Goal: Task Accomplishment & Management: Manage account settings

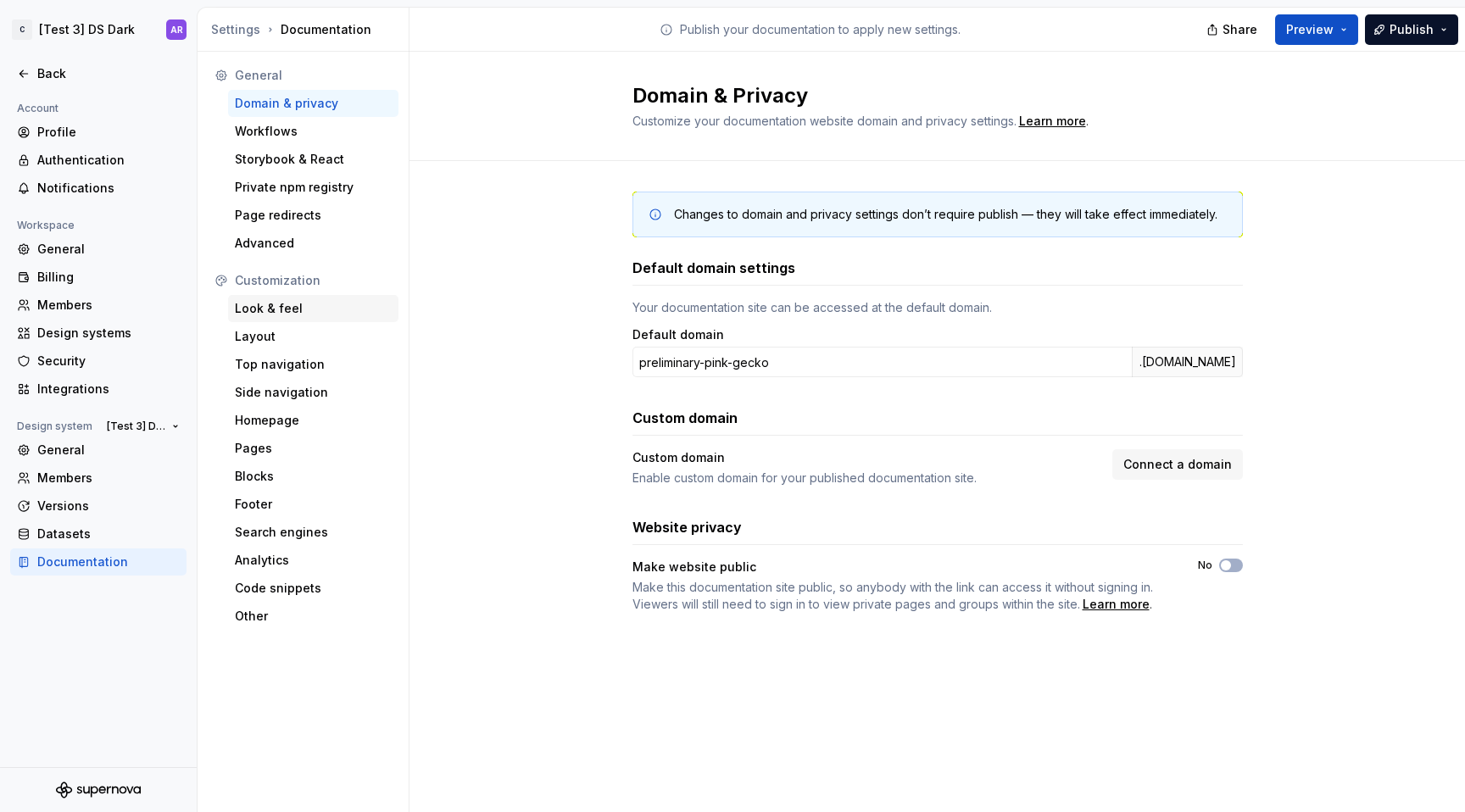
click at [306, 308] on div "Look & feel" at bounding box center [313, 308] width 156 height 17
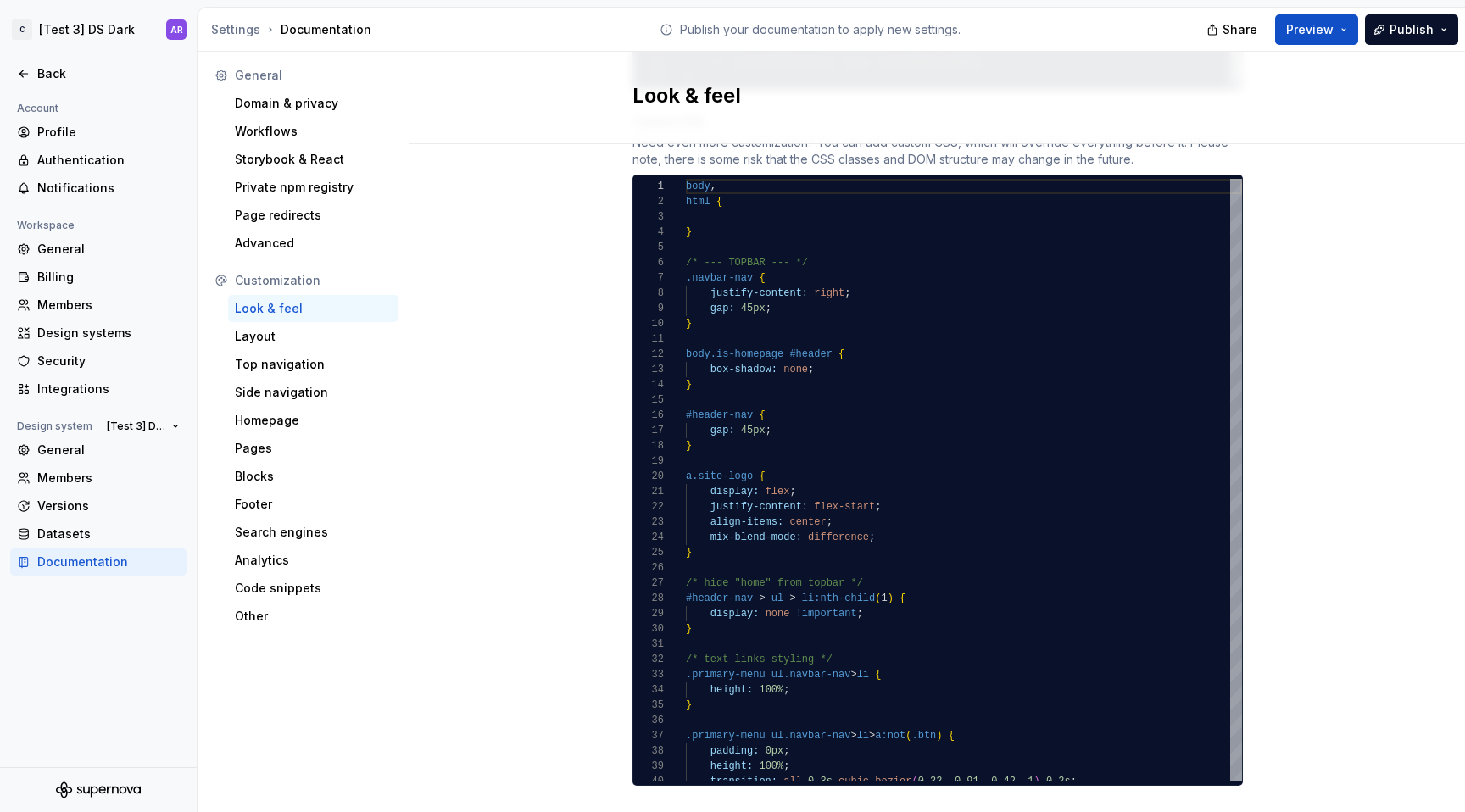
scroll to position [1373, 0]
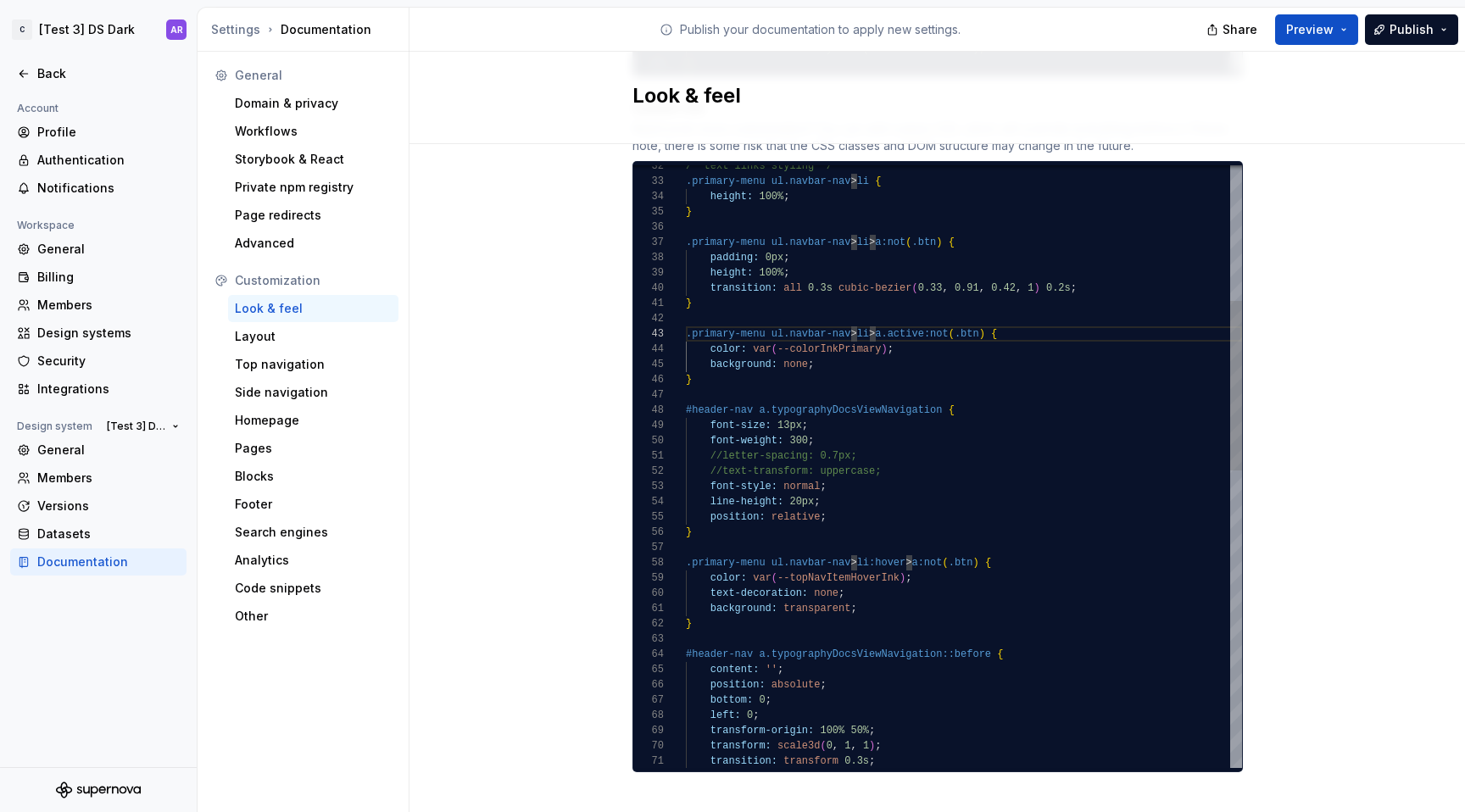
click at [827, 347] on div "/* text links styling */ .primary-menu ul.navbar-nav > li { height: 100% ; } .p…" at bounding box center [964, 753] width 556 height 2136
click at [1088, 271] on div "/* text links styling */ .primary-menu ul.navbar-nav > li { height: 100% ; } .p…" at bounding box center [964, 753] width 556 height 2136
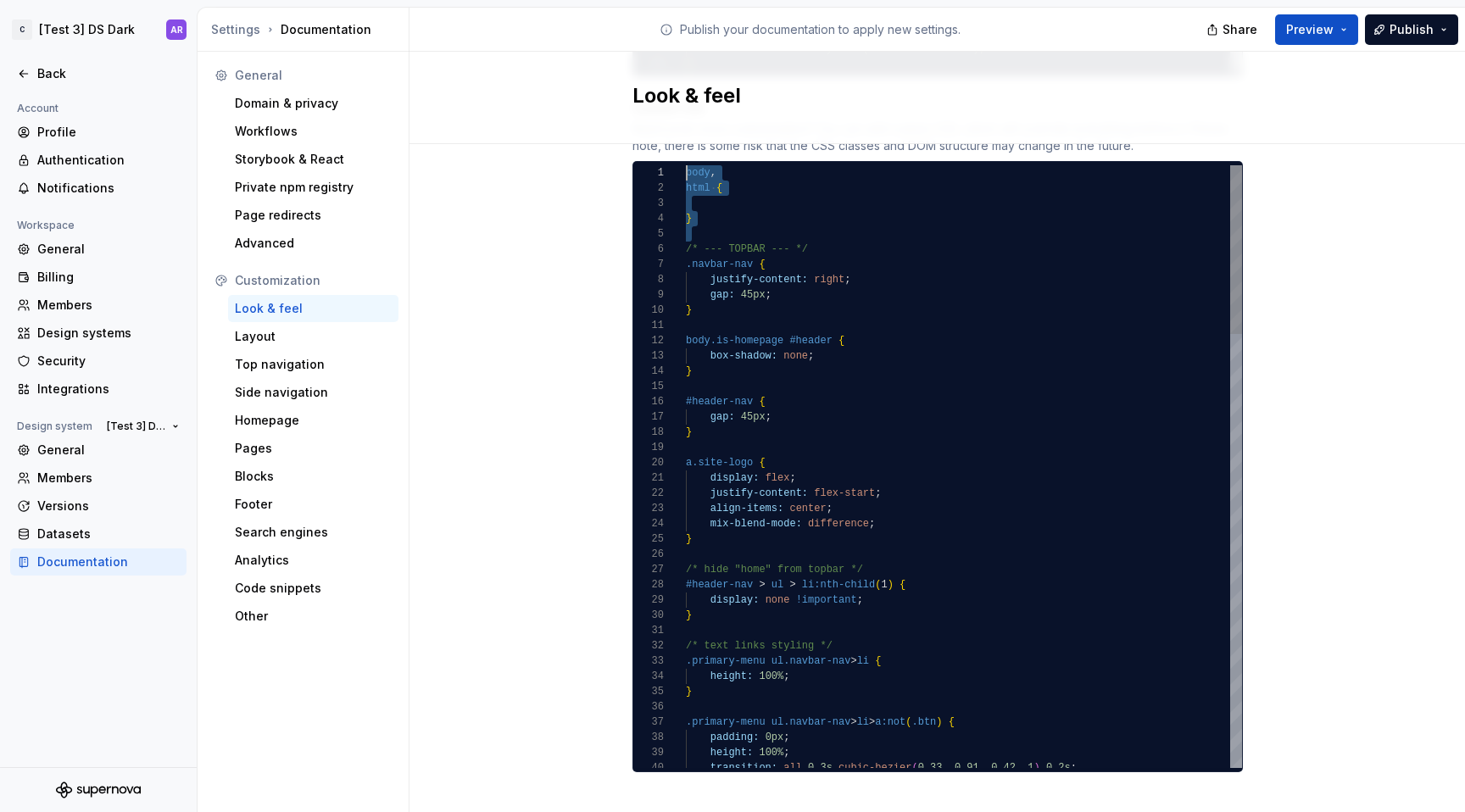
scroll to position [0, 0]
drag, startPoint x: 682, startPoint y: 232, endPoint x: 680, endPoint y: 87, distance: 145.0
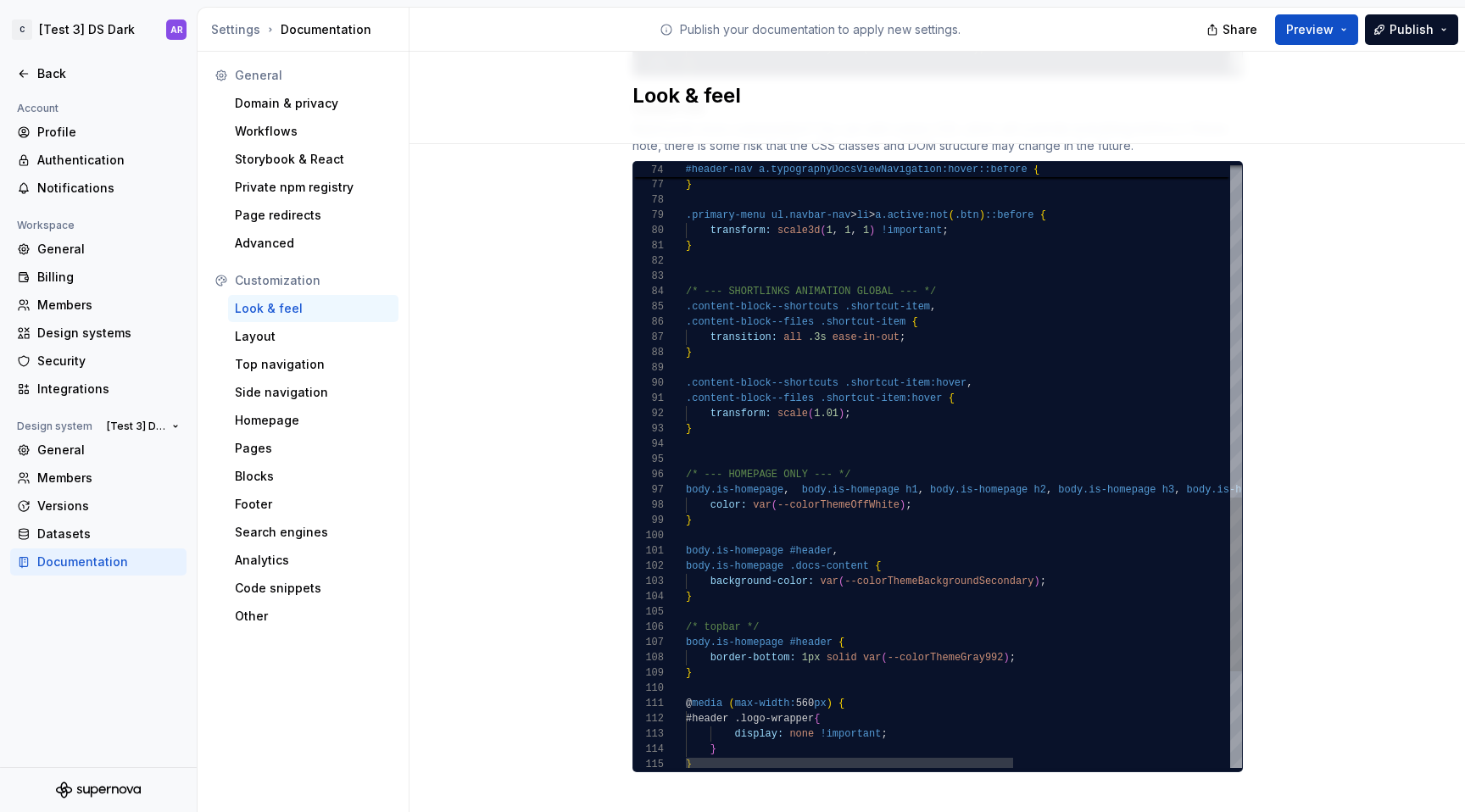
click at [731, 431] on div "color: var ( --colorThemeOffWhite ) ; } body.is-homepage #header , body.is-home…" at bounding box center [1147, 60] width 925 height 2086
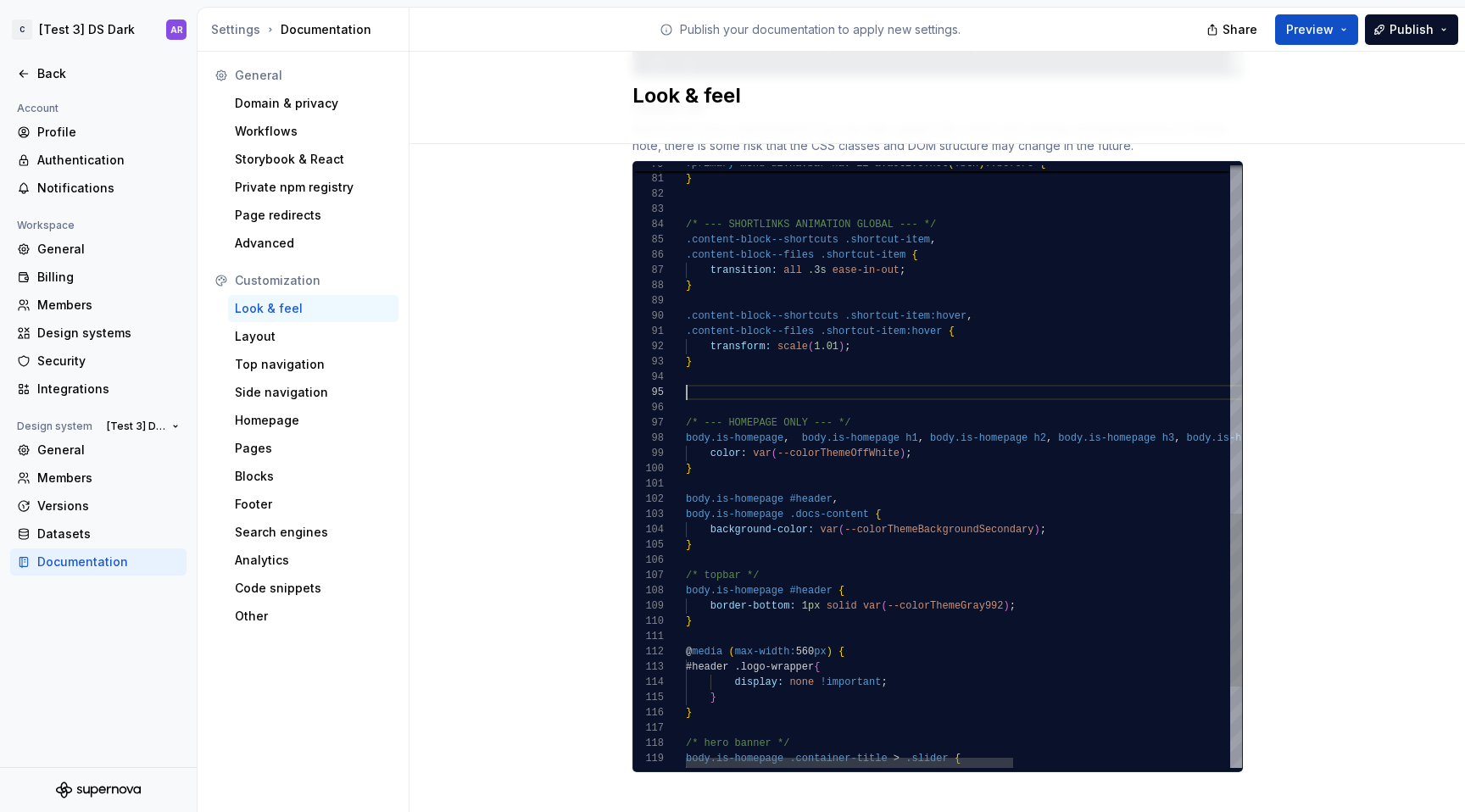
click at [699, 192] on div "color: var ( --colorThemeOffWhite ) ; } body.is-homepage #header , body.is-home…" at bounding box center [1147, 0] width 925 height 2101
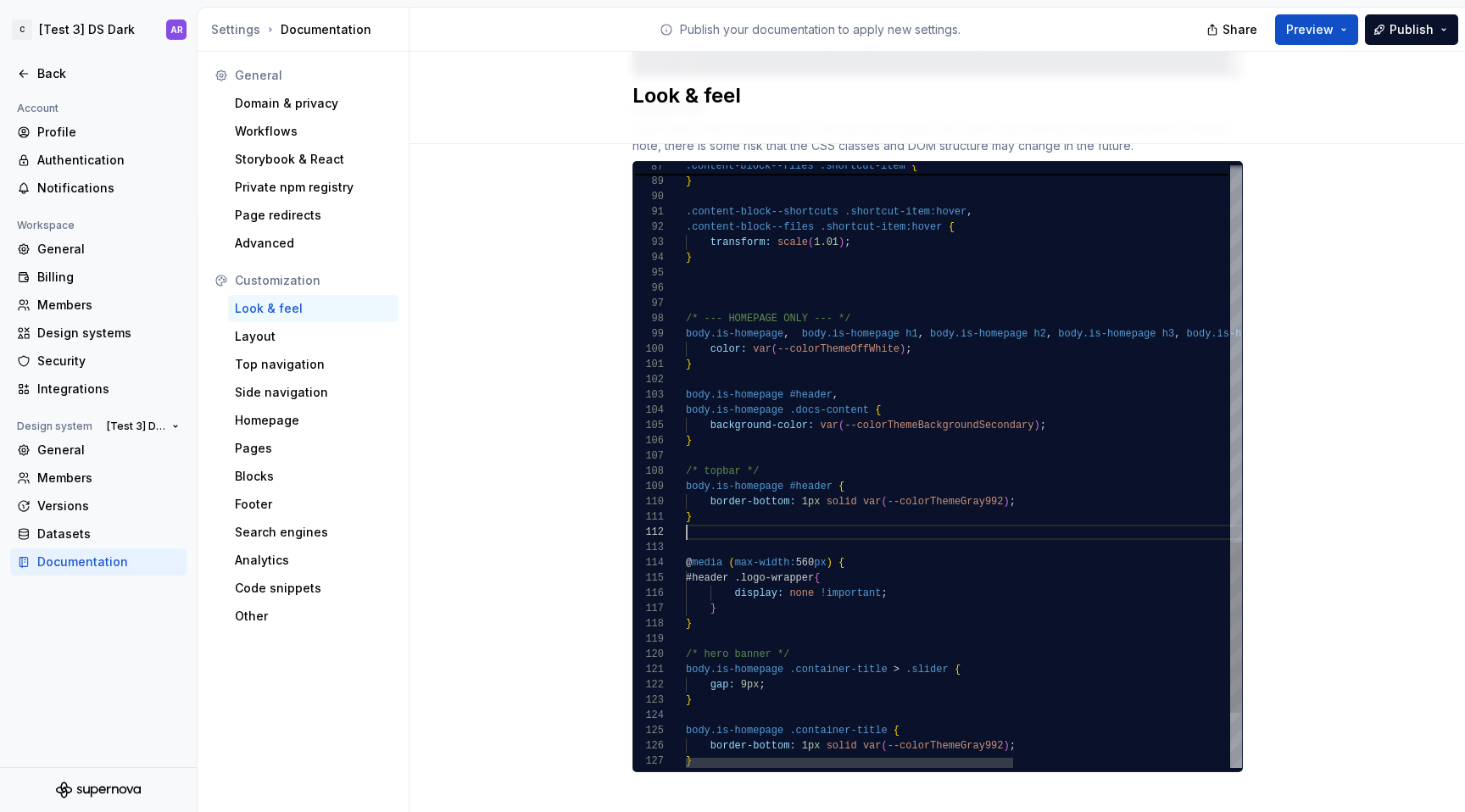
scroll to position [15, 514]
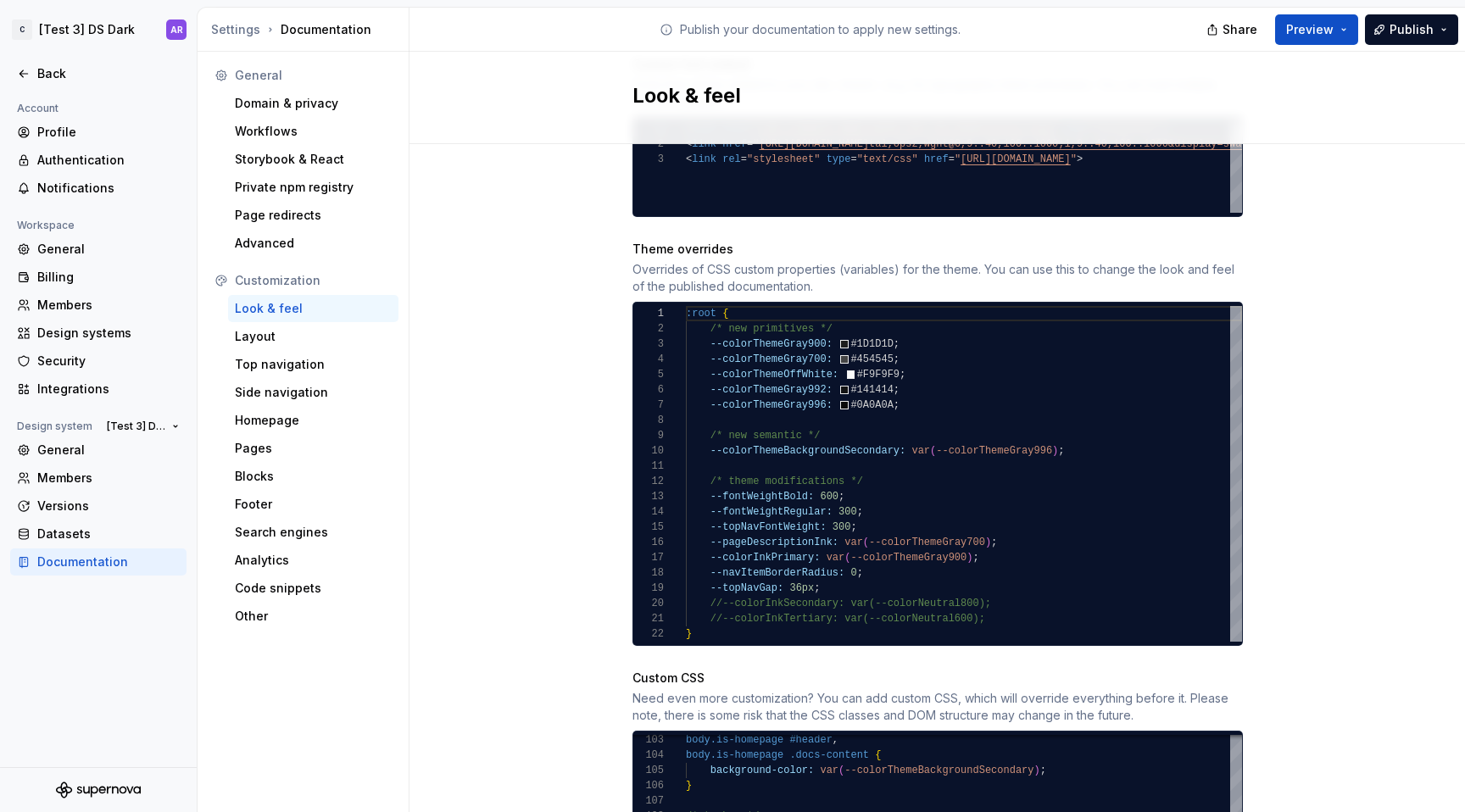
scroll to position [799, 0]
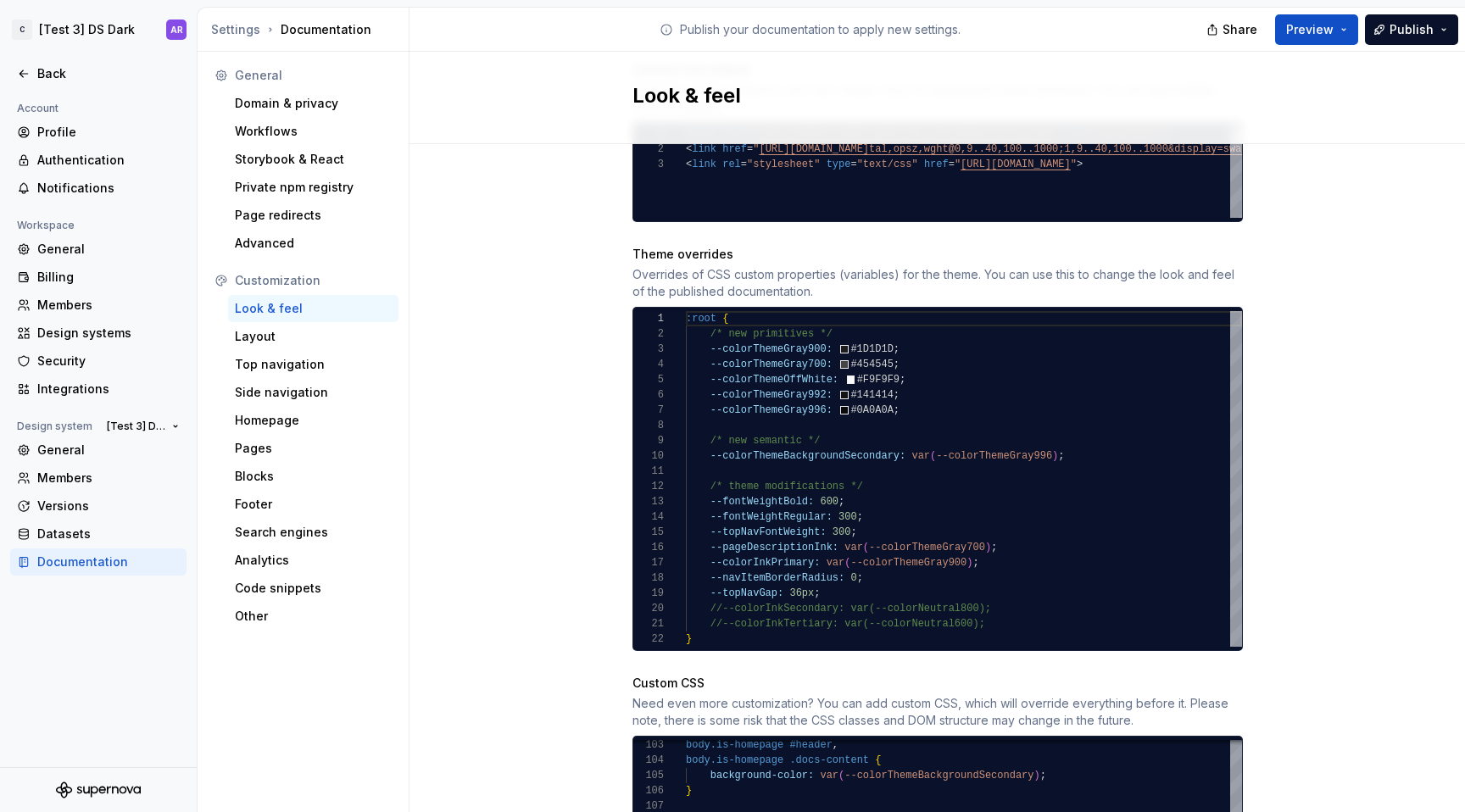
type textarea "**********"
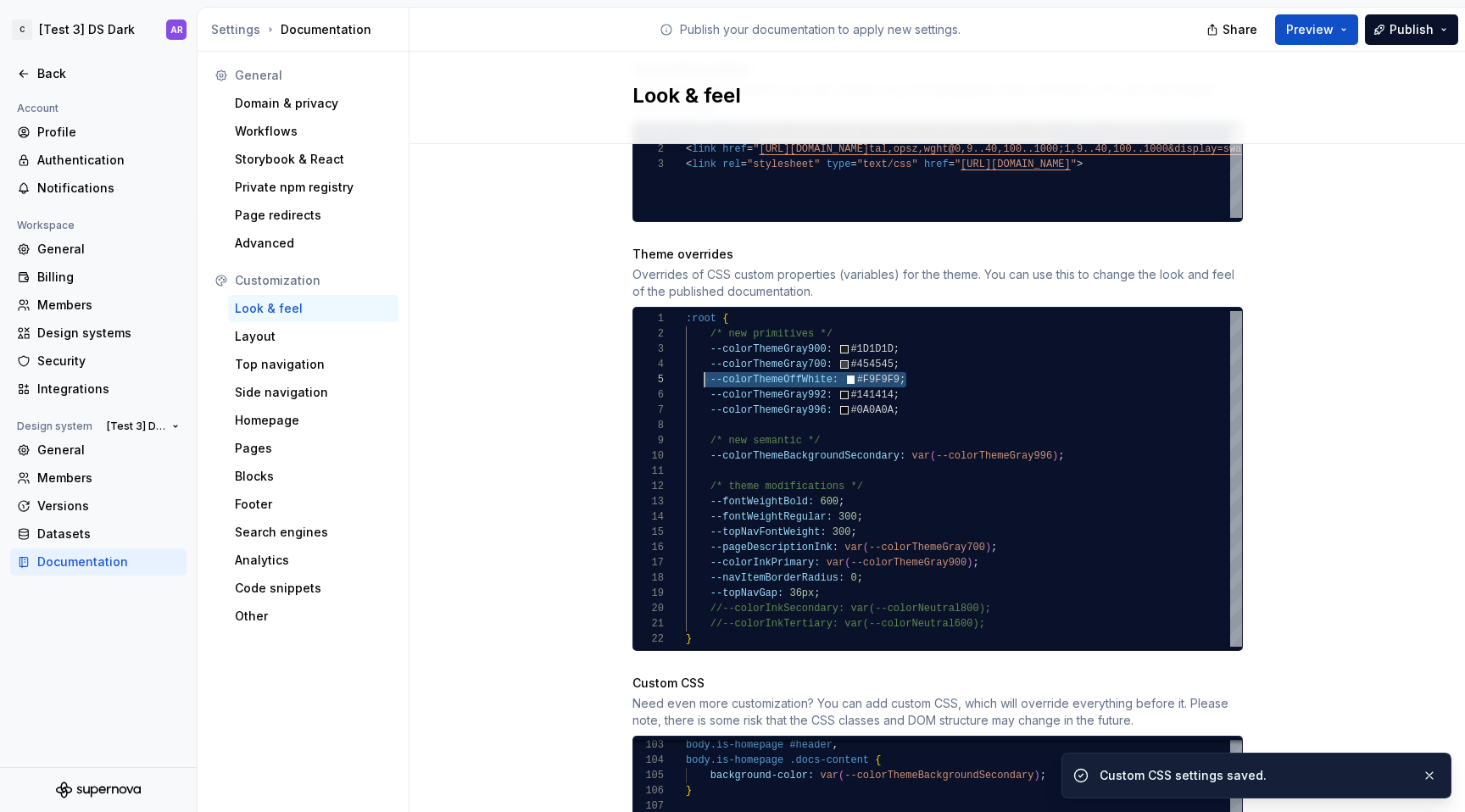
scroll to position [61, 24]
drag, startPoint x: 908, startPoint y: 362, endPoint x: 704, endPoint y: 362, distance: 204.0
click at [704, 362] on div ":root { /* new primitives */ --colorThemeGray900: #1D1D1D ; --colorThemeGray700…" at bounding box center [964, 479] width 556 height 335
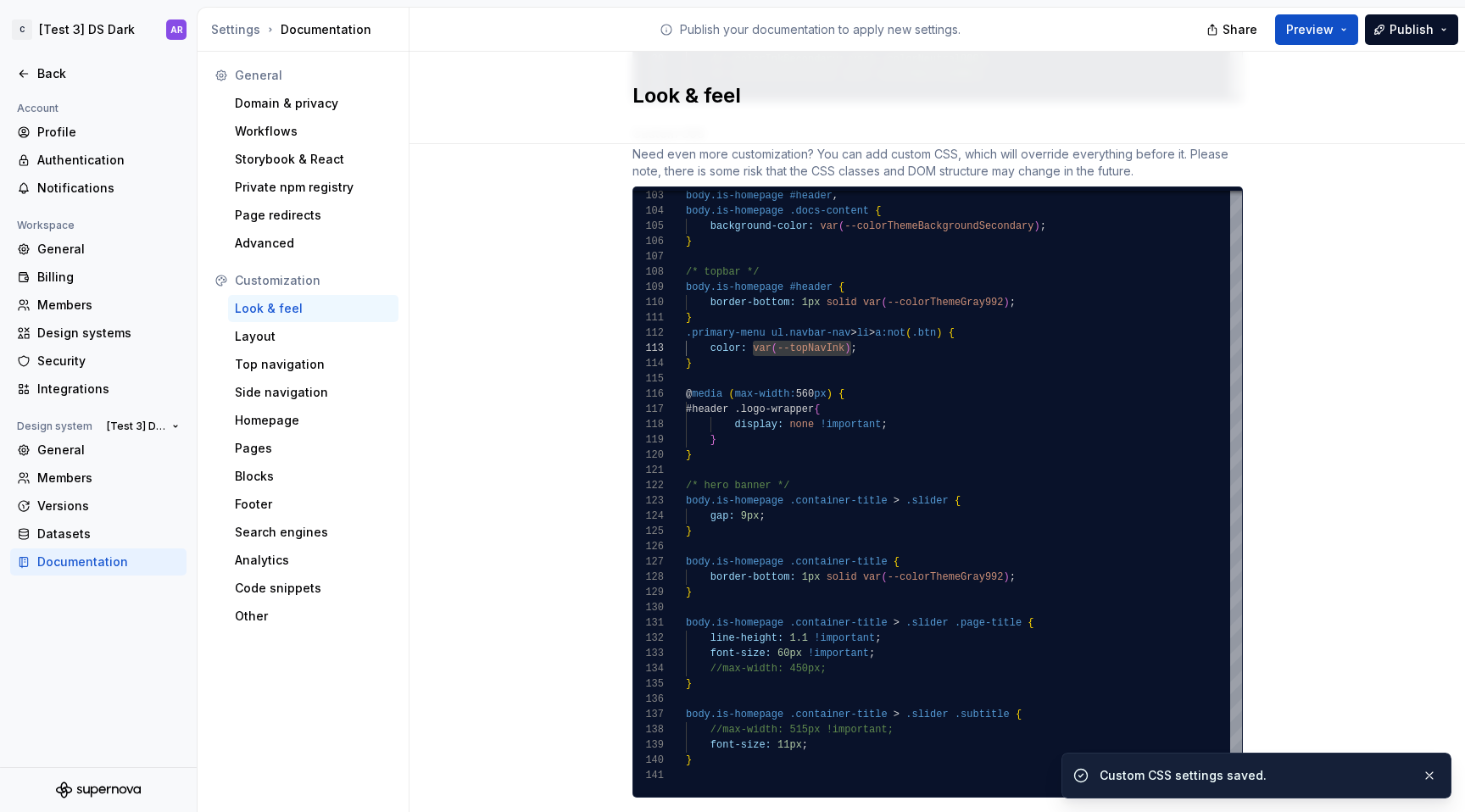
scroll to position [1373, 0]
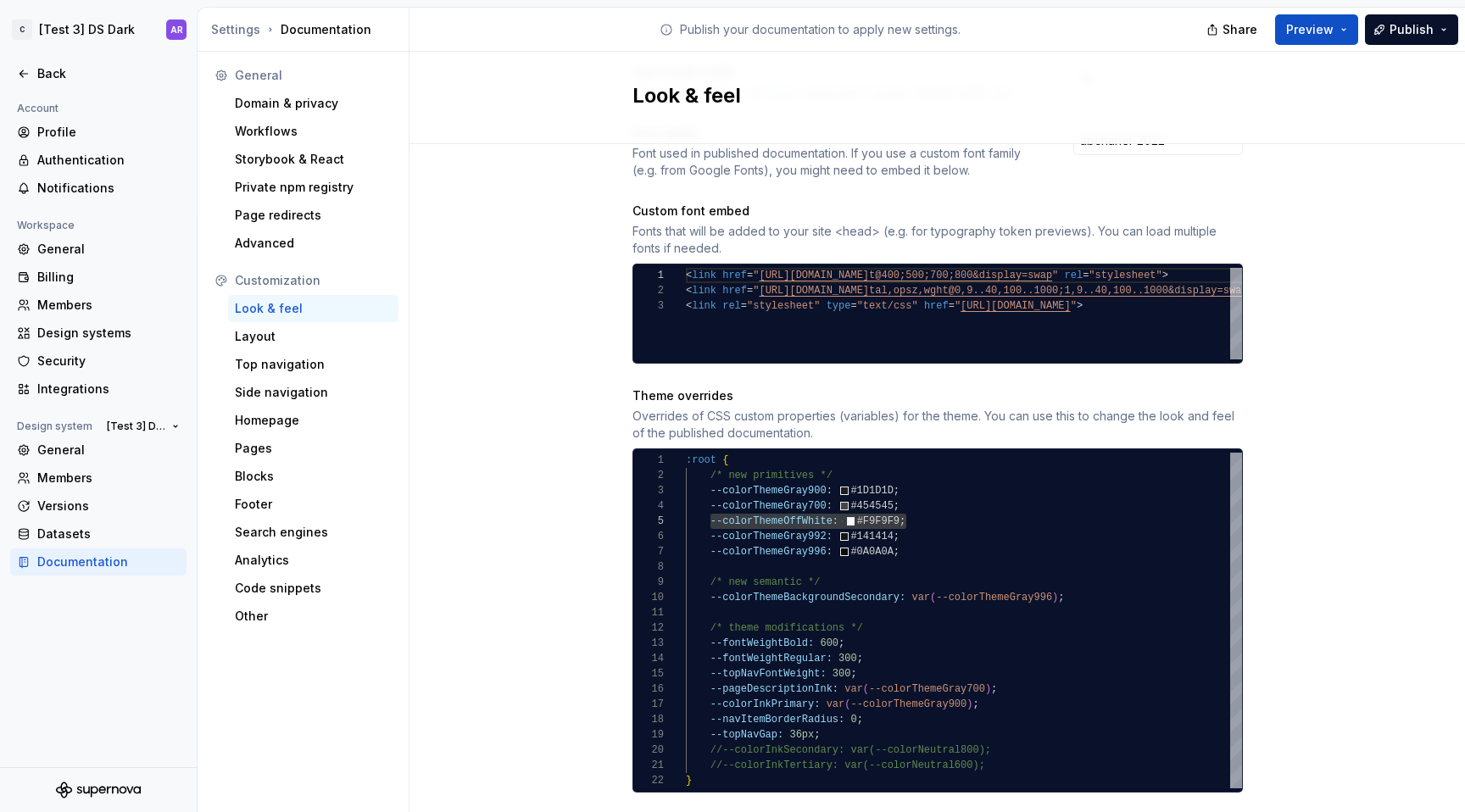
scroll to position [670, 0]
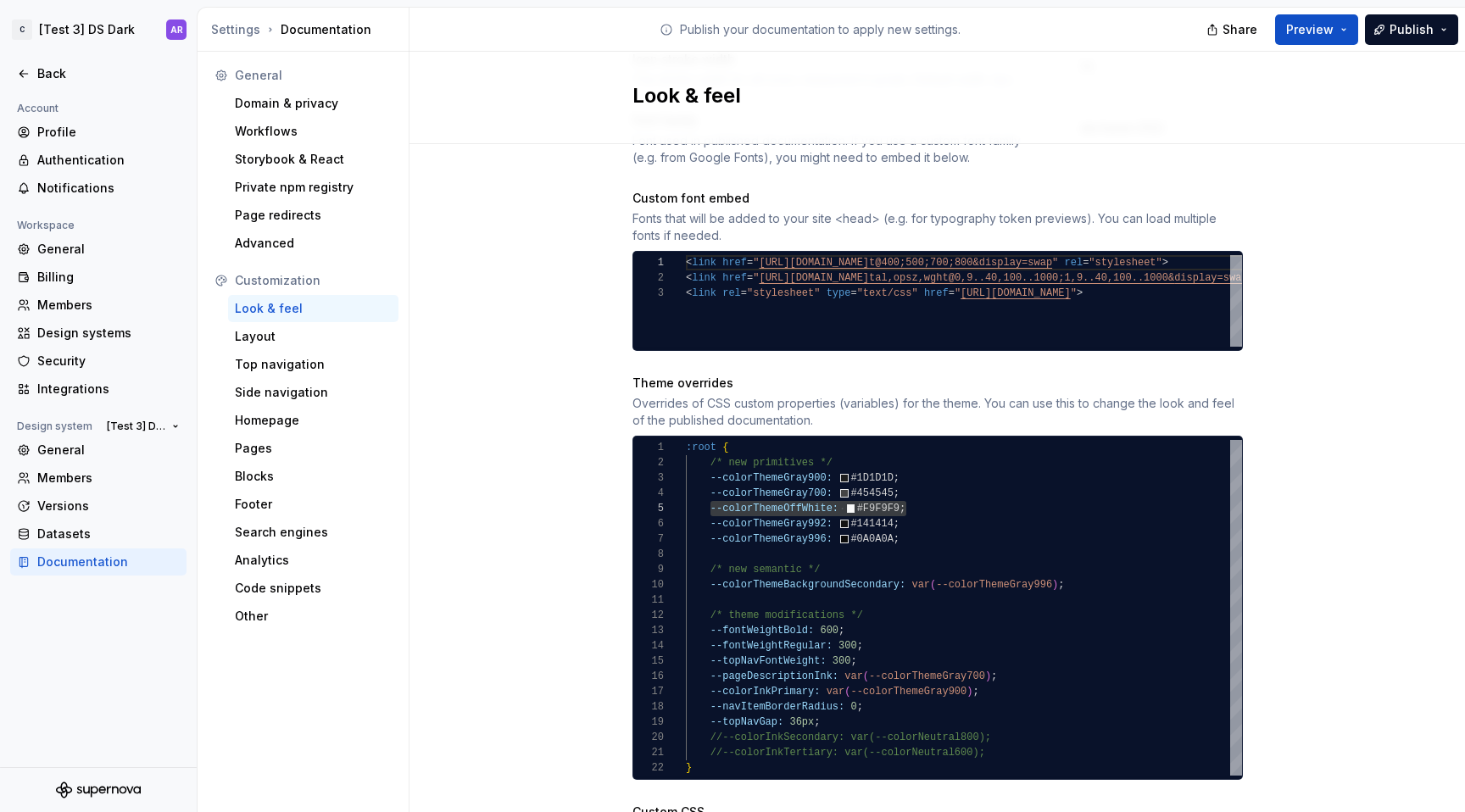
click at [899, 489] on div ":root { /* new primitives */ --colorThemeGray900: #1D1D1D ; --colorThemeGray700…" at bounding box center [964, 608] width 556 height 335
click at [1412, 32] on span "Publish" at bounding box center [1412, 30] width 44 height 17
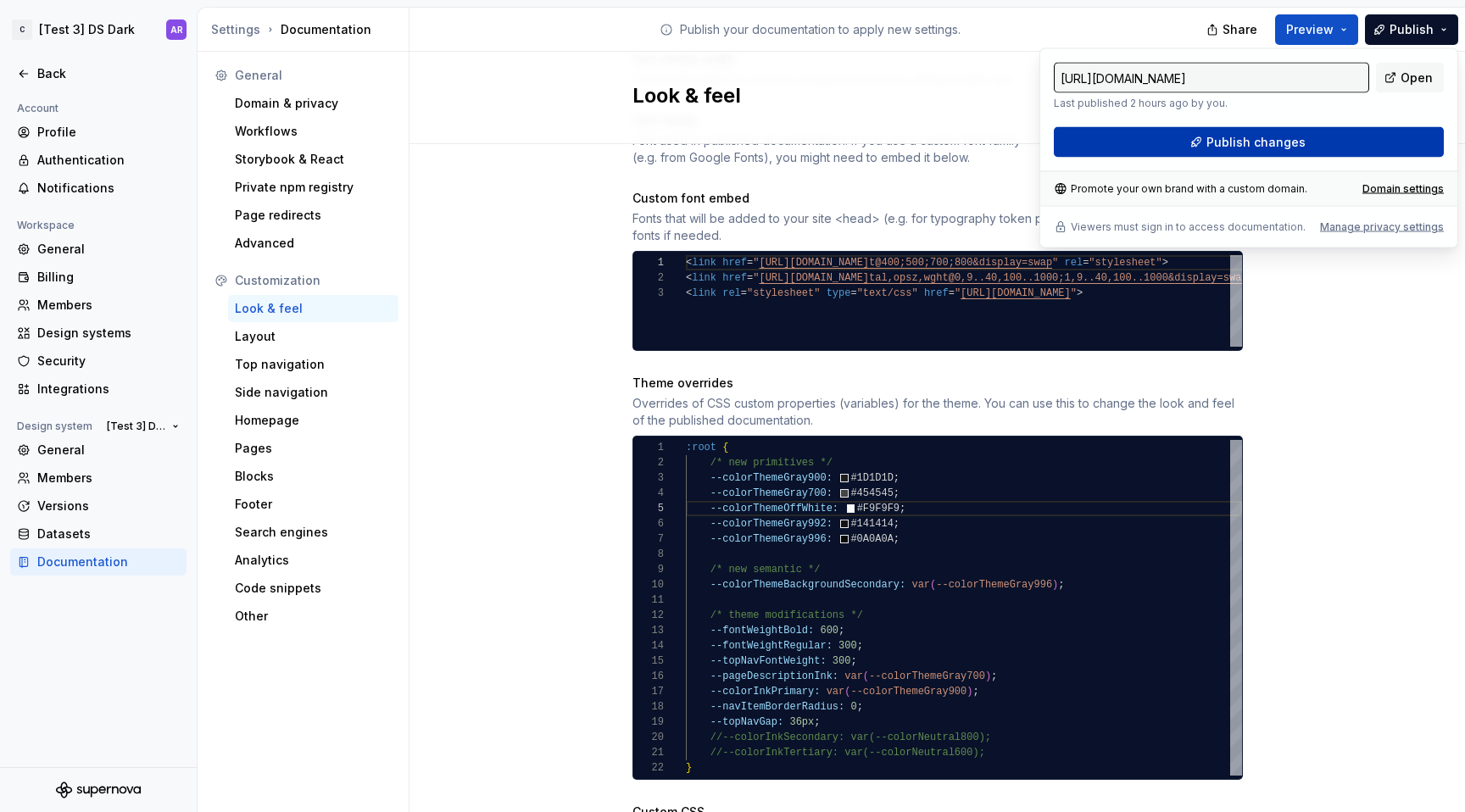
click at [1328, 148] on button "Publish changes" at bounding box center [1249, 142] width 390 height 31
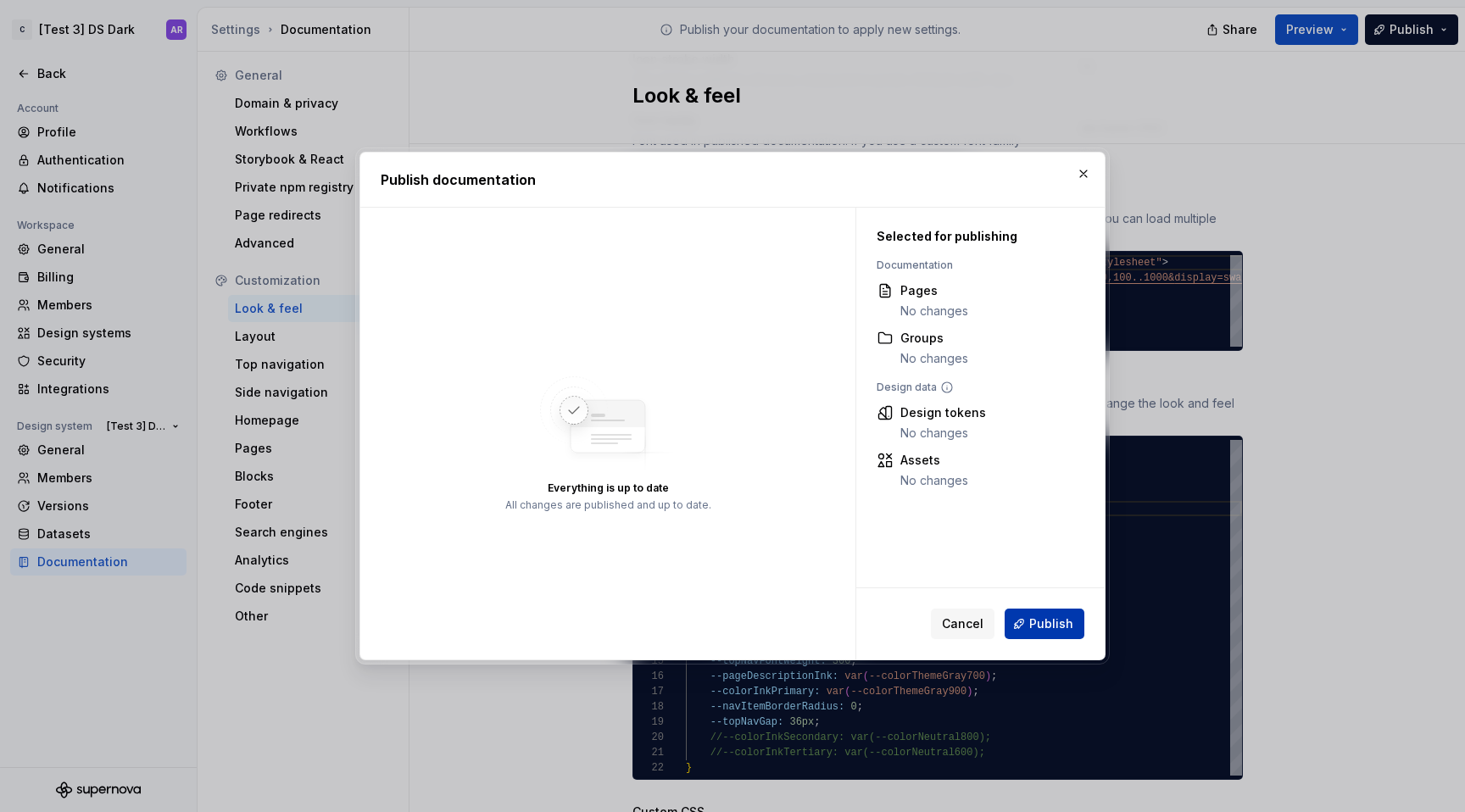
click at [1067, 637] on button "Publish" at bounding box center [1044, 624] width 80 height 31
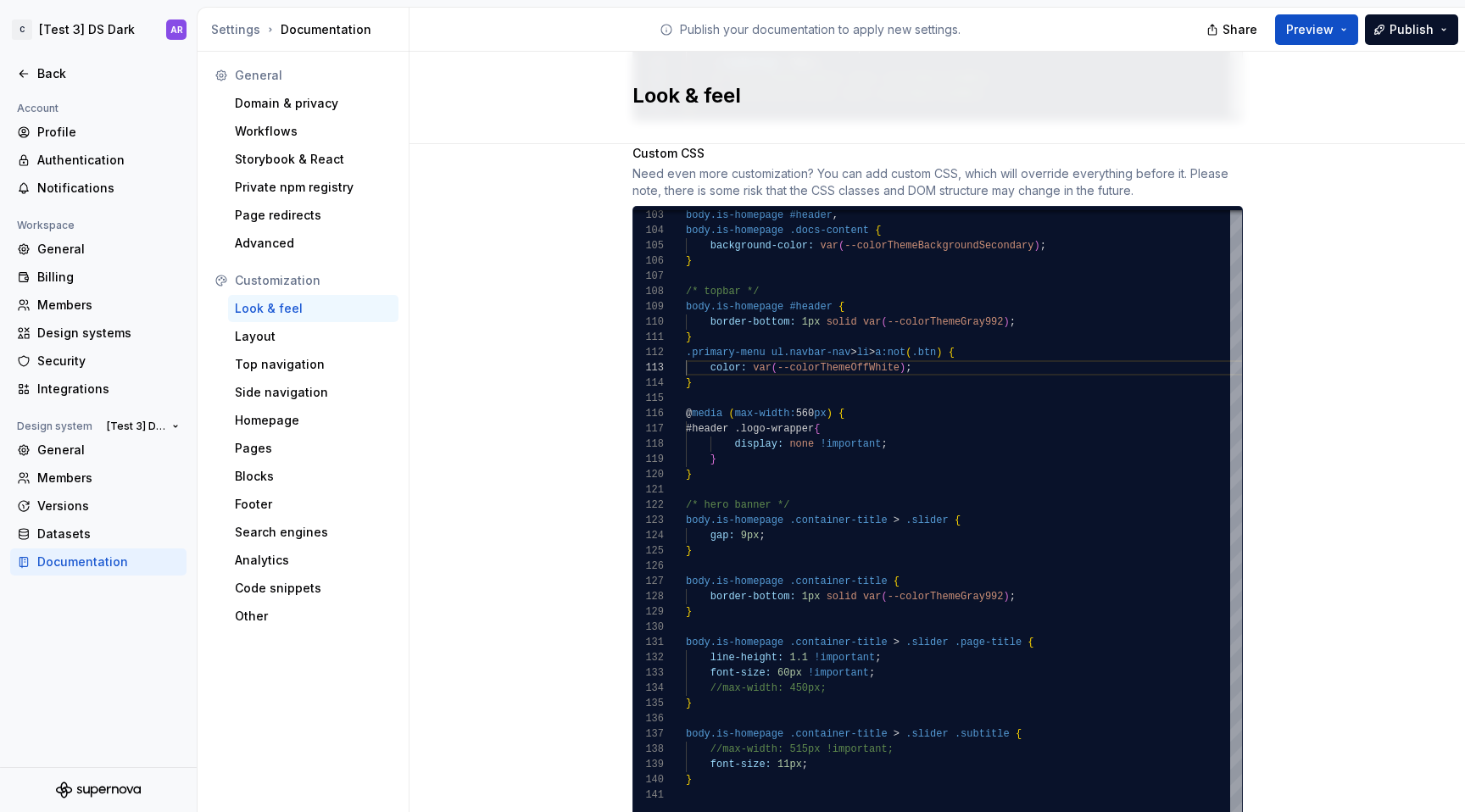
scroll to position [1373, 0]
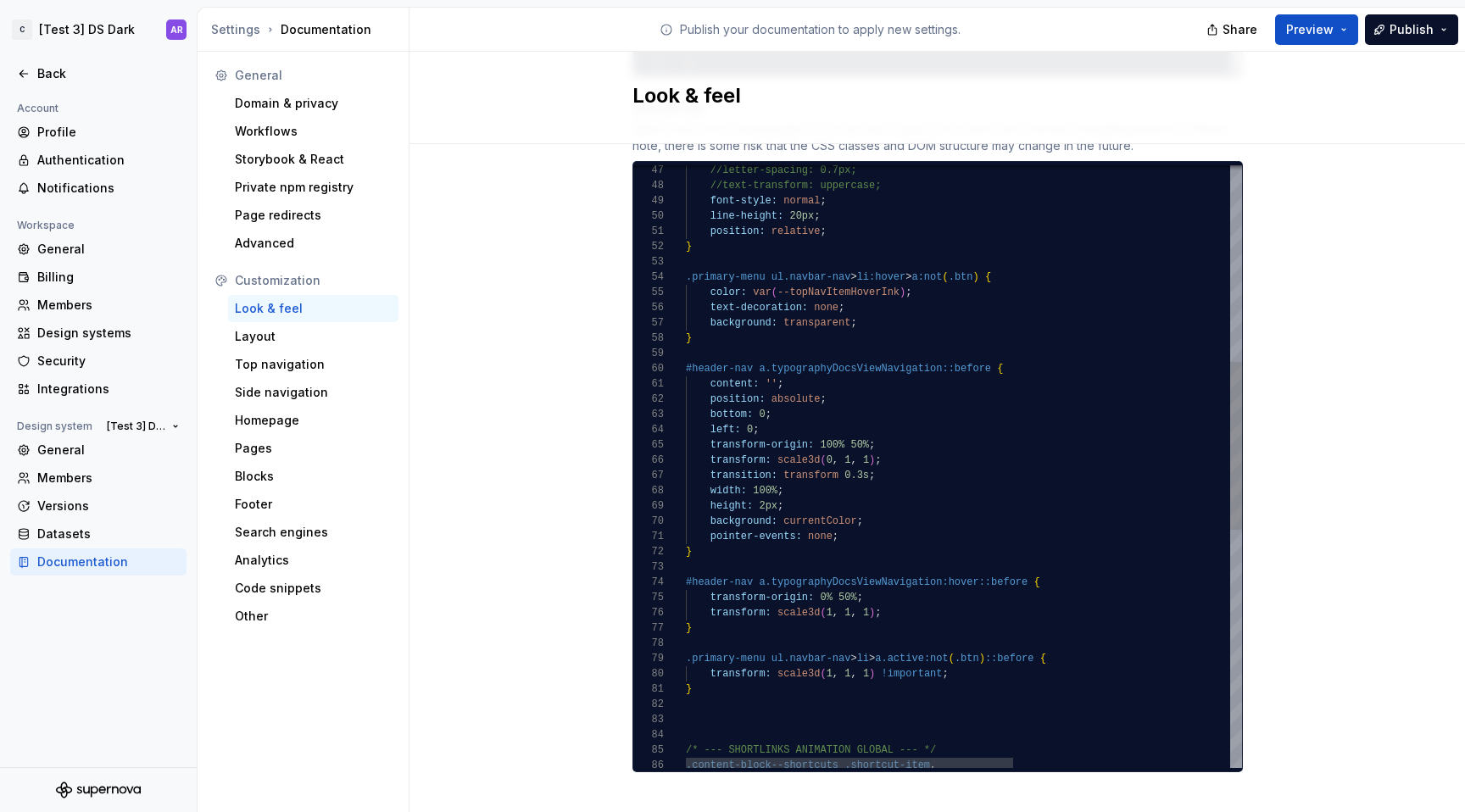
click at [890, 301] on div "background: currentColor ; height: 2px ; width: 100% ; transition: transform 0.…" at bounding box center [1147, 541] width 925 height 2162
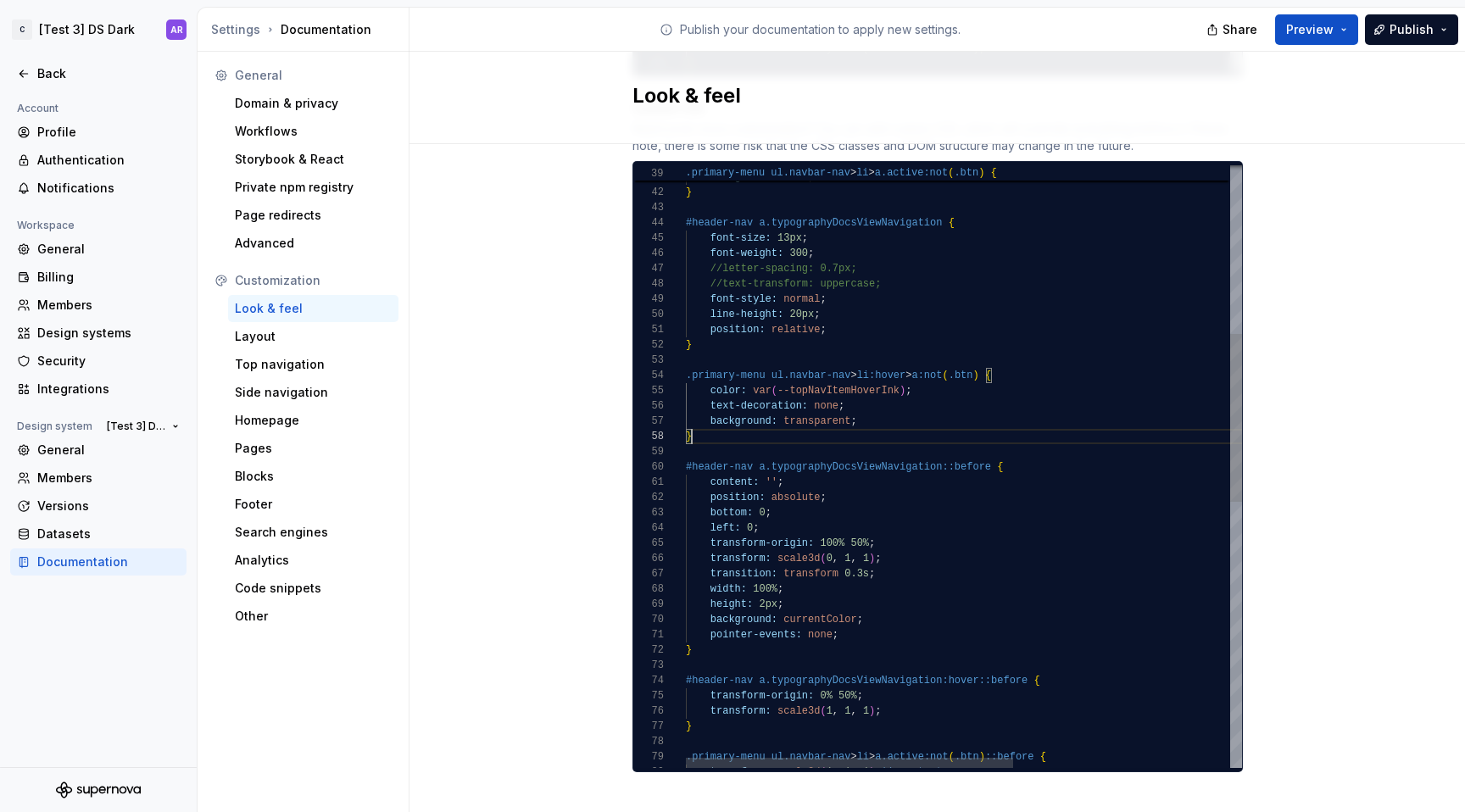
scroll to position [107, 6]
click at [711, 417] on div "background: currentColor ; height: 2px ; width: 100% ; transition: transform 0.…" at bounding box center [1147, 640] width 925 height 2162
drag, startPoint x: 715, startPoint y: 418, endPoint x: 676, endPoint y: 362, distance: 68.2
click at [686, 362] on div "background: currentColor ; height: 2px ; width: 100% ; transition: transform 0.…" at bounding box center [1147, 640] width 925 height 2162
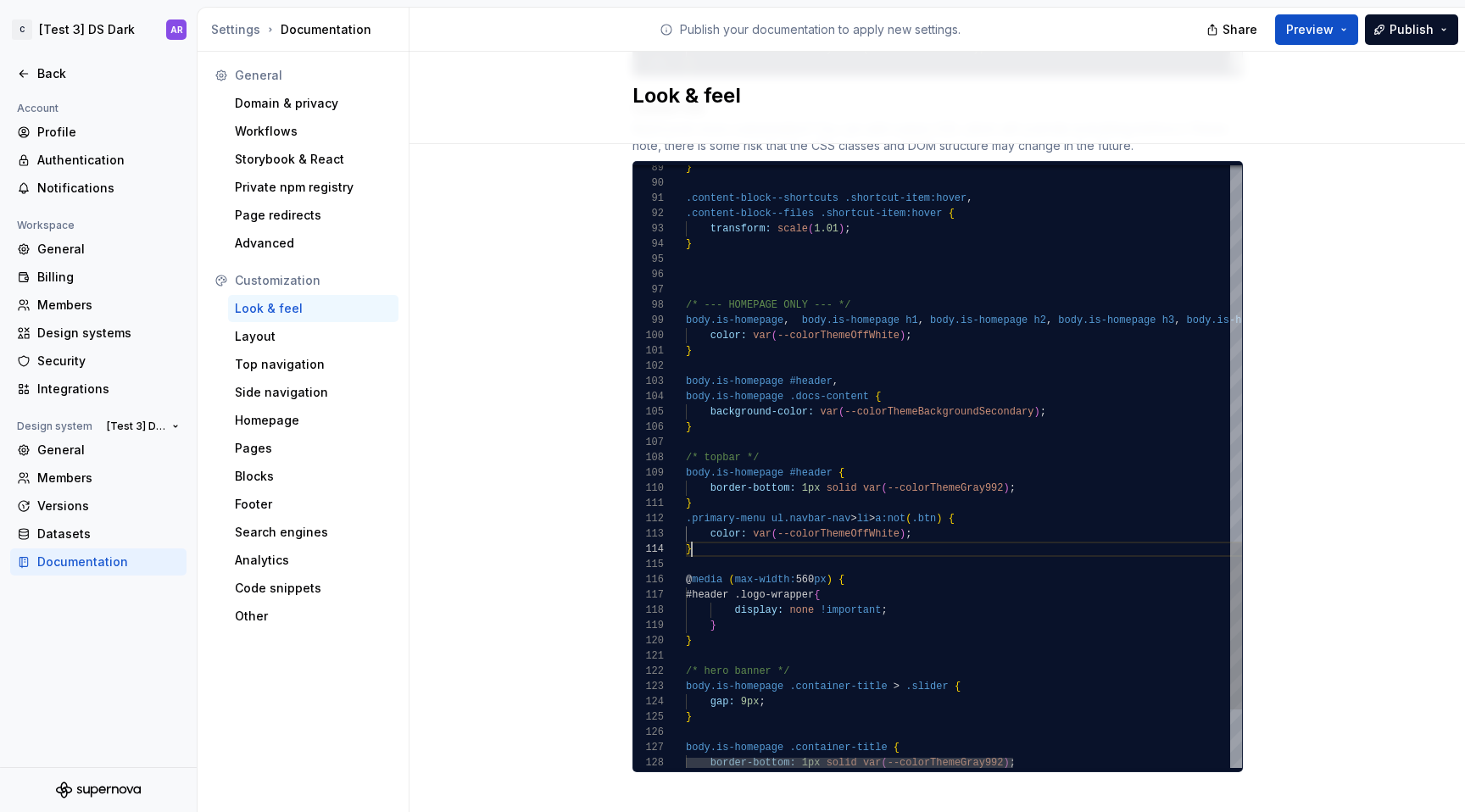
scroll to position [46, 6]
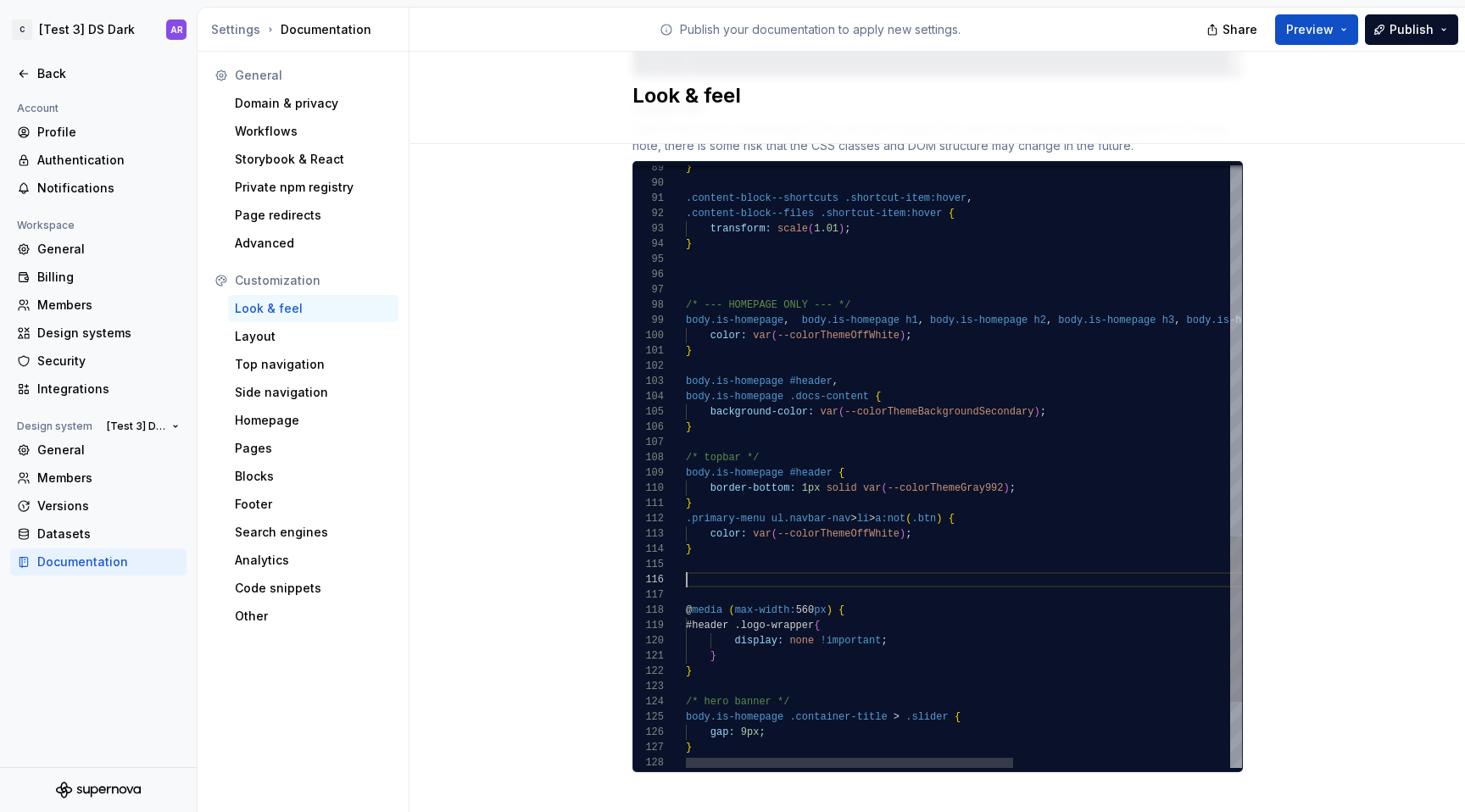
scroll to position [138, 6]
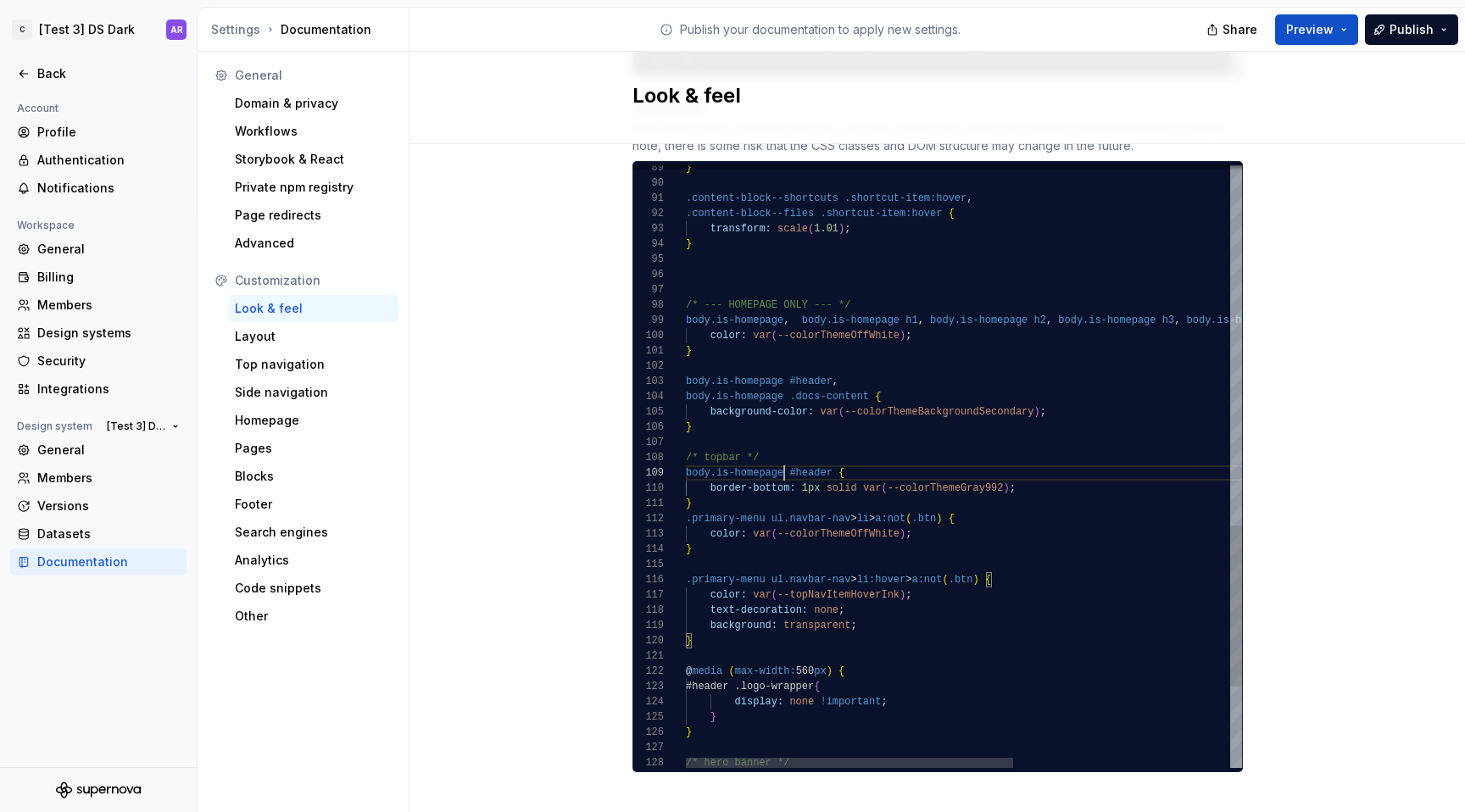
drag, startPoint x: 703, startPoint y: 519, endPoint x: 980, endPoint y: 521, distance: 277.0
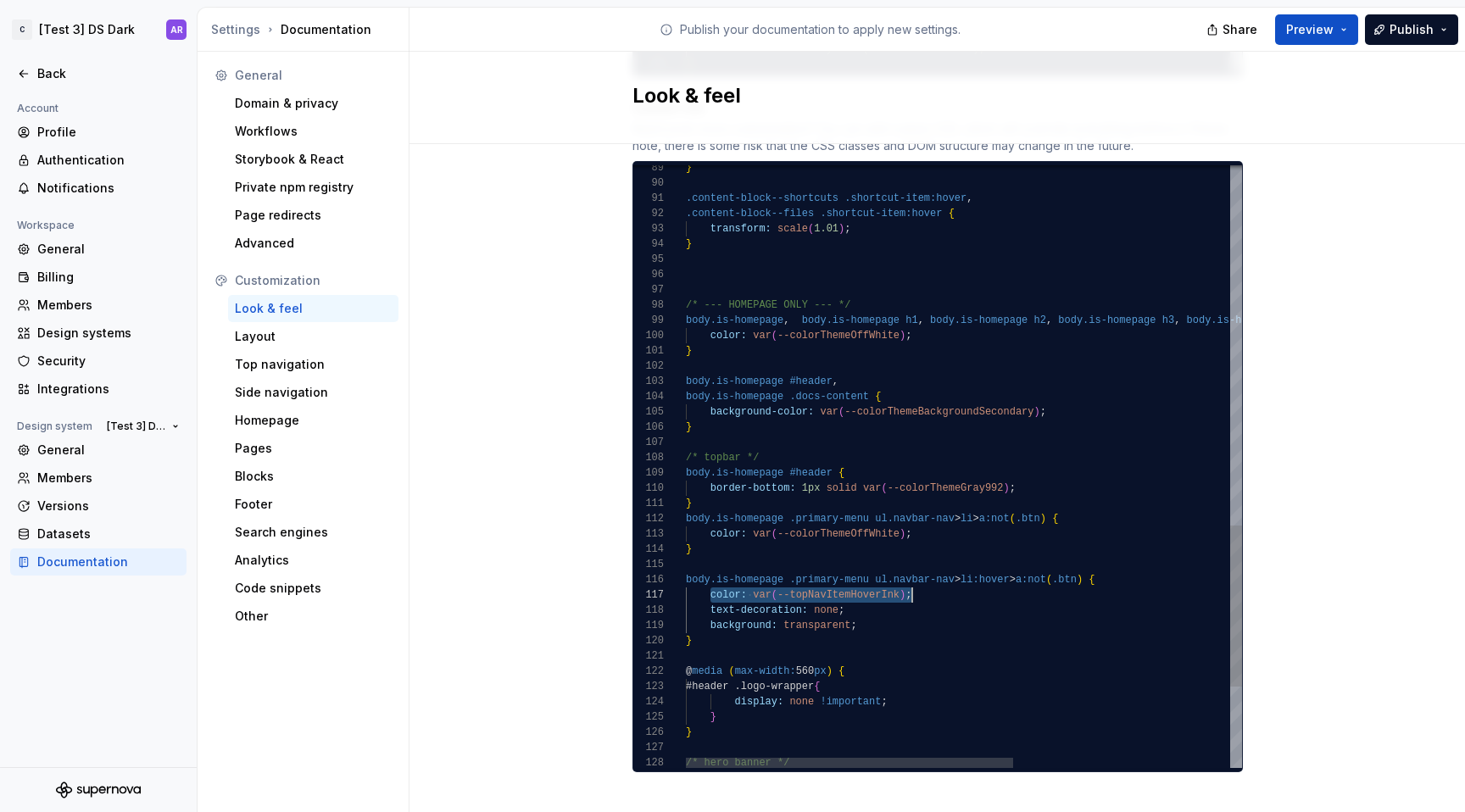
drag, startPoint x: 703, startPoint y: 581, endPoint x: 970, endPoint y: 581, distance: 267.0
drag, startPoint x: 880, startPoint y: 613, endPoint x: 659, endPoint y: 598, distance: 221.5
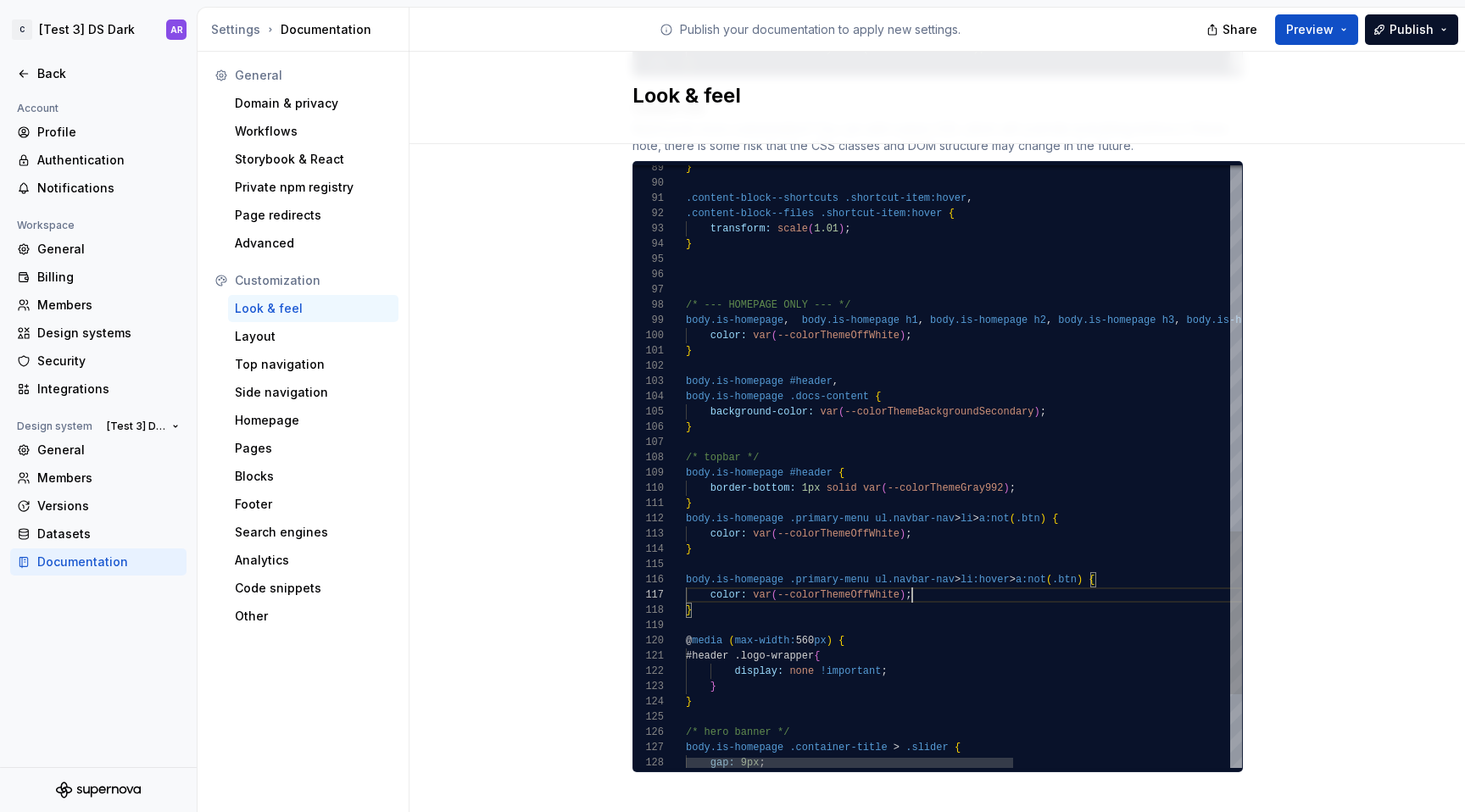
scroll to position [92, 227]
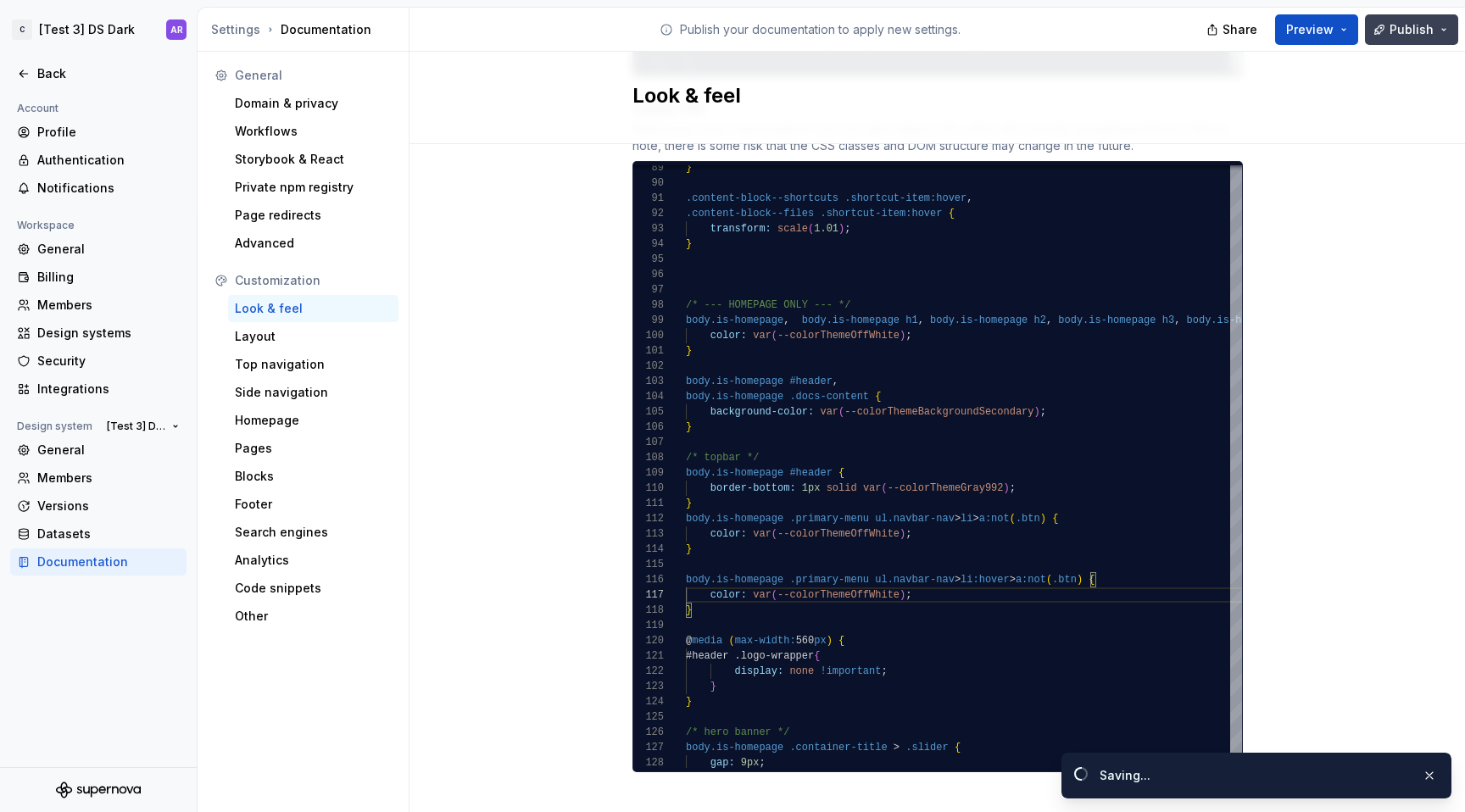
click at [1398, 29] on span "Publish" at bounding box center [1412, 30] width 44 height 17
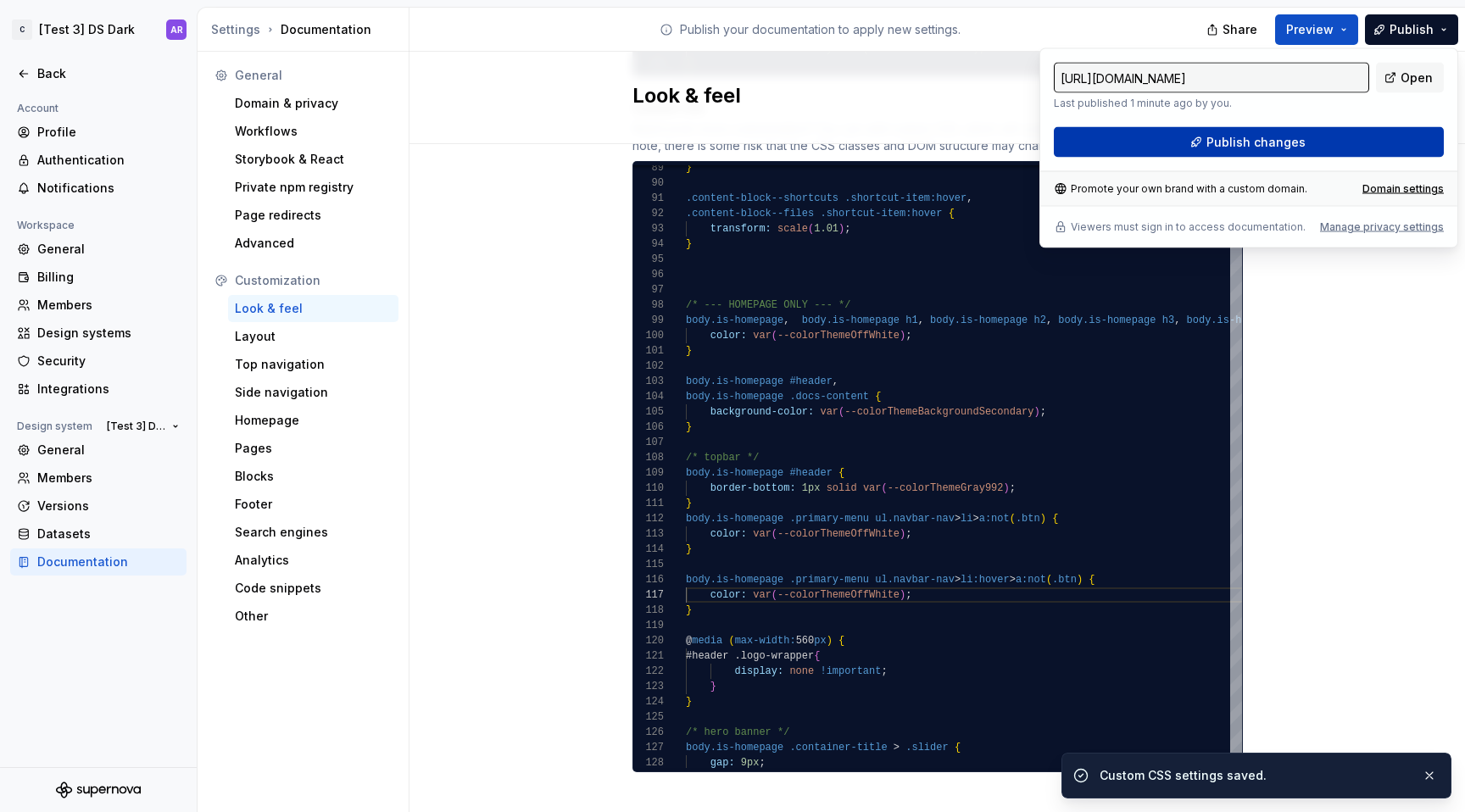
click at [1338, 139] on button "Publish changes" at bounding box center [1249, 142] width 390 height 31
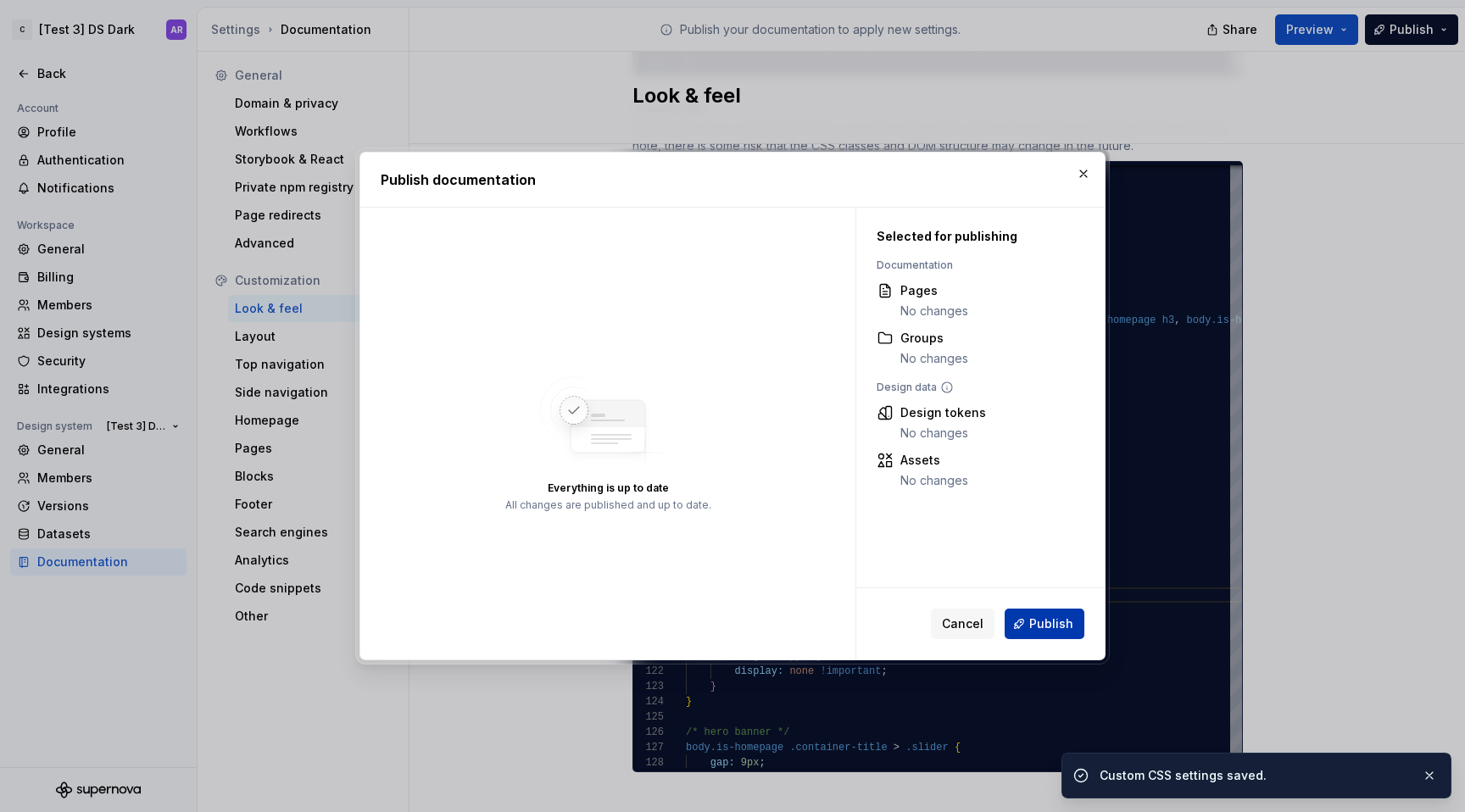
click at [1050, 609] on button "Publish" at bounding box center [1044, 624] width 80 height 31
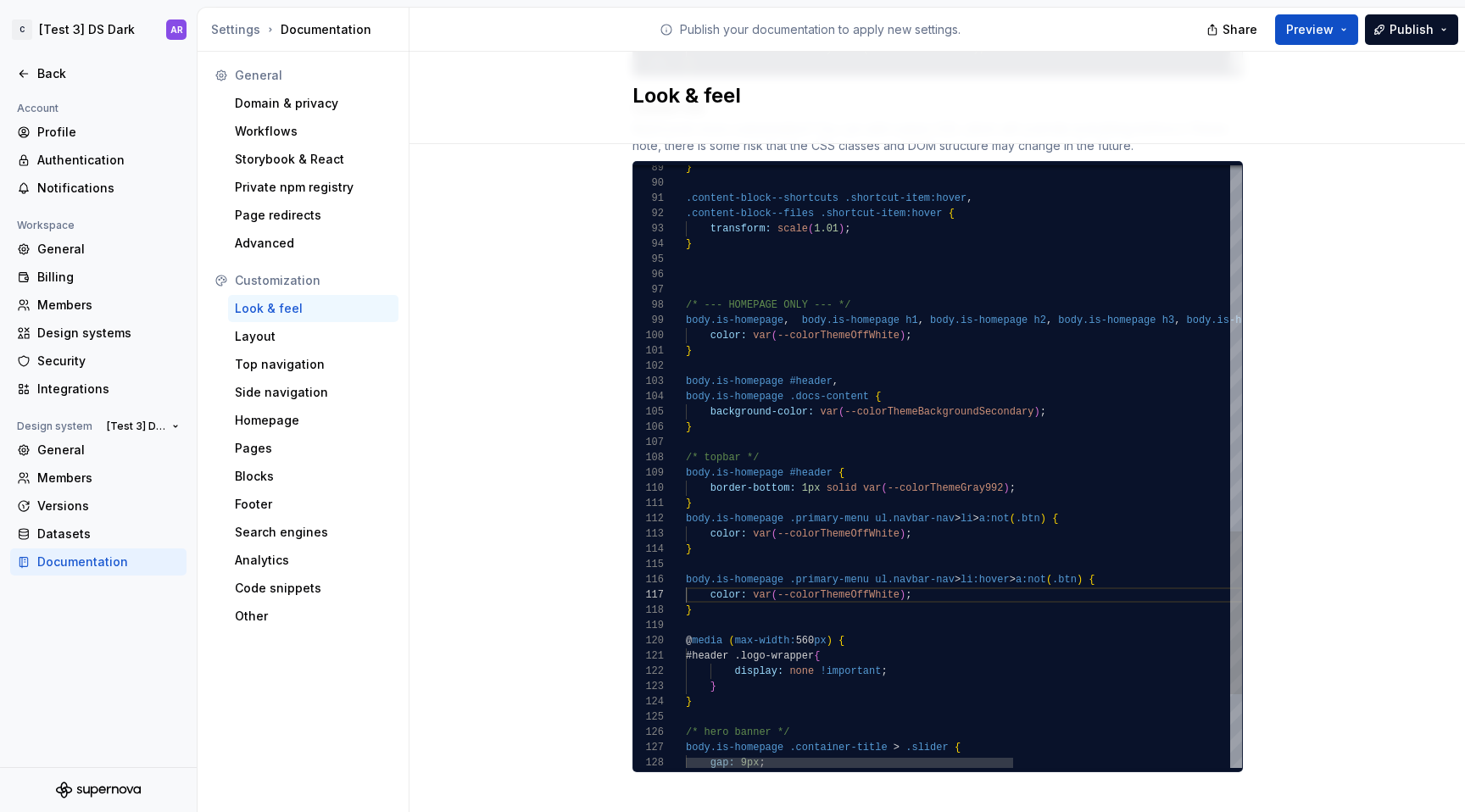
scroll to position [107, 6]
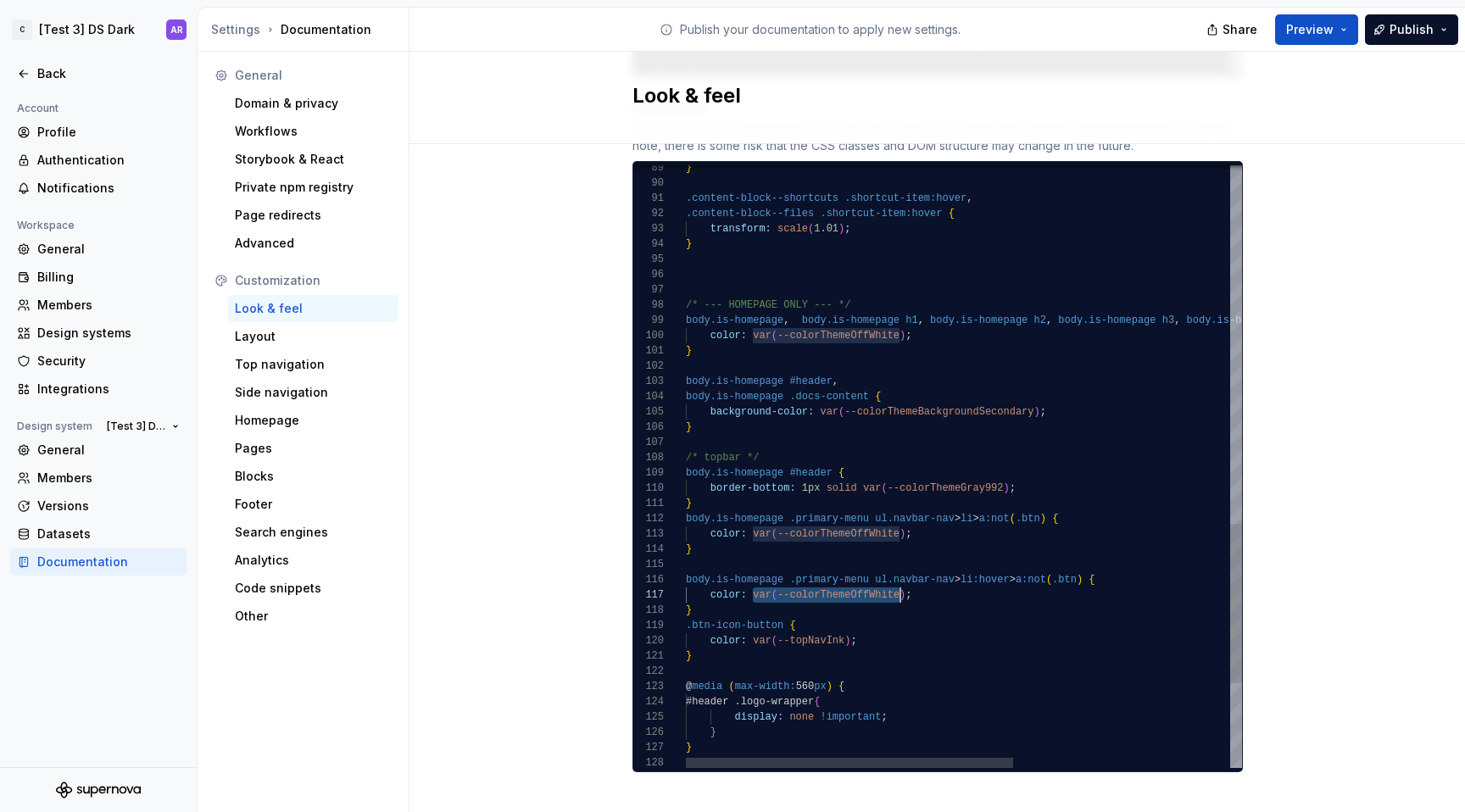
scroll to position [92, 220]
drag, startPoint x: 747, startPoint y: 579, endPoint x: 898, endPoint y: 579, distance: 151.0
drag, startPoint x: 821, startPoint y: 622, endPoint x: 747, endPoint y: 622, distance: 74.0
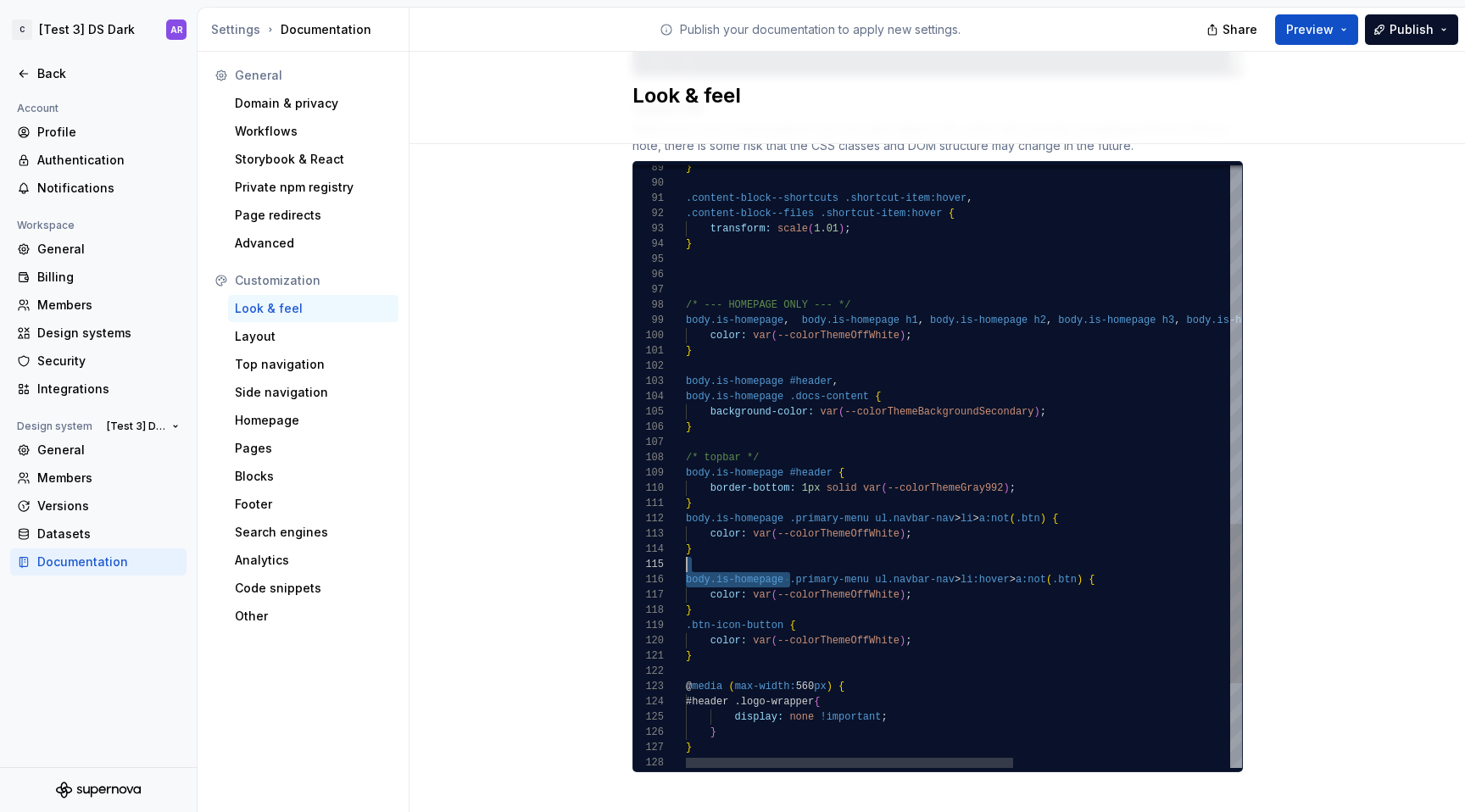
scroll to position [61, 0]
drag, startPoint x: 785, startPoint y: 562, endPoint x: 653, endPoint y: 554, distance: 132.2
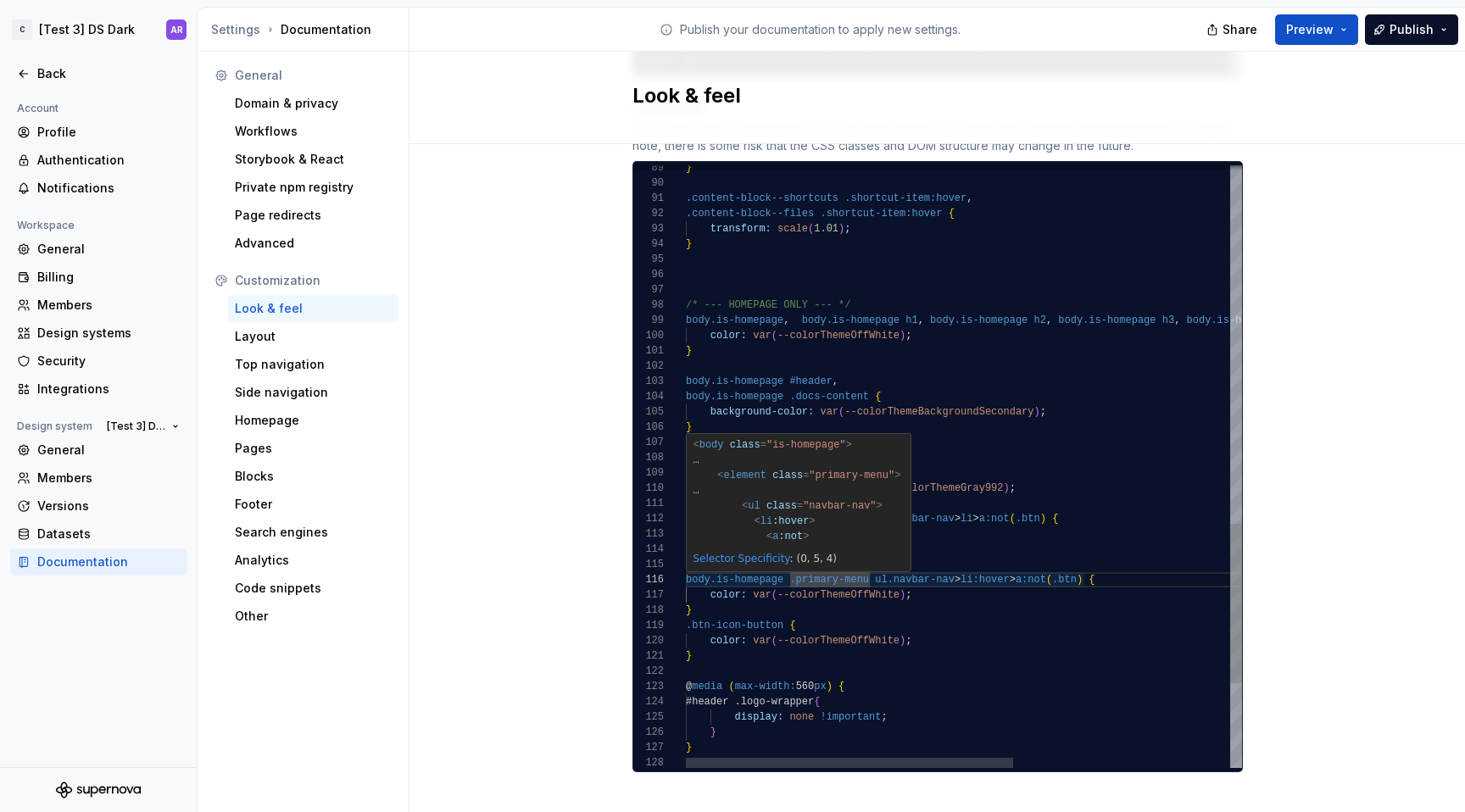
scroll to position [76, 0]
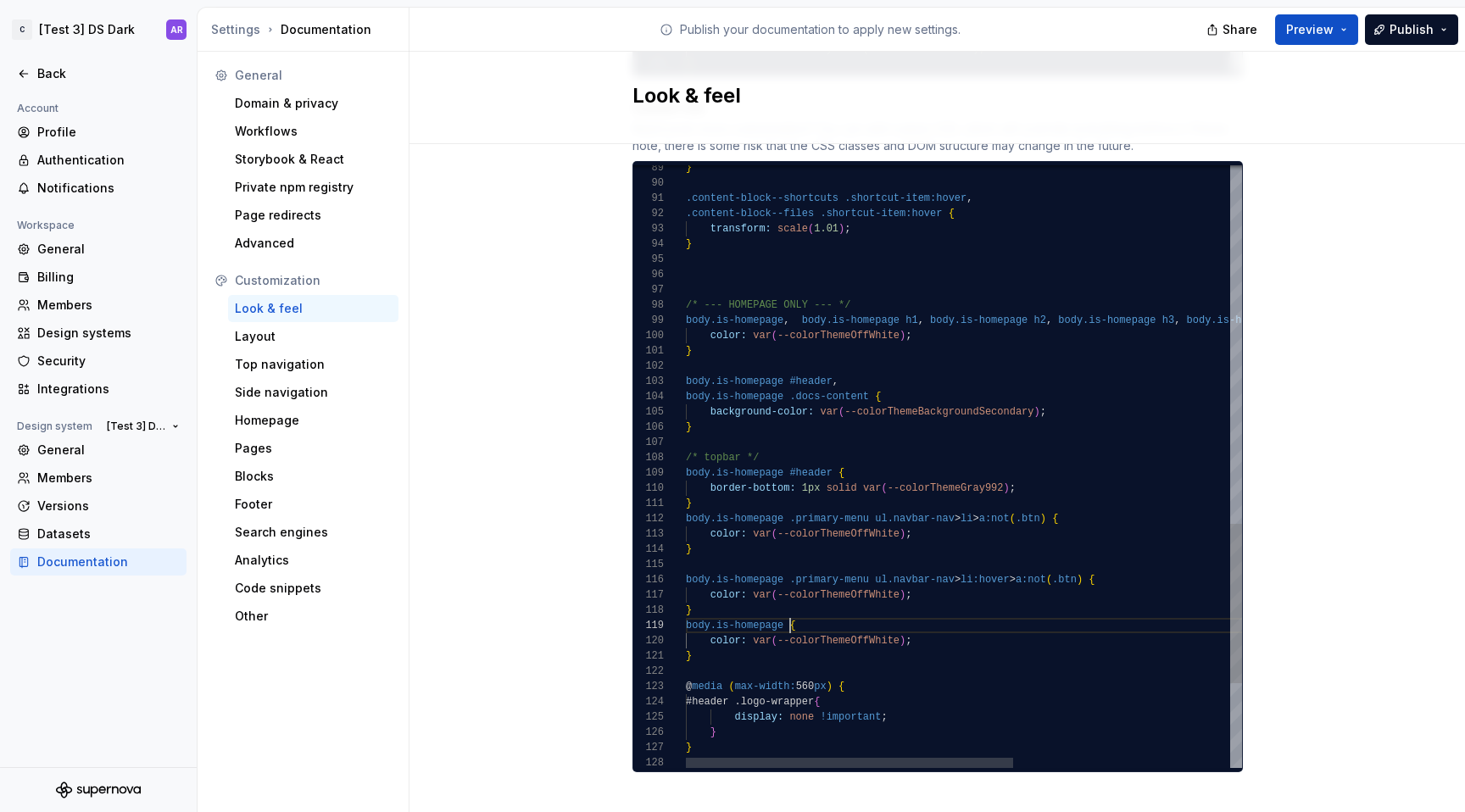
scroll to position [122, 104]
click at [1431, 24] on span "Publish" at bounding box center [1412, 30] width 44 height 17
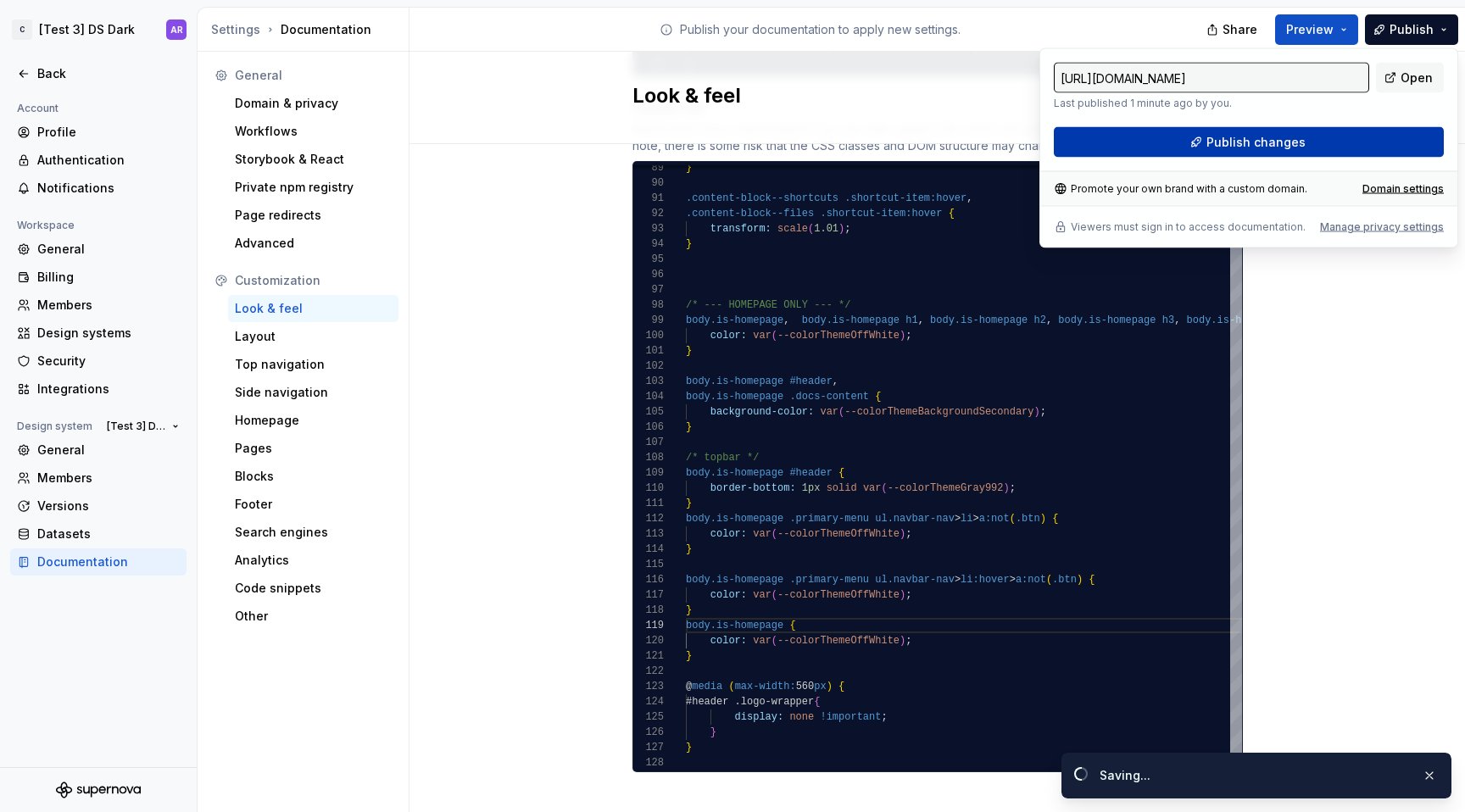
click at [1353, 150] on button "Publish changes" at bounding box center [1249, 142] width 390 height 31
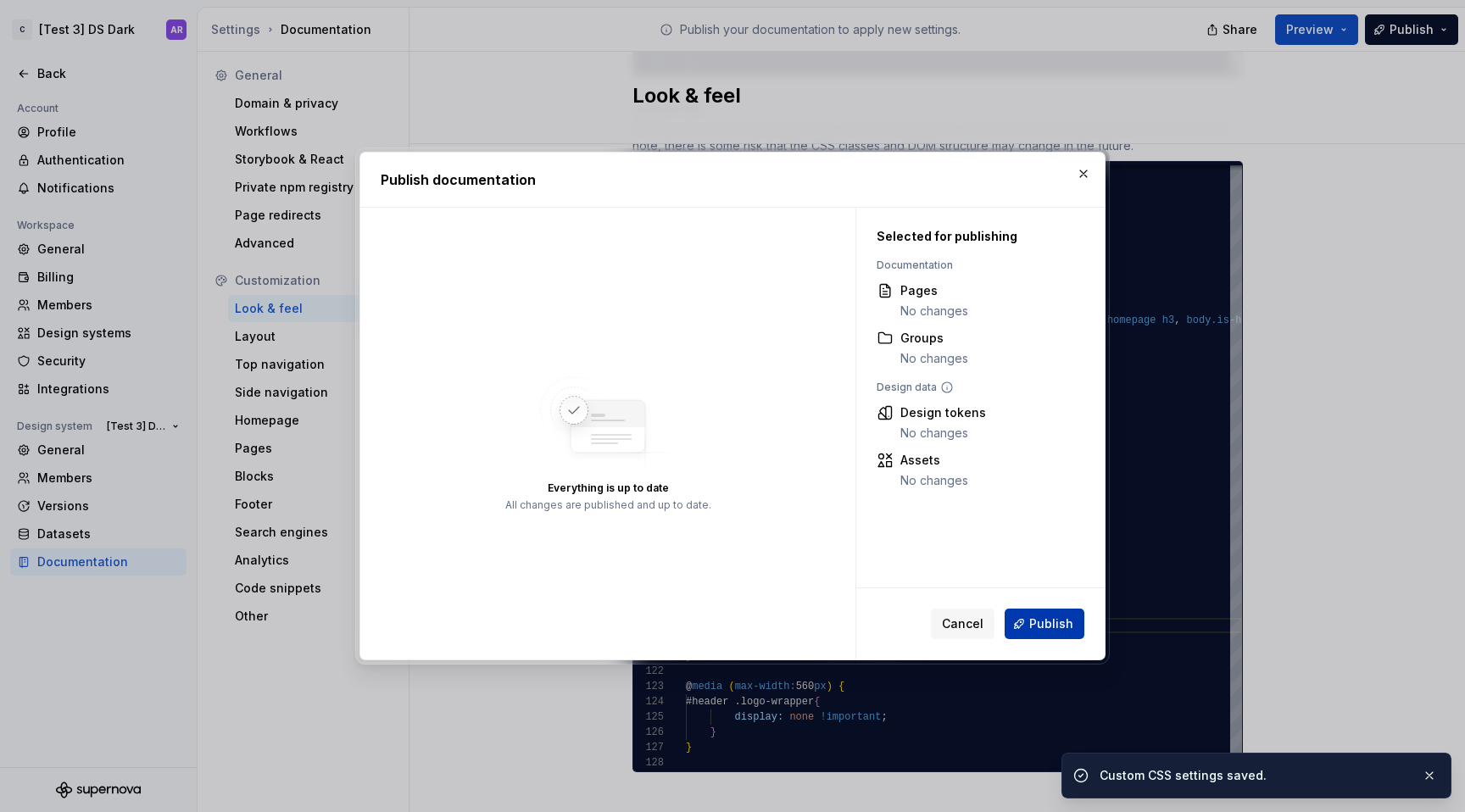
click at [1045, 628] on span "Publish" at bounding box center [1051, 624] width 44 height 17
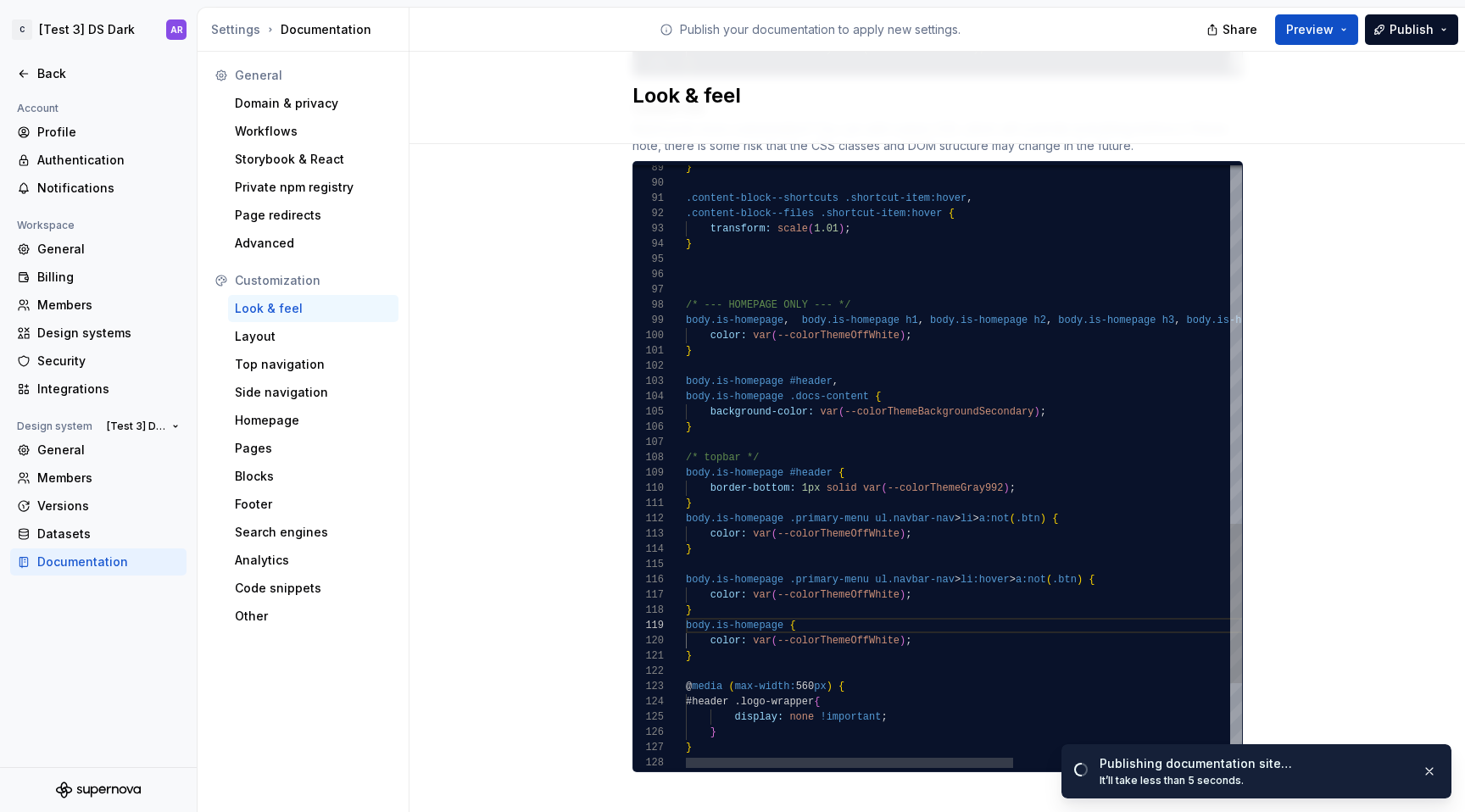
scroll to position [138, 227]
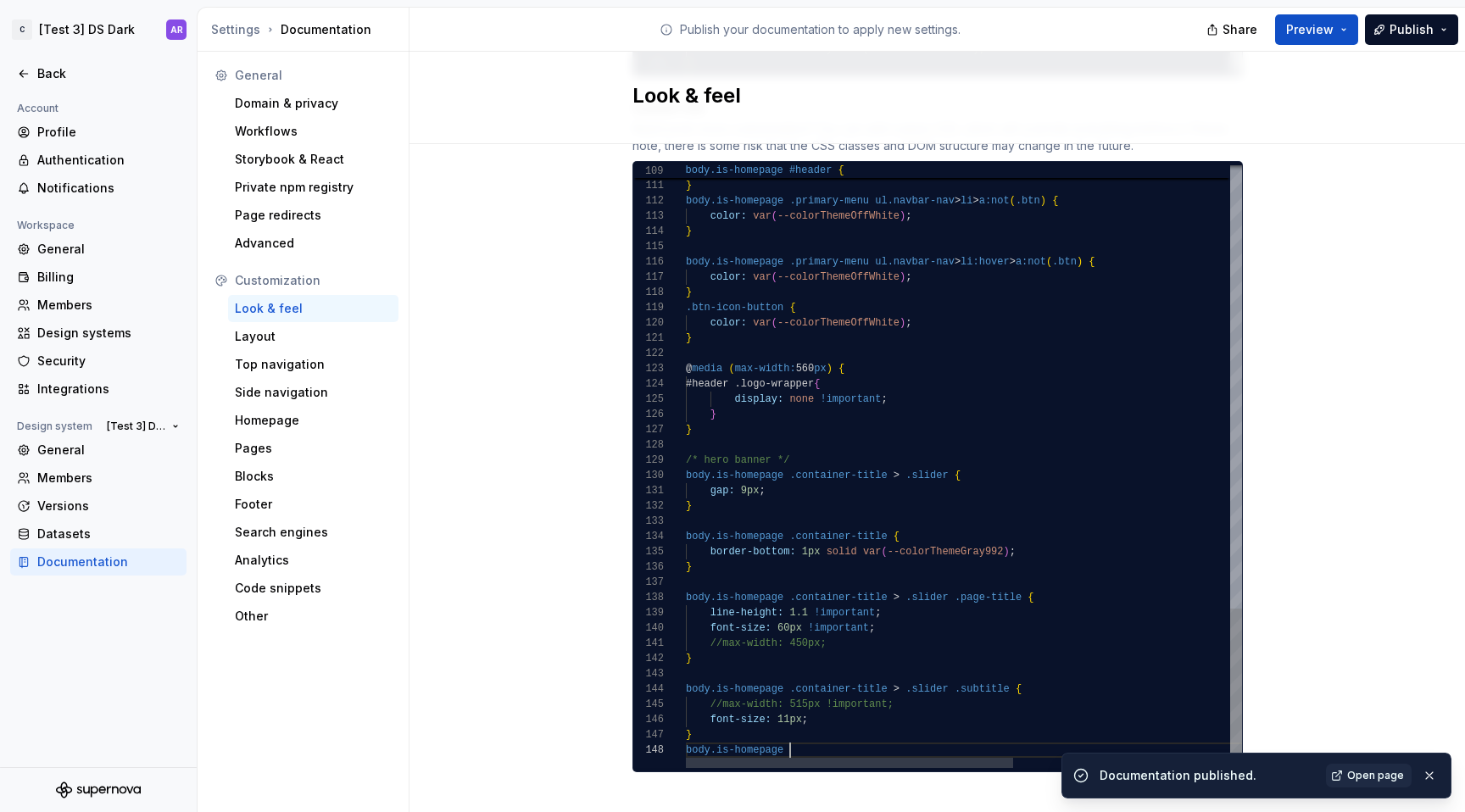
scroll to position [107, 0]
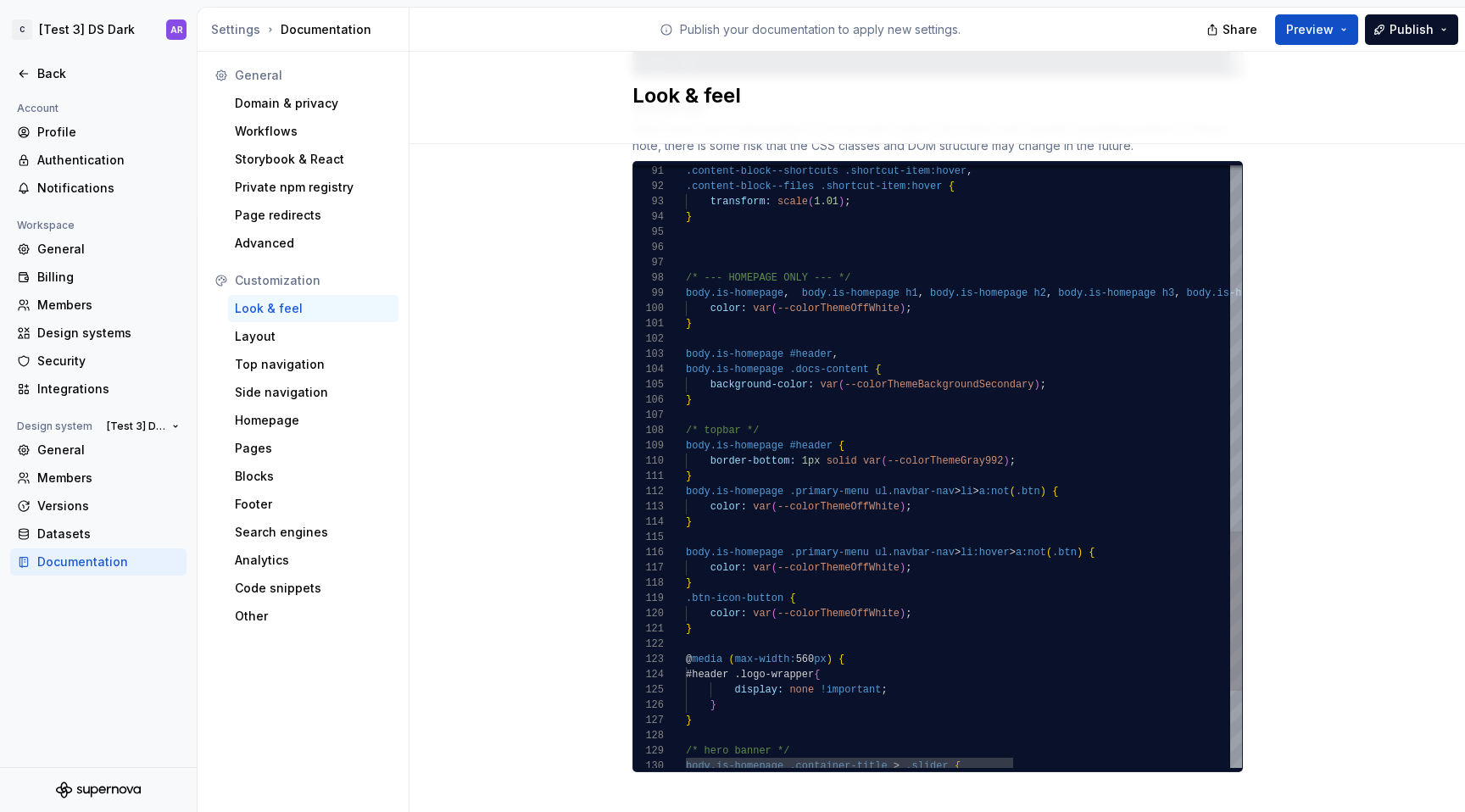
click at [1422, 44] on div "Share Preview Publish" at bounding box center [1339, 29] width 255 height 43
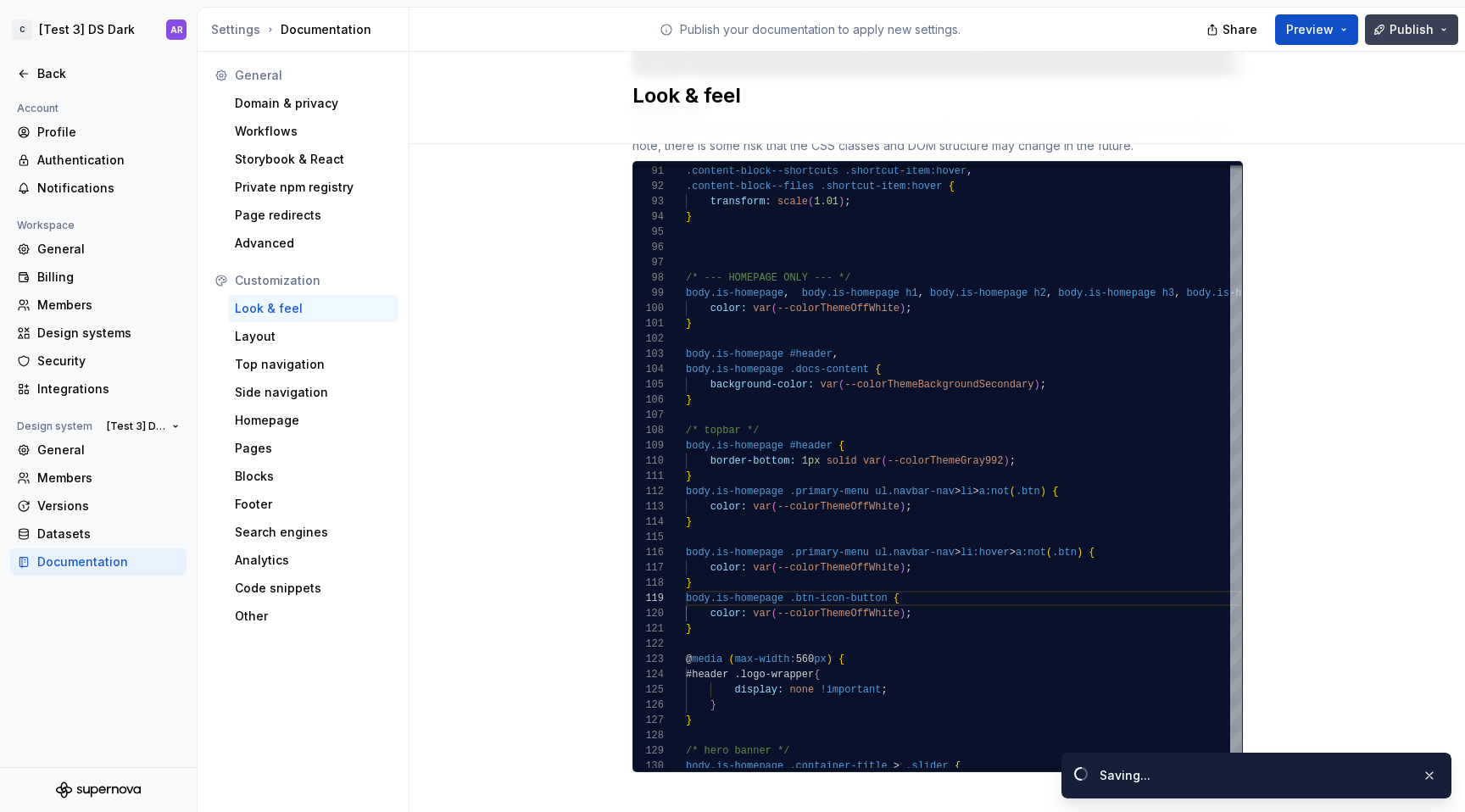
click at [1417, 37] on span "Publish" at bounding box center [1412, 30] width 44 height 17
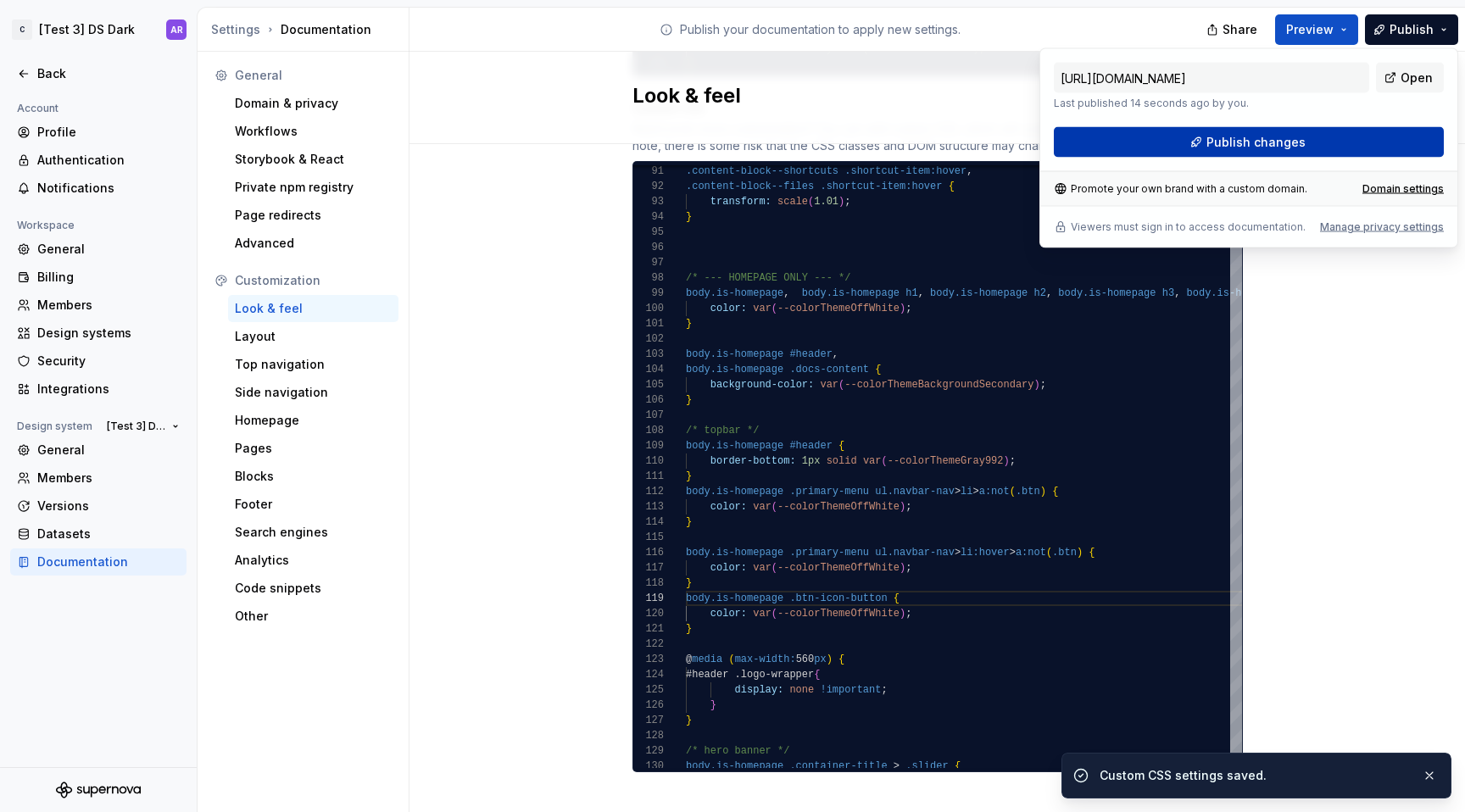
click at [1383, 134] on button "Publish changes" at bounding box center [1249, 142] width 390 height 31
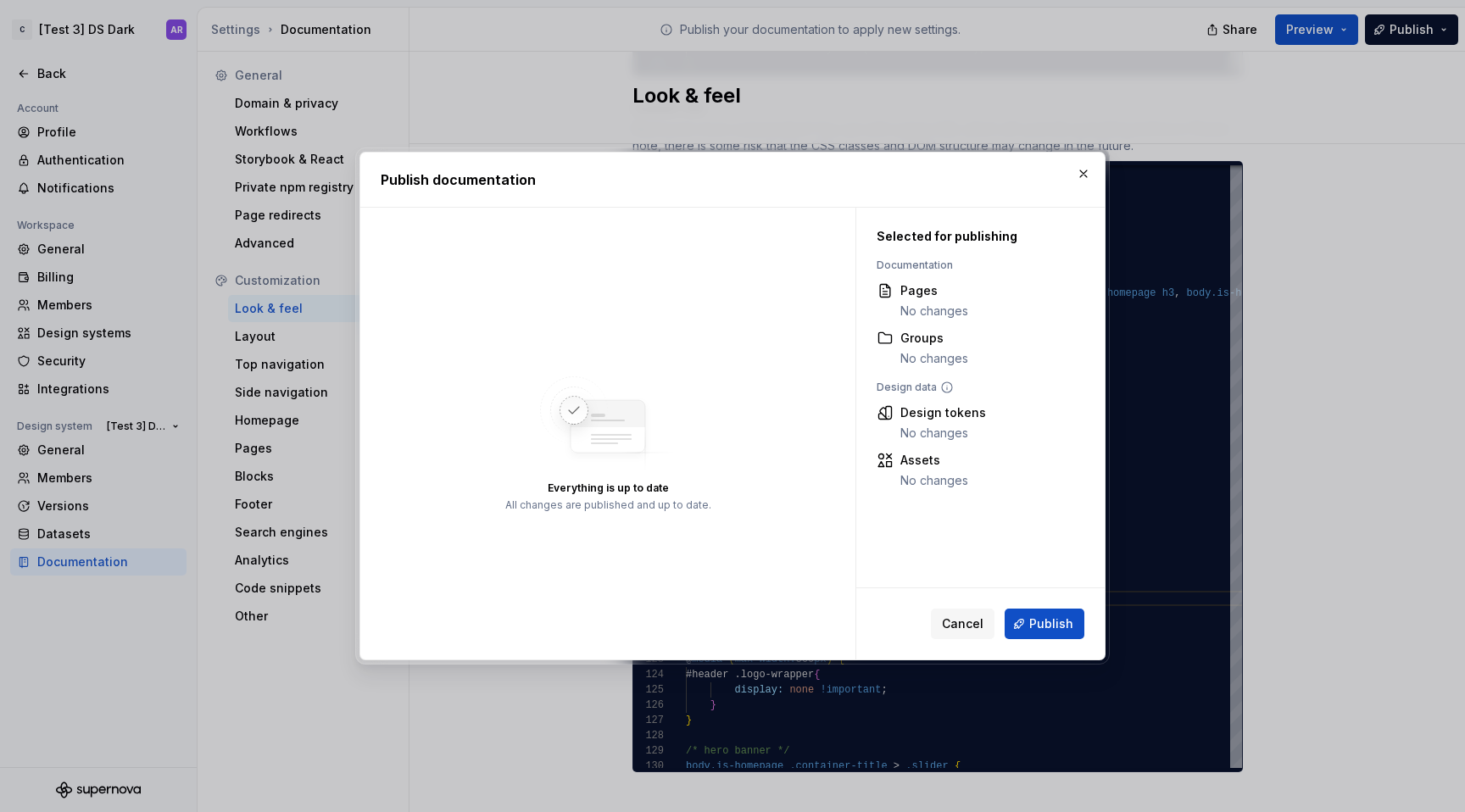
click at [1073, 606] on div "Cancel Publish" at bounding box center [980, 624] width 248 height 71
click at [1073, 628] on button "Publish" at bounding box center [1044, 624] width 80 height 31
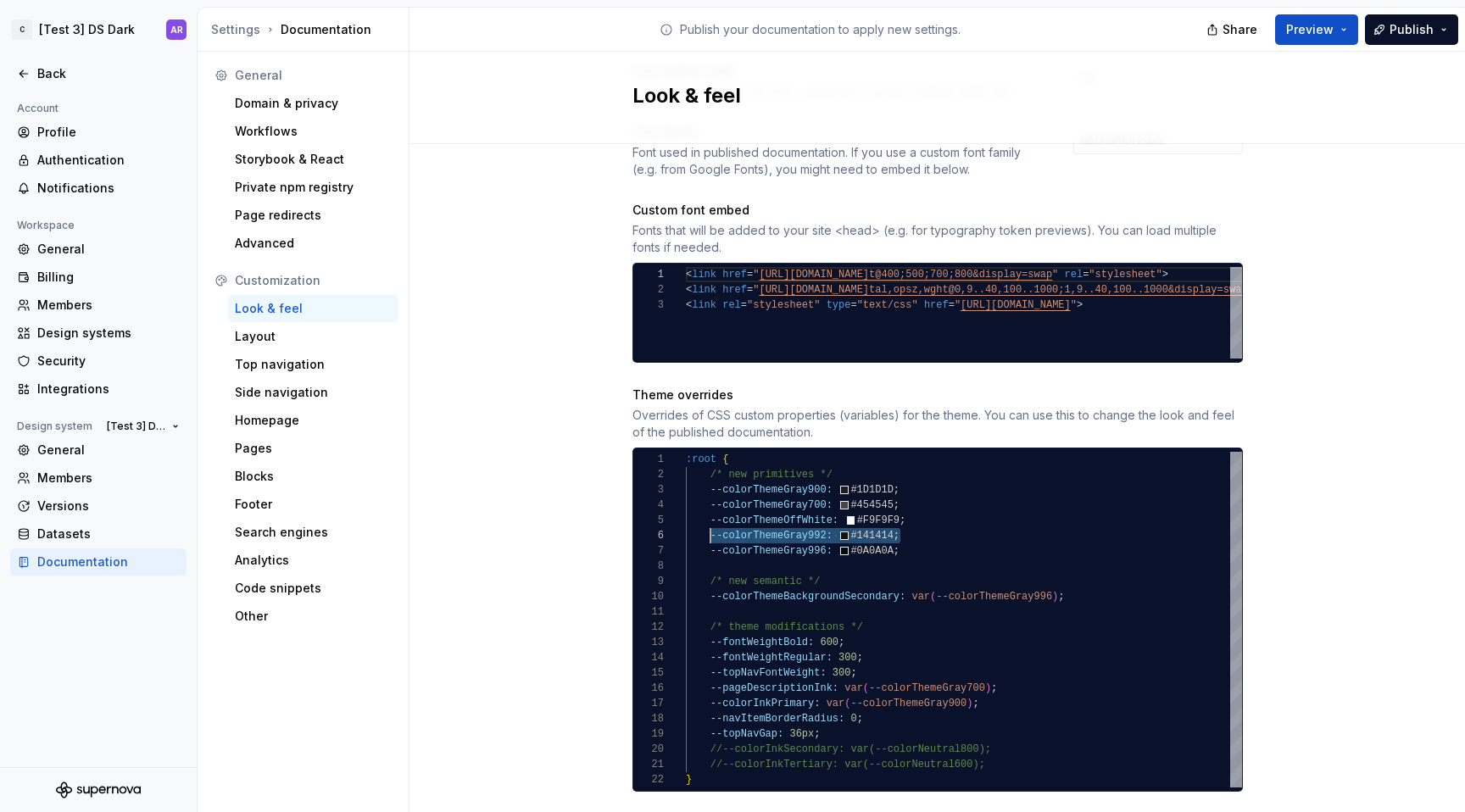
scroll to position [76, 24]
drag, startPoint x: 900, startPoint y: 515, endPoint x: 704, endPoint y: 518, distance: 196.0
click at [704, 518] on div ":root { /* new primitives */ --colorThemeGray900: #1D1D1D ; --colorThemeGray700…" at bounding box center [964, 619] width 556 height 335
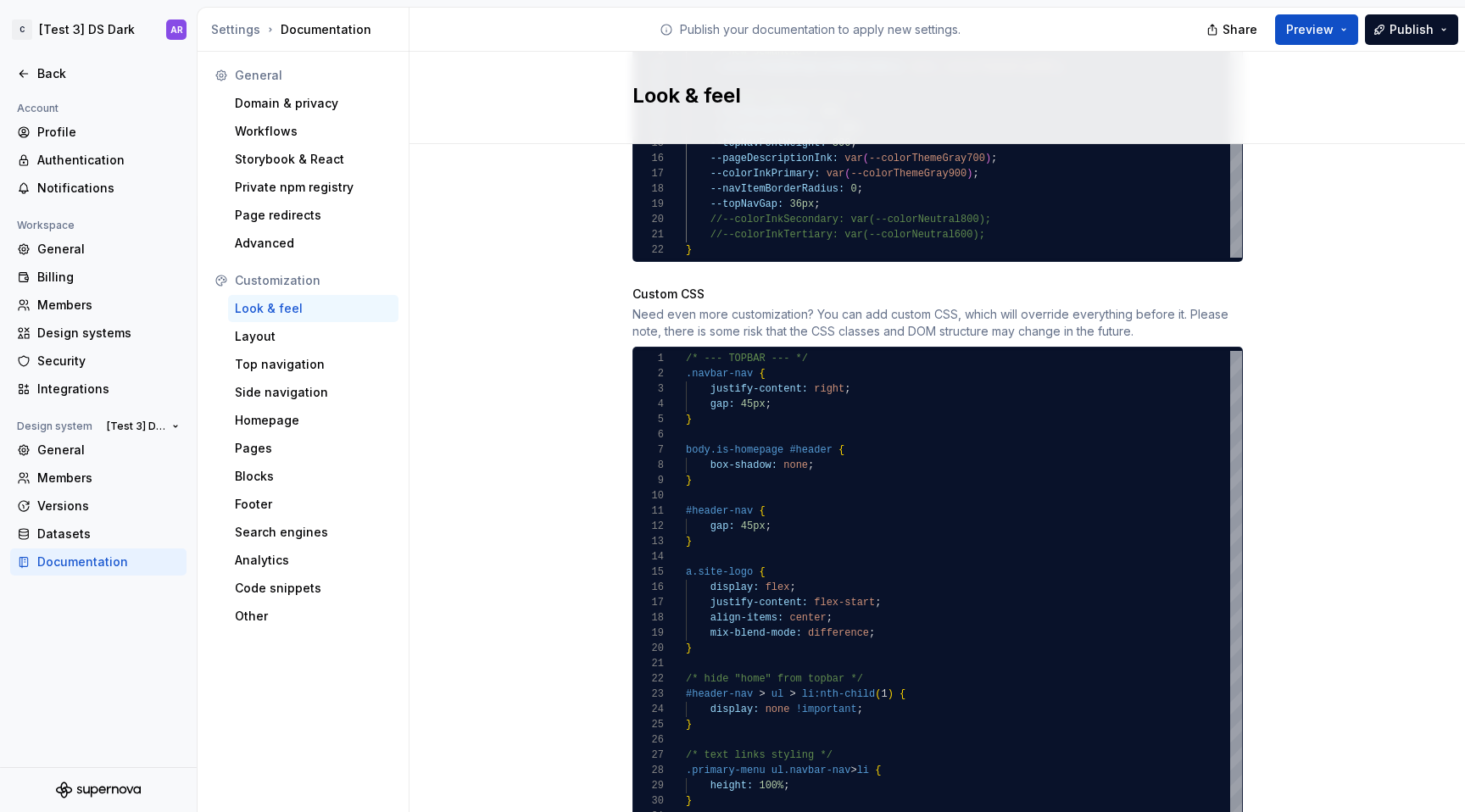
scroll to position [1373, 0]
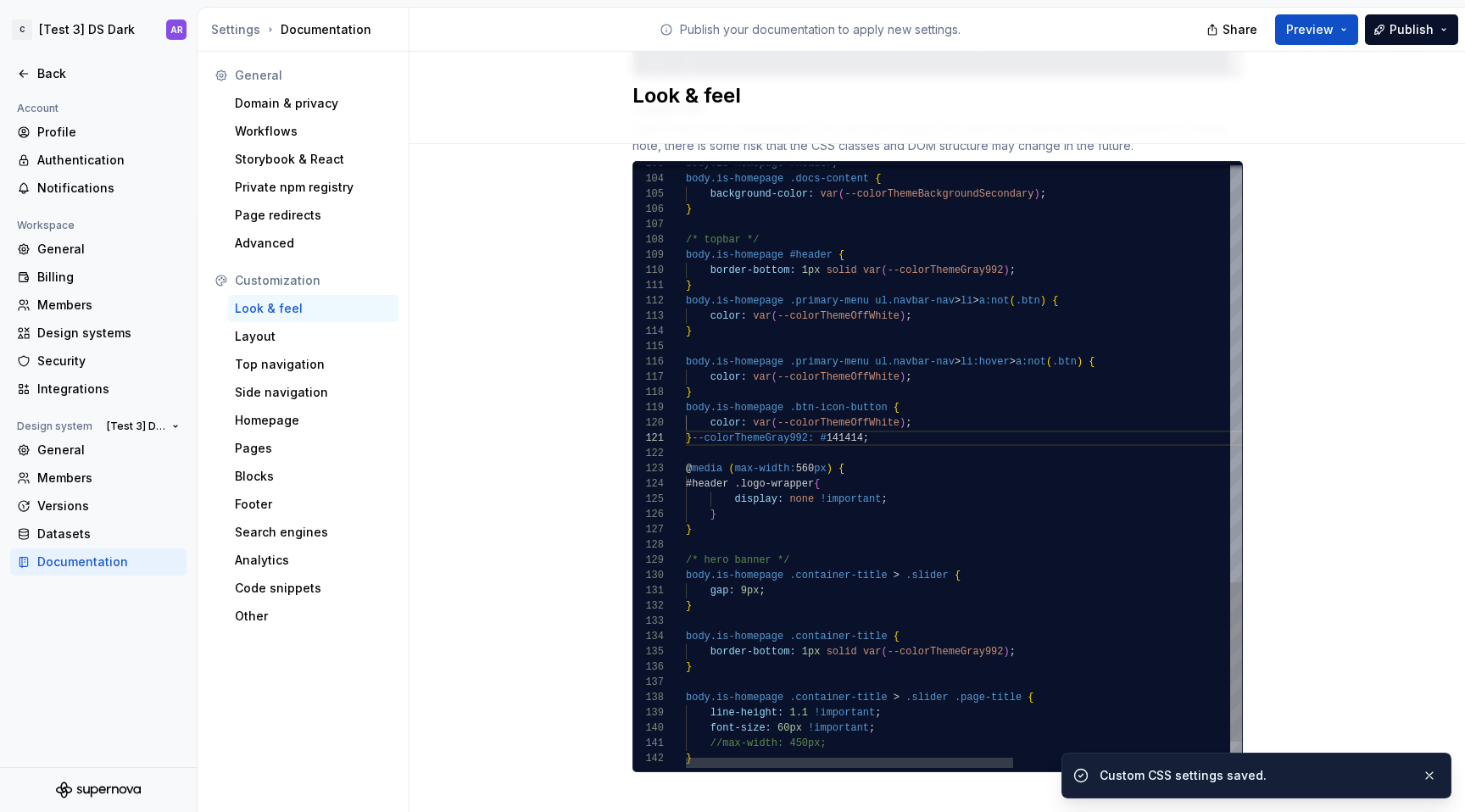
scroll to position [0, 6]
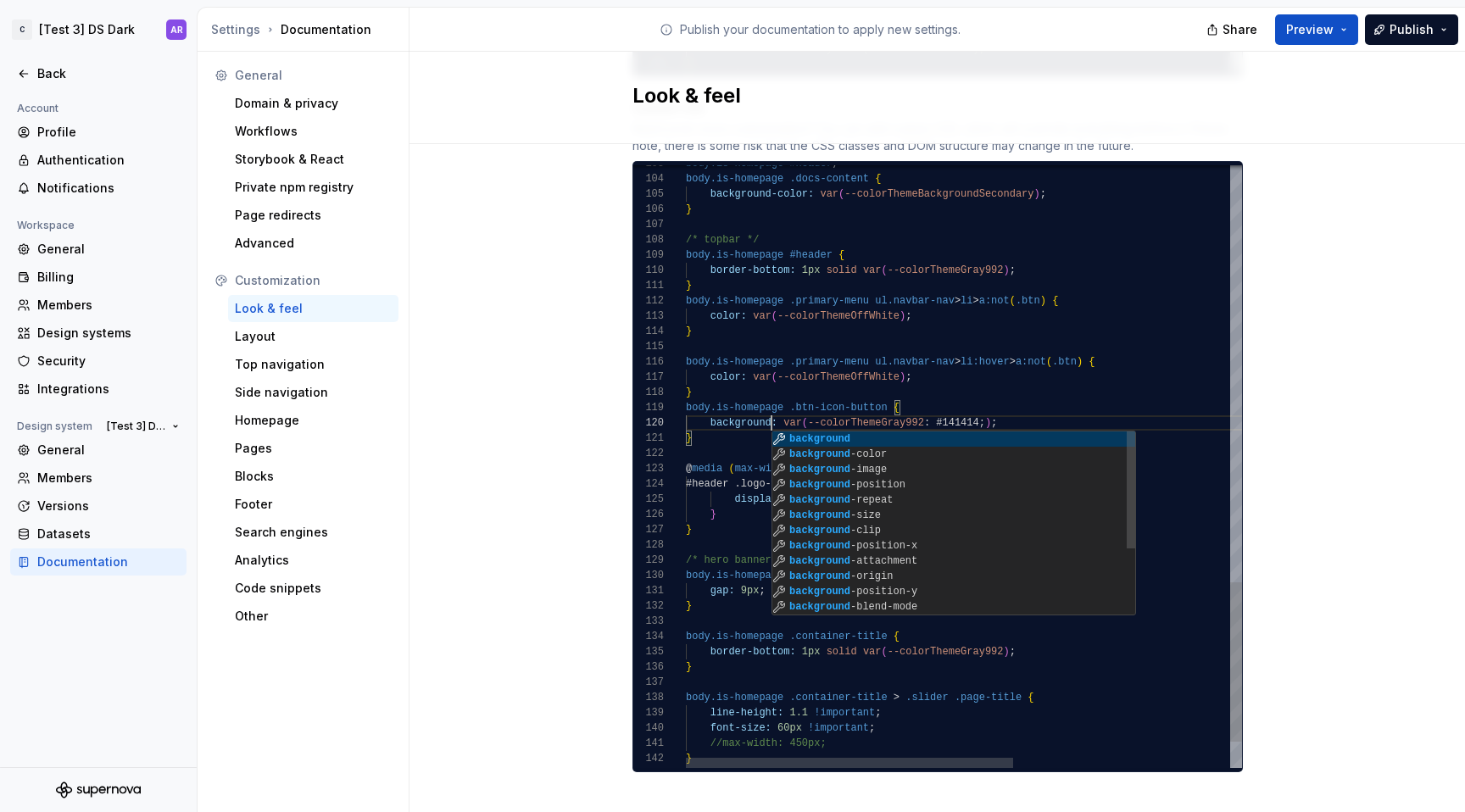
scroll to position [138, 85]
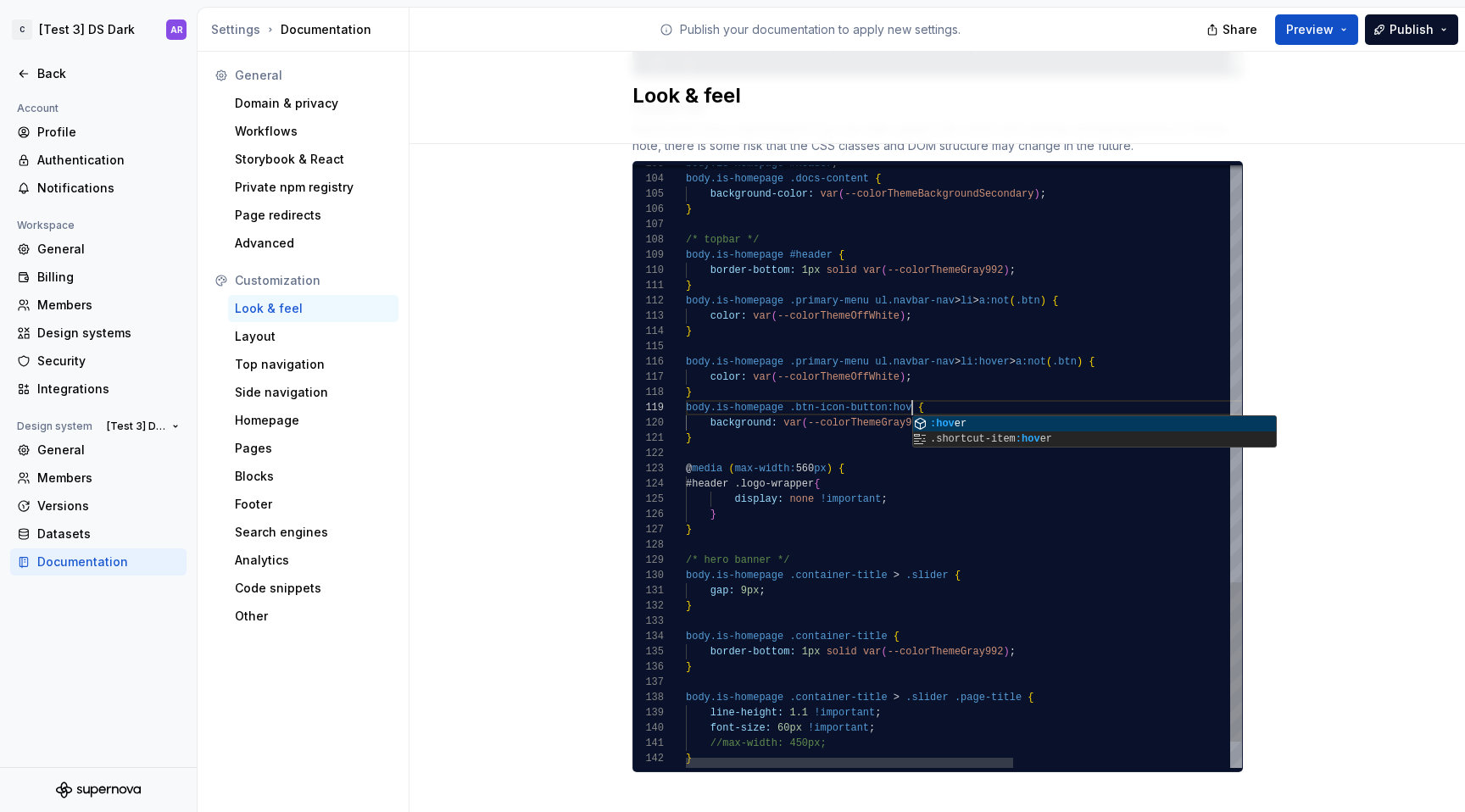
scroll to position [122, 239]
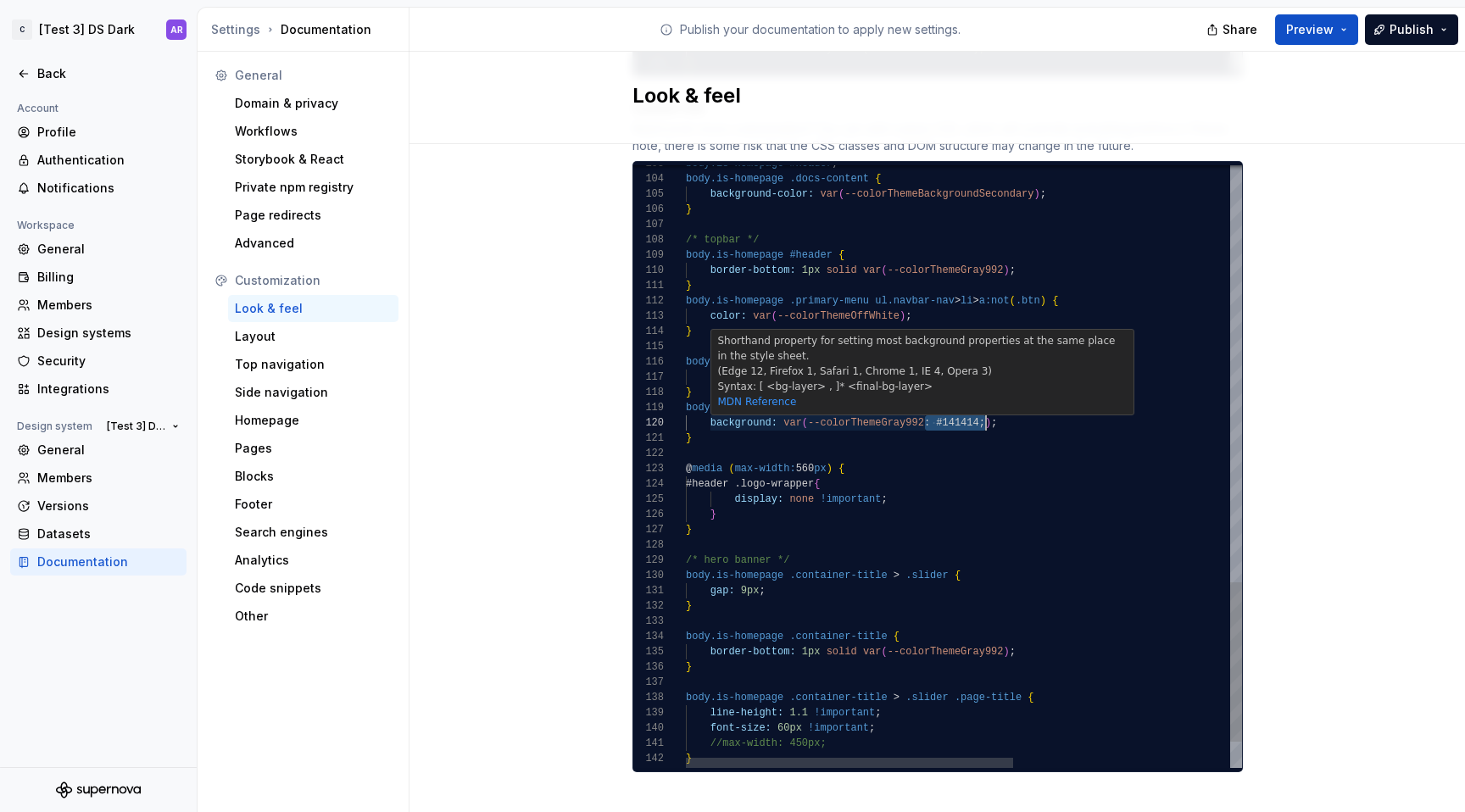
drag, startPoint x: 917, startPoint y: 406, endPoint x: 979, endPoint y: 407, distance: 62.0
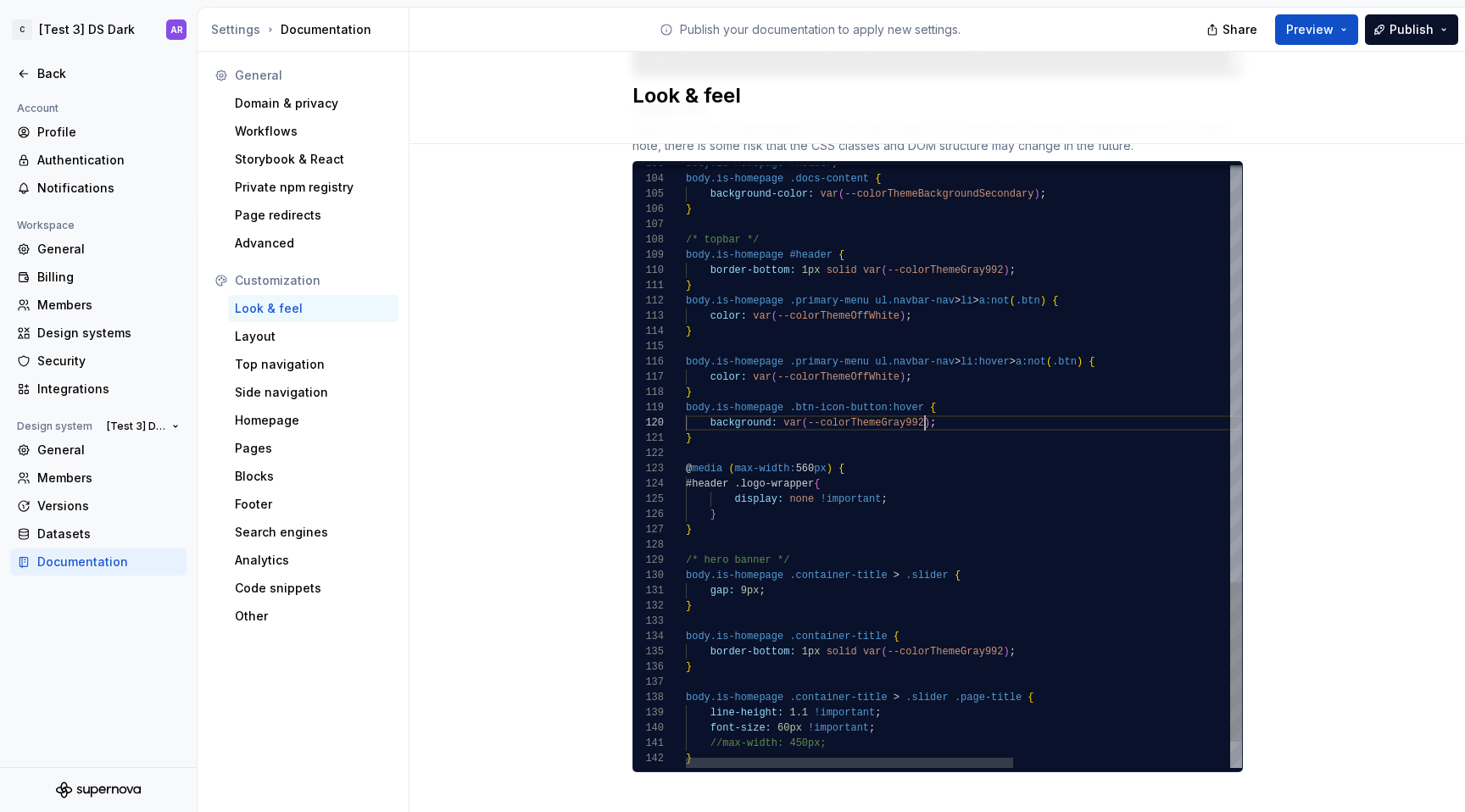
scroll to position [138, 239]
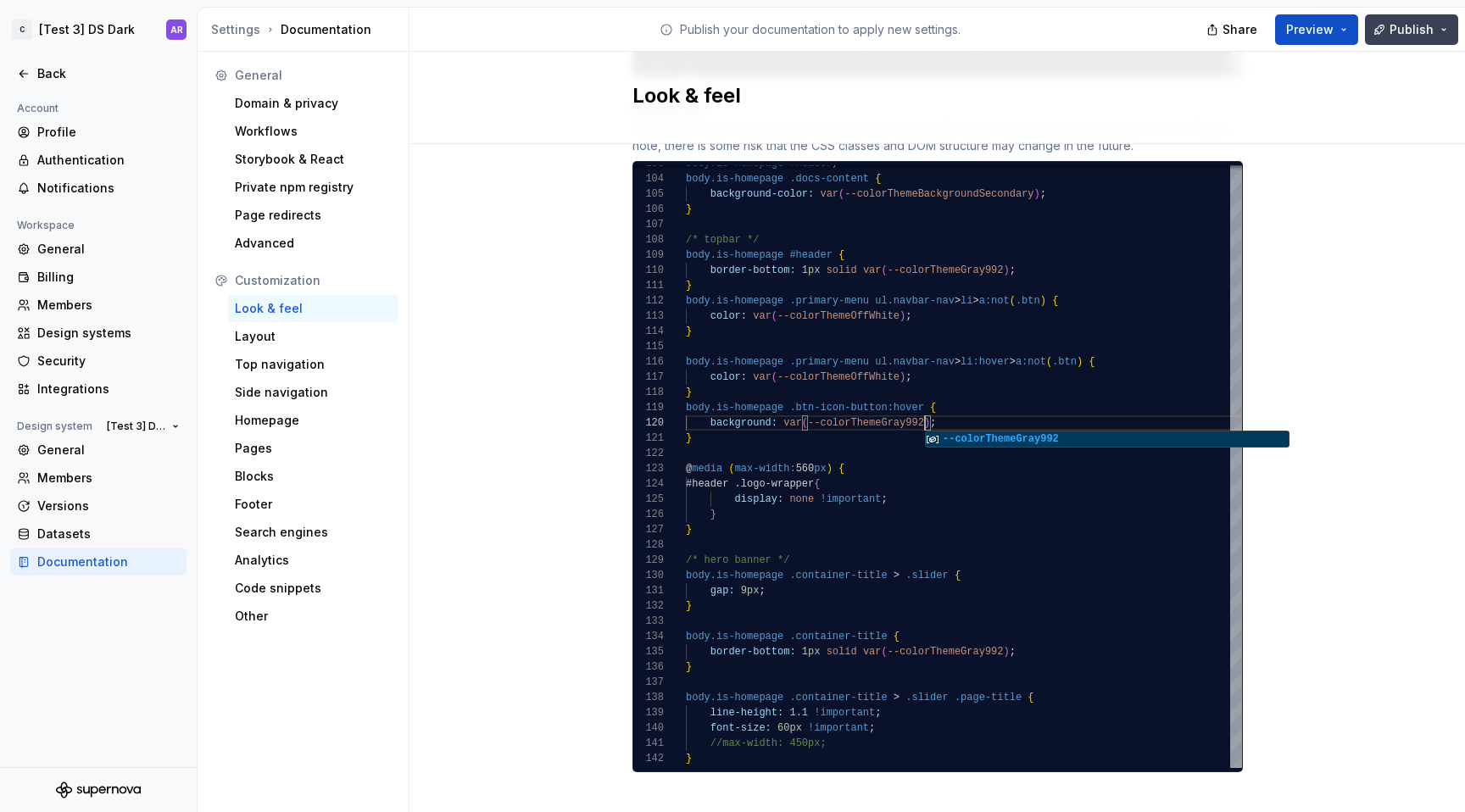
type textarea "**********"
click at [1422, 40] on button "Publish" at bounding box center [1412, 29] width 94 height 31
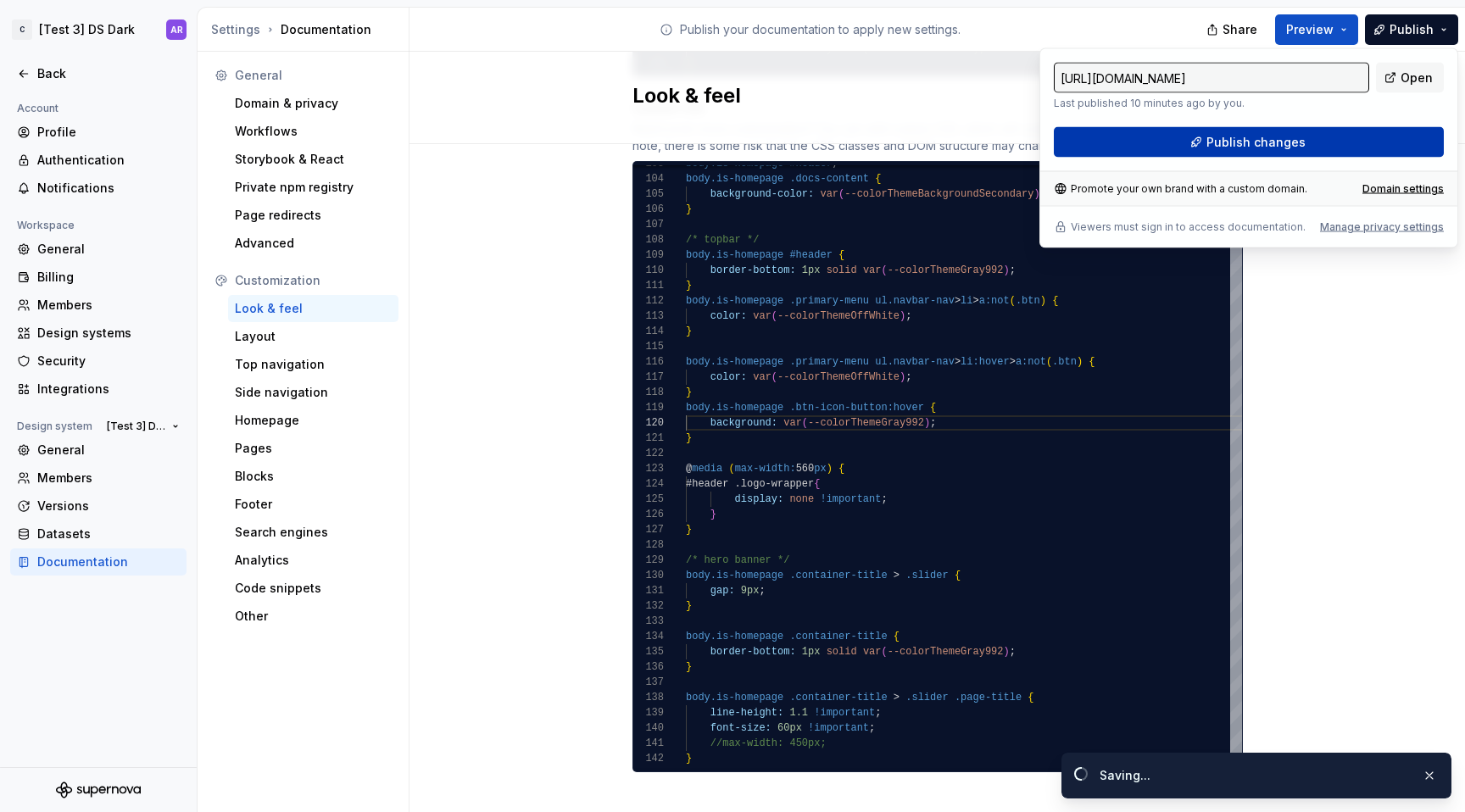
click at [1290, 147] on span "Publish changes" at bounding box center [1256, 142] width 99 height 17
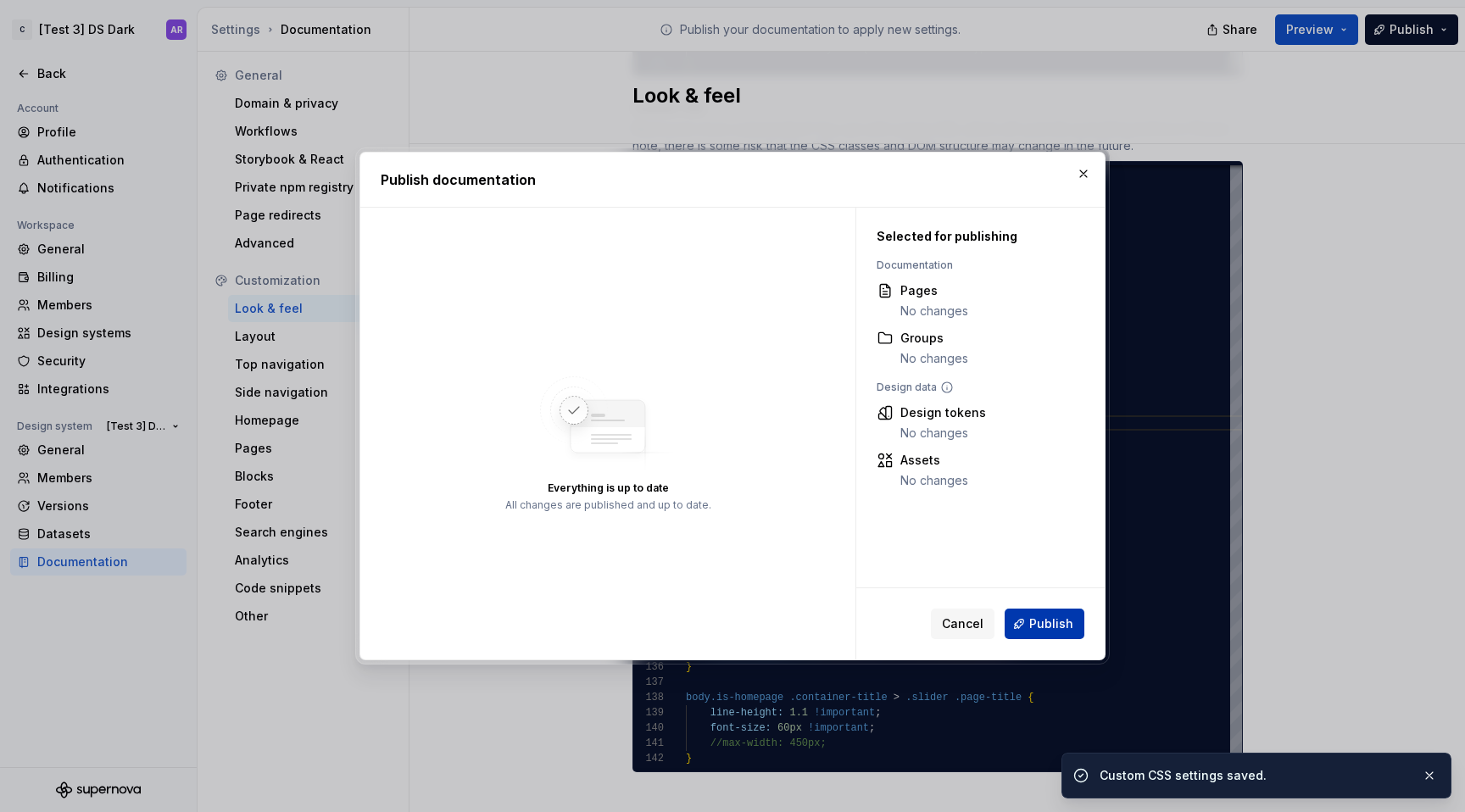
click at [1066, 629] on span "Publish" at bounding box center [1051, 624] width 44 height 17
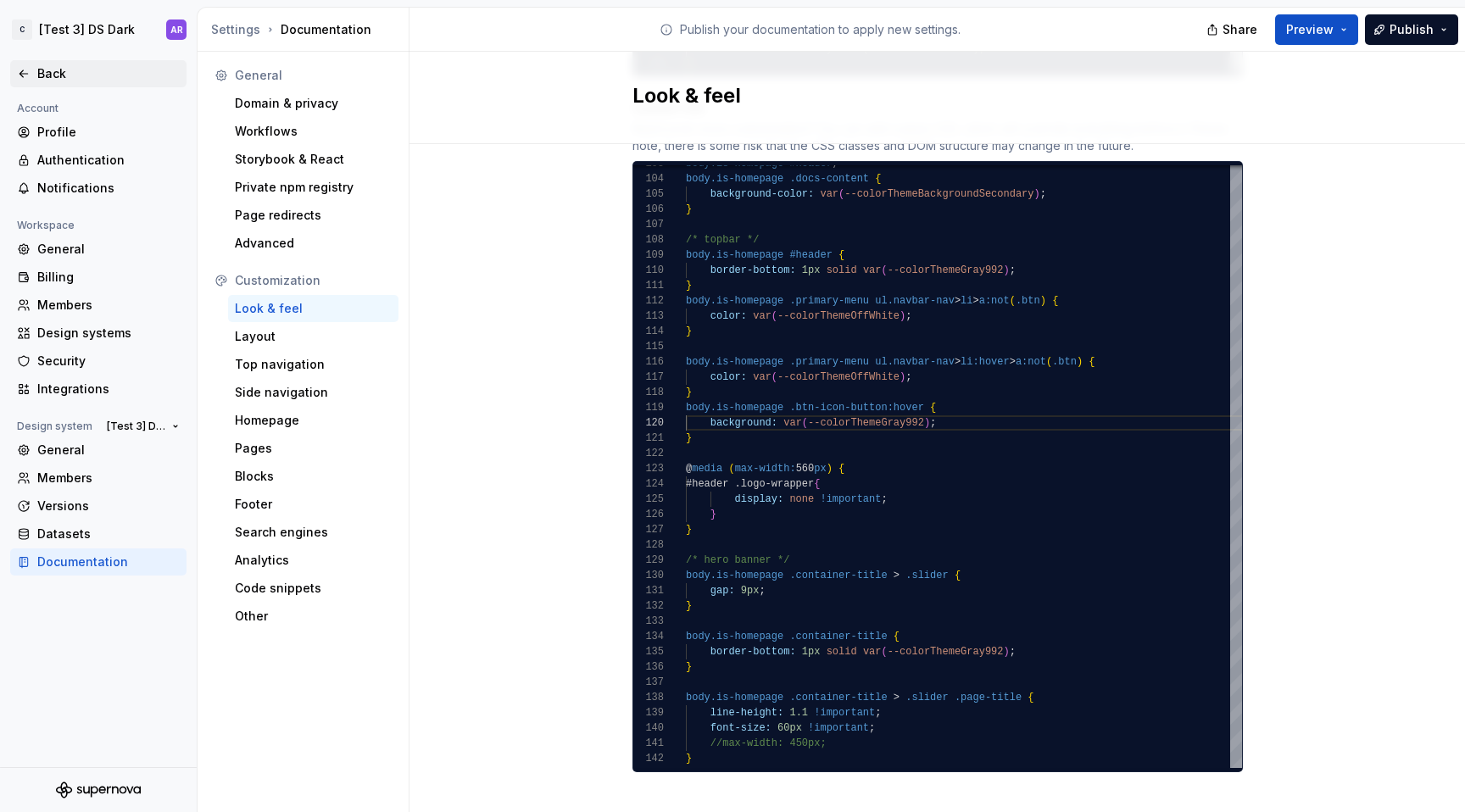
click at [67, 70] on div "Back" at bounding box center [109, 74] width 142 height 17
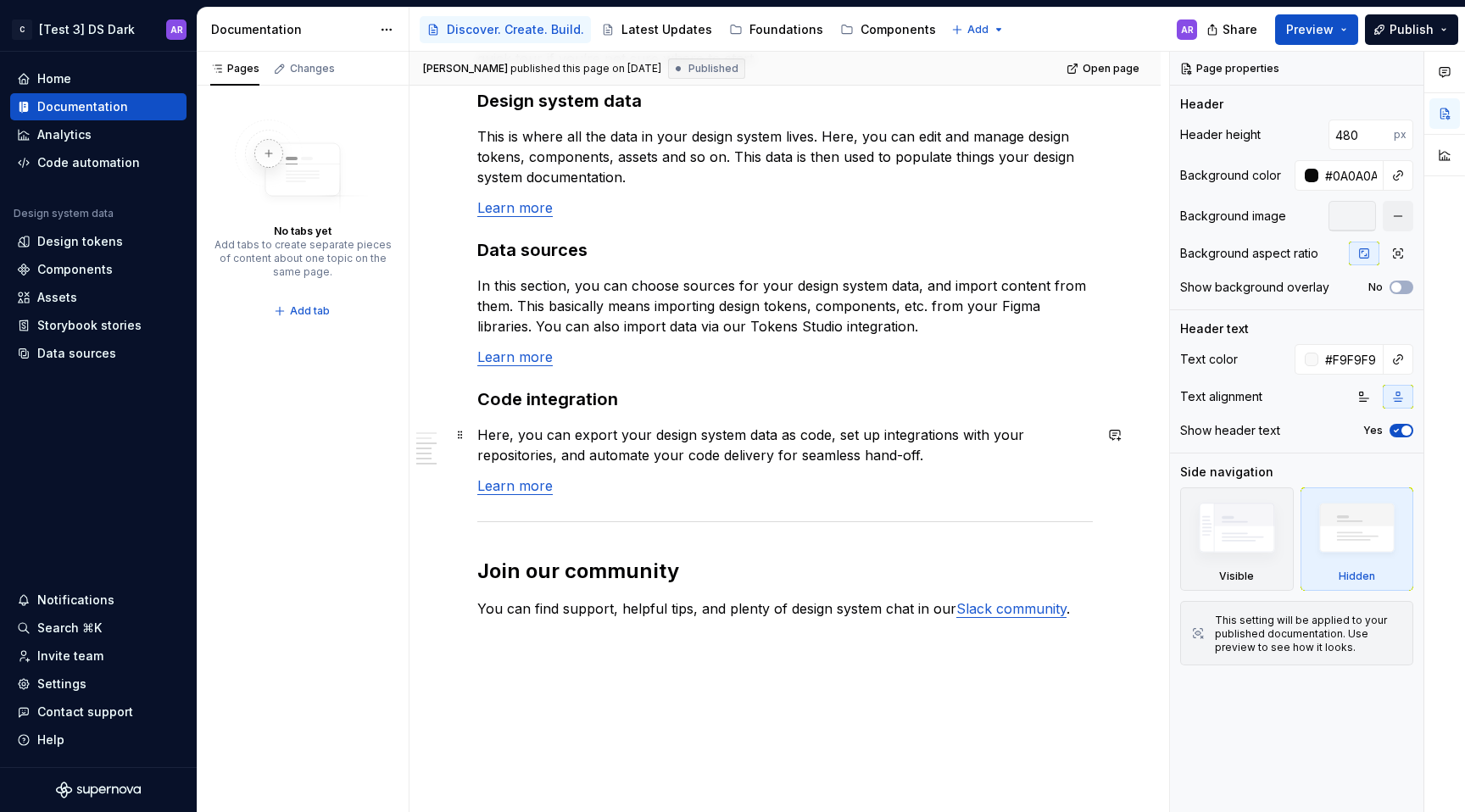
scroll to position [1642, 0]
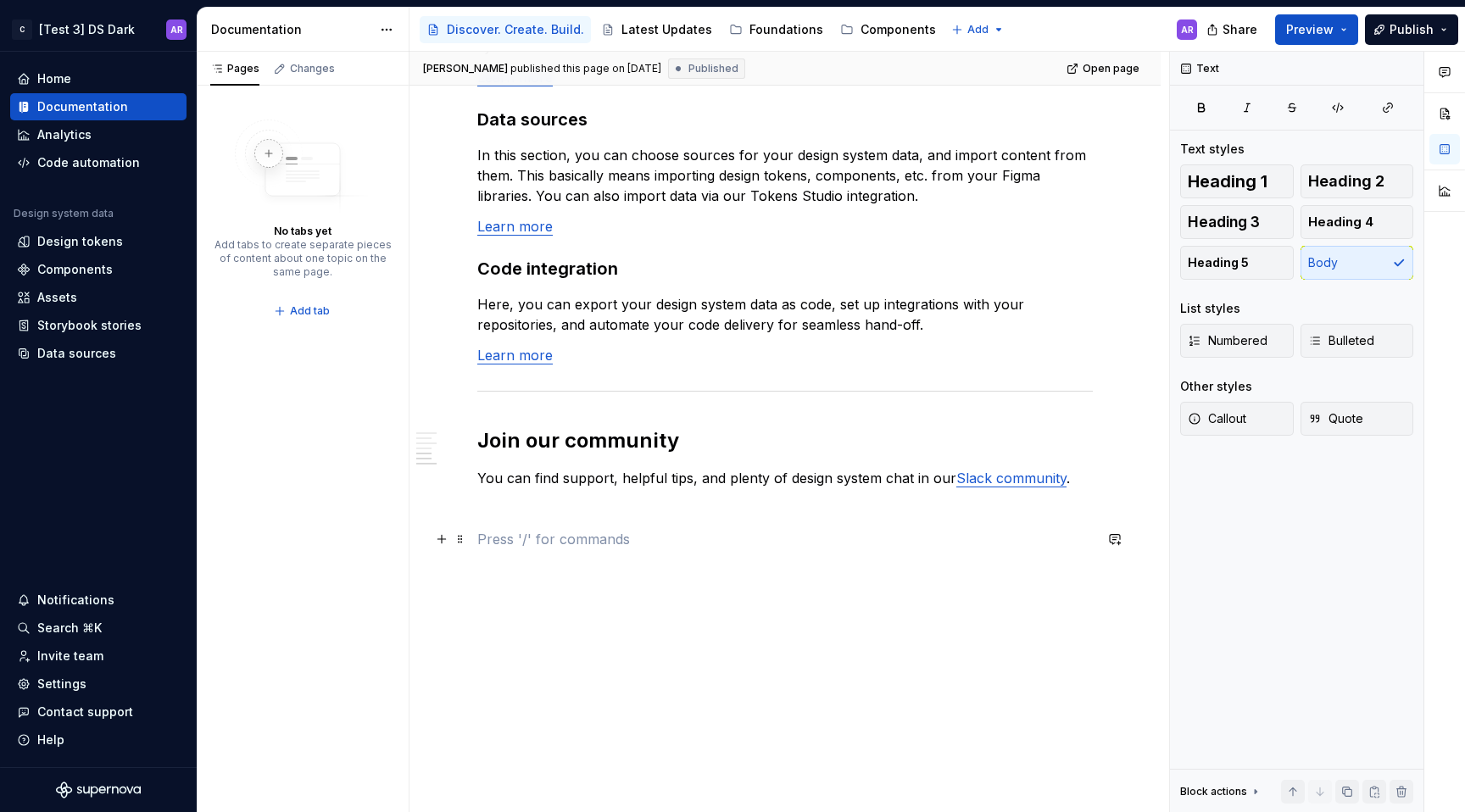
click at [567, 548] on p at bounding box center [785, 539] width 615 height 21
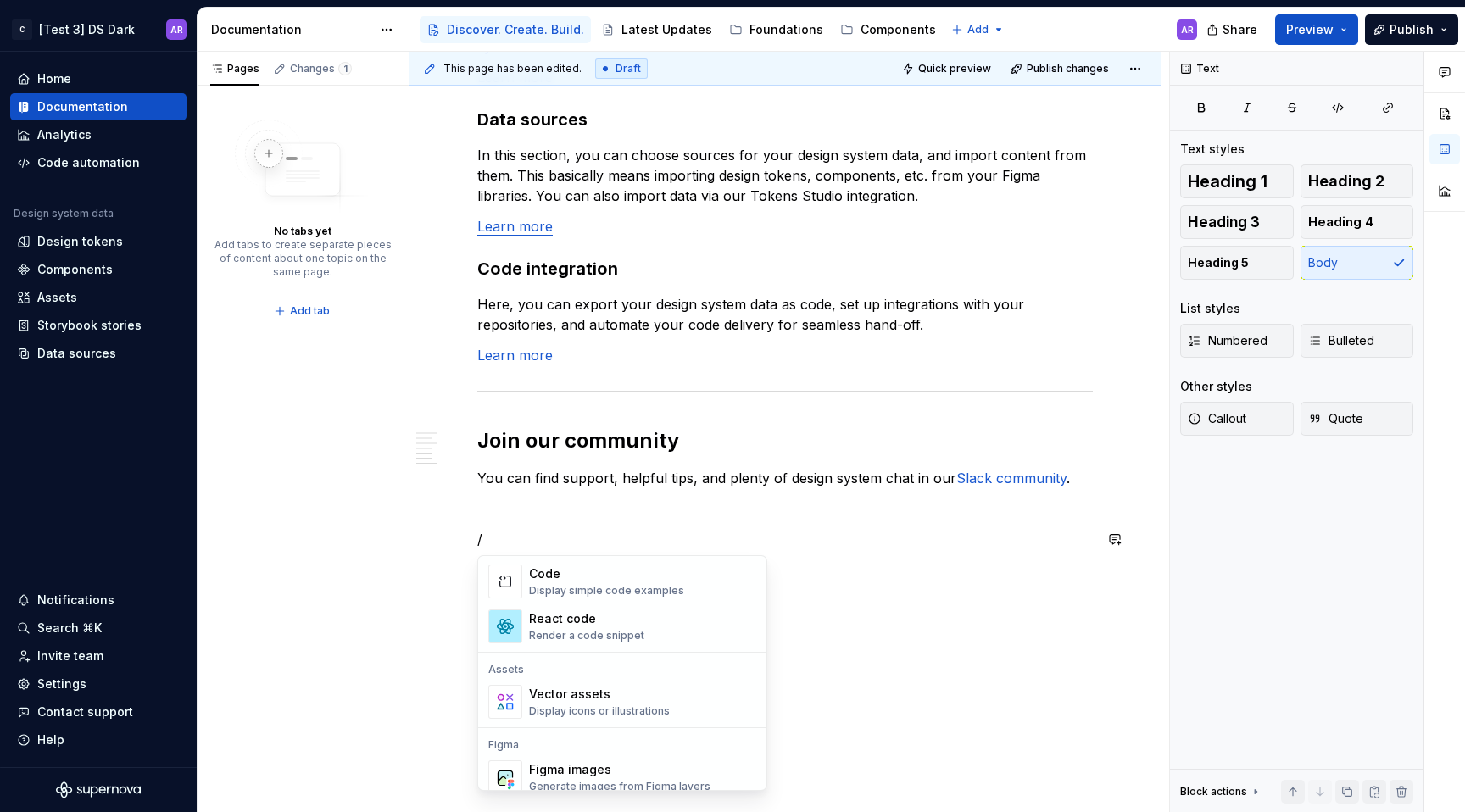
scroll to position [1404, 0]
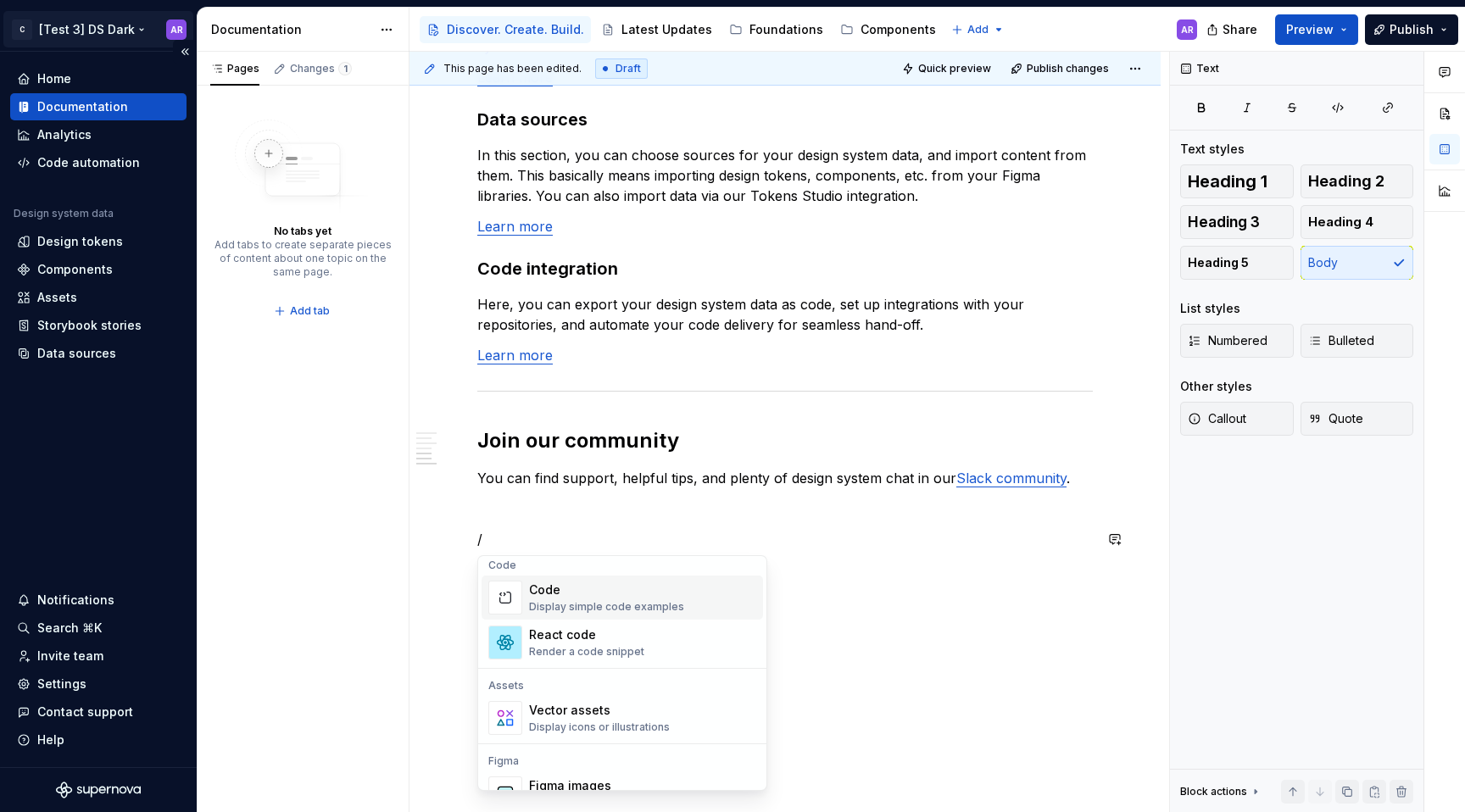
click at [127, 22] on html "C [Test 3] DS Dark AR Home Documentation Analytics Code automation Design syste…" at bounding box center [732, 406] width 1465 height 812
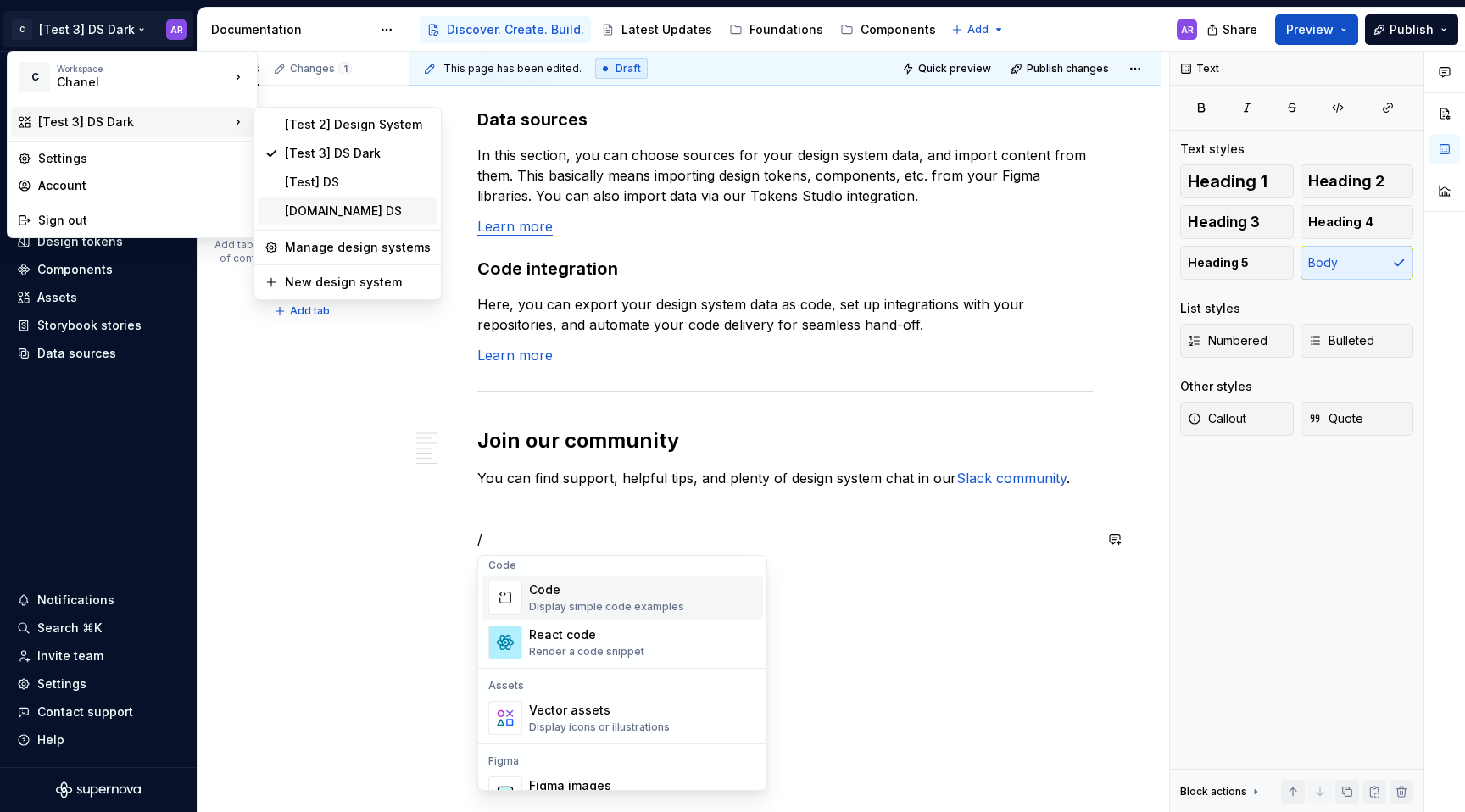
click at [316, 198] on div "[DOMAIN_NAME] DS" at bounding box center [348, 211] width 180 height 27
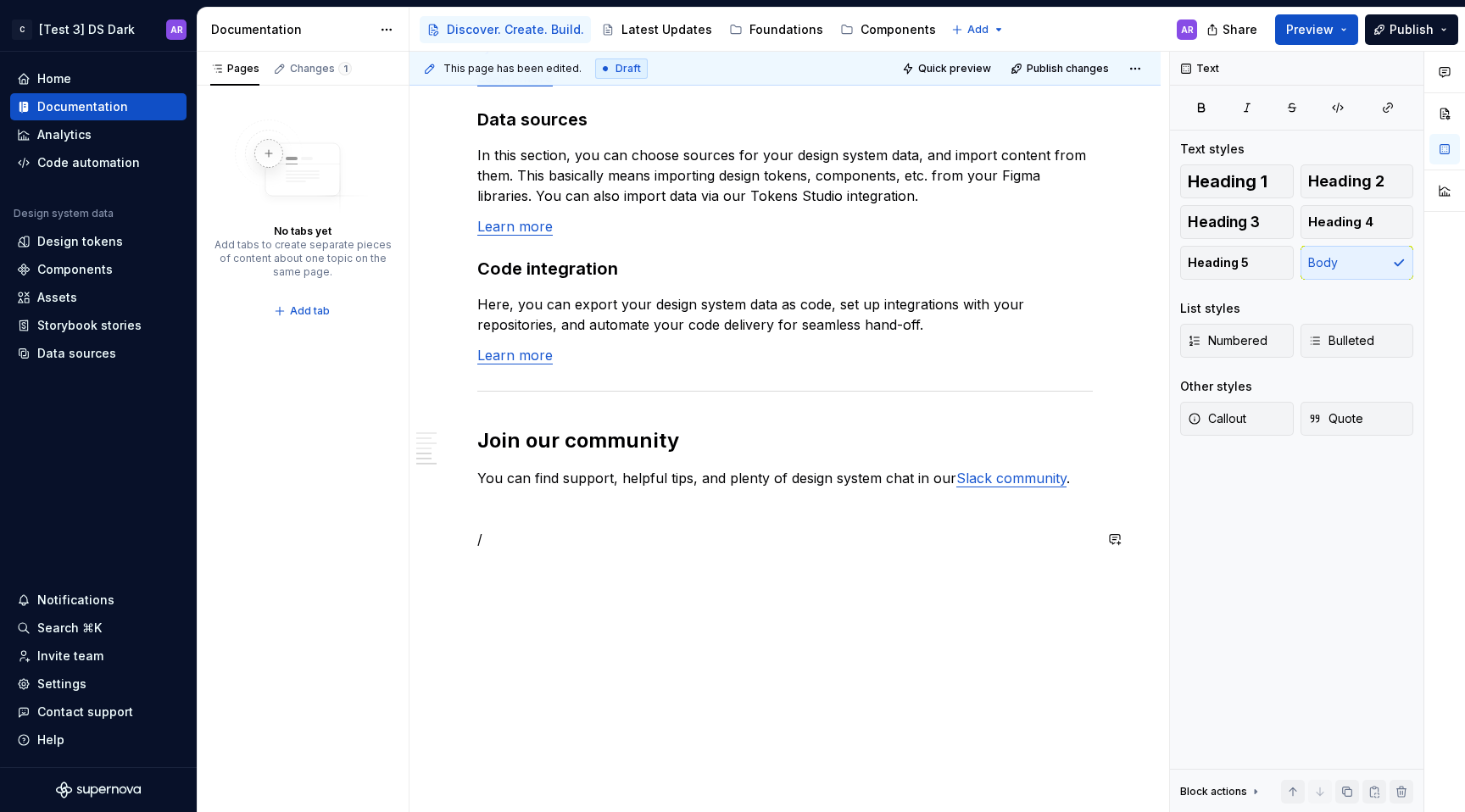
click at [316, 198] on img at bounding box center [303, 167] width 136 height 95
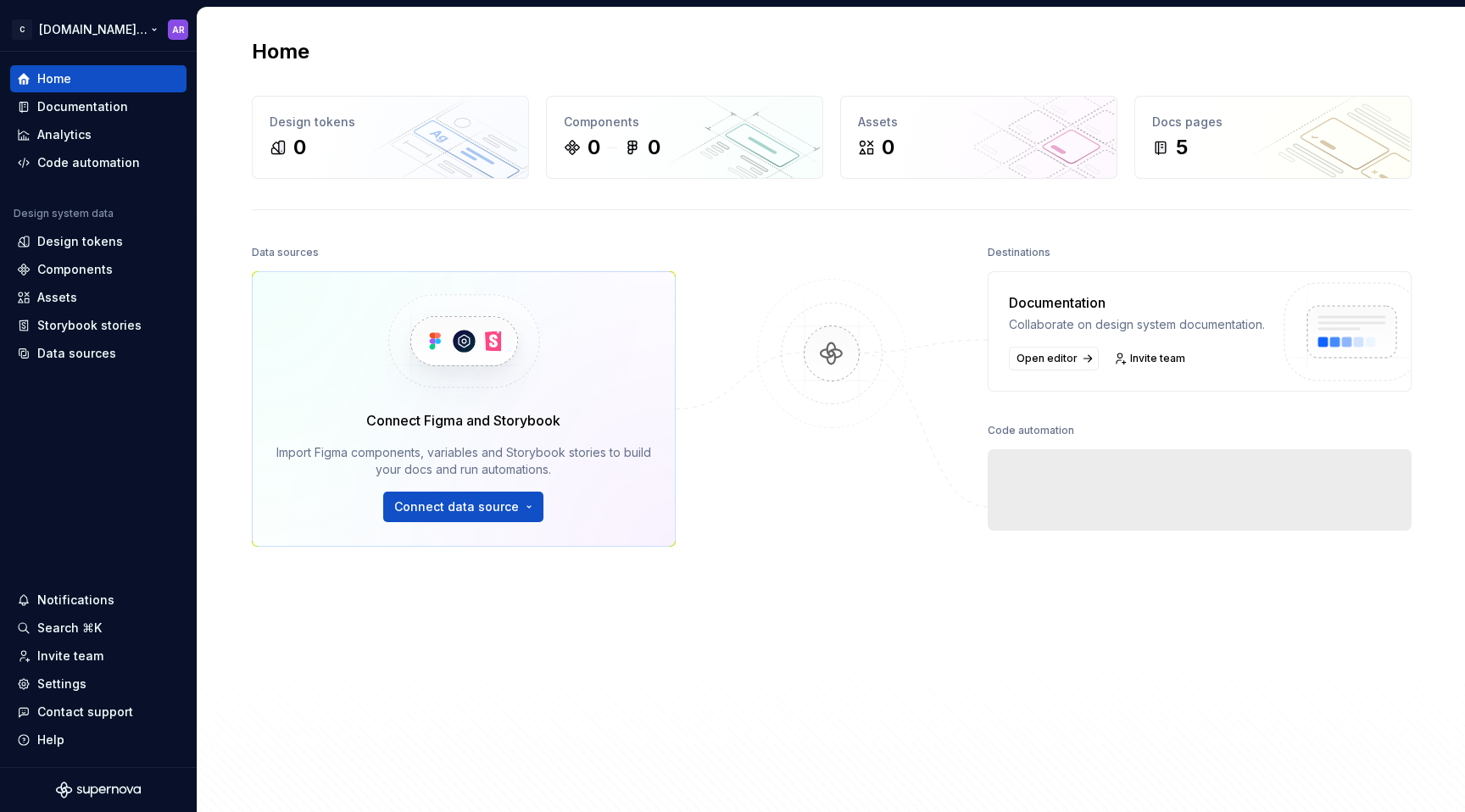
click at [129, 30] on html "C [DOMAIN_NAME] DS AR Home Documentation Analytics Code automation Design syste…" at bounding box center [732, 406] width 1465 height 812
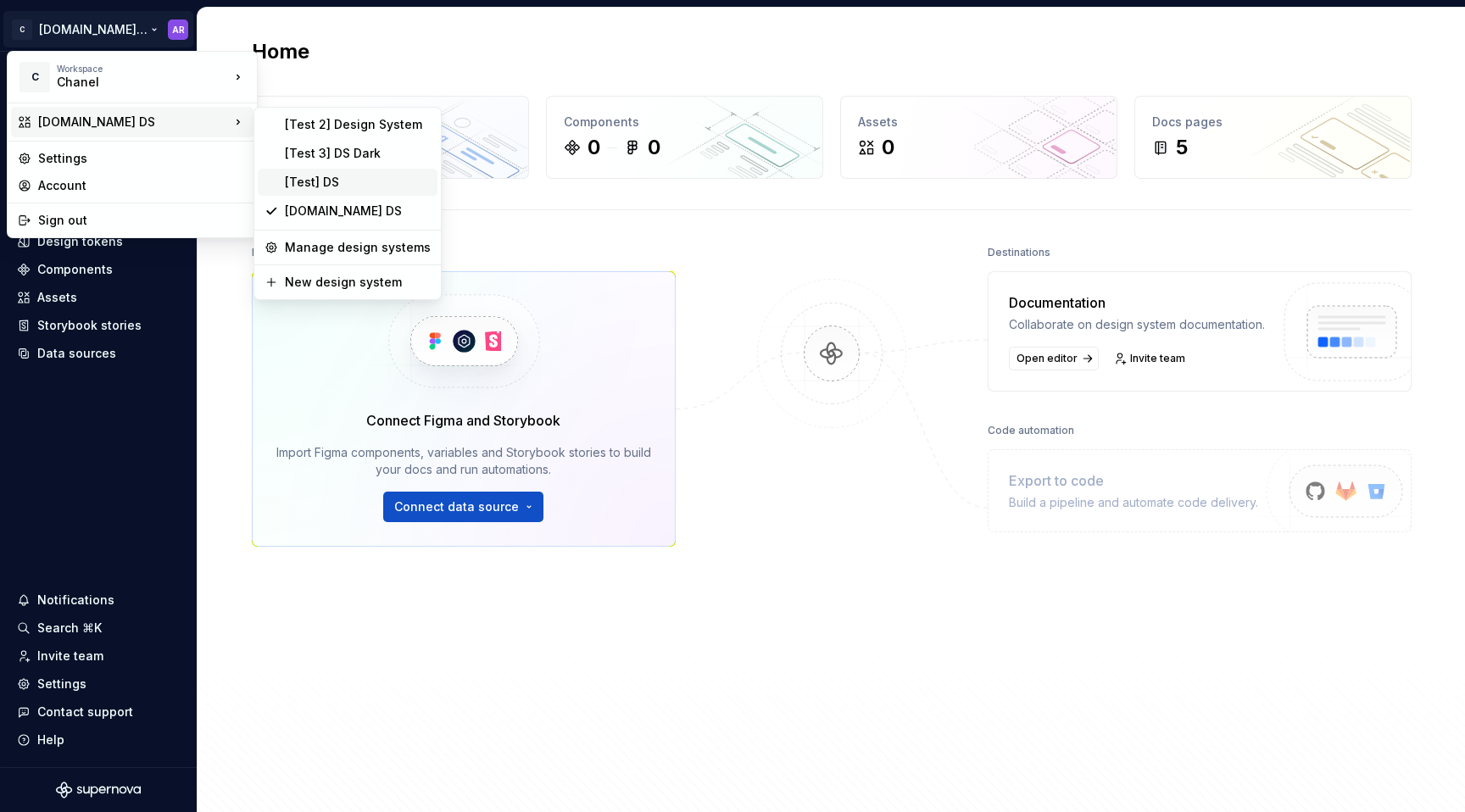
click at [318, 177] on div "[Test] DS" at bounding box center [358, 183] width 146 height 17
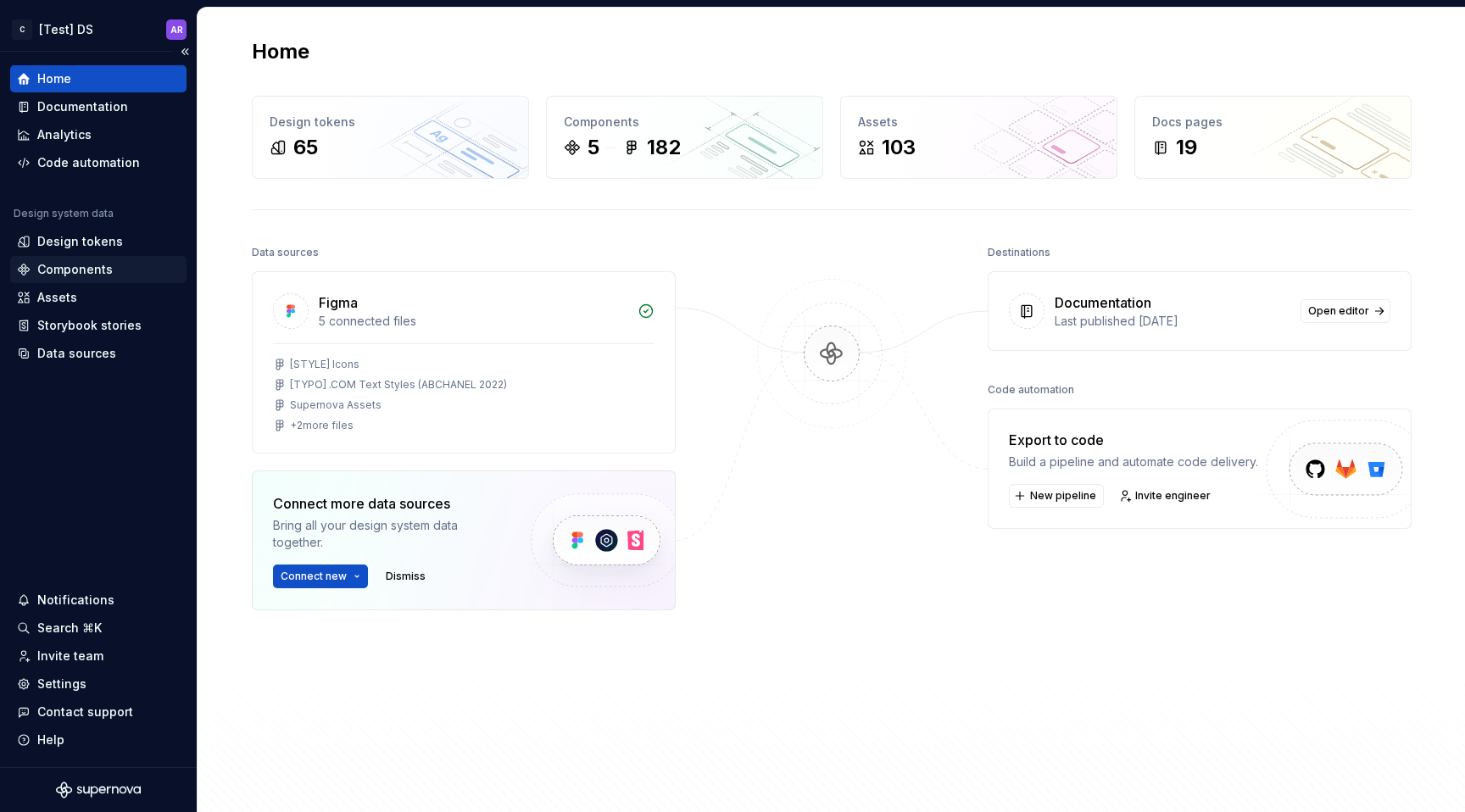
click at [69, 276] on div "Components" at bounding box center [75, 270] width 76 height 17
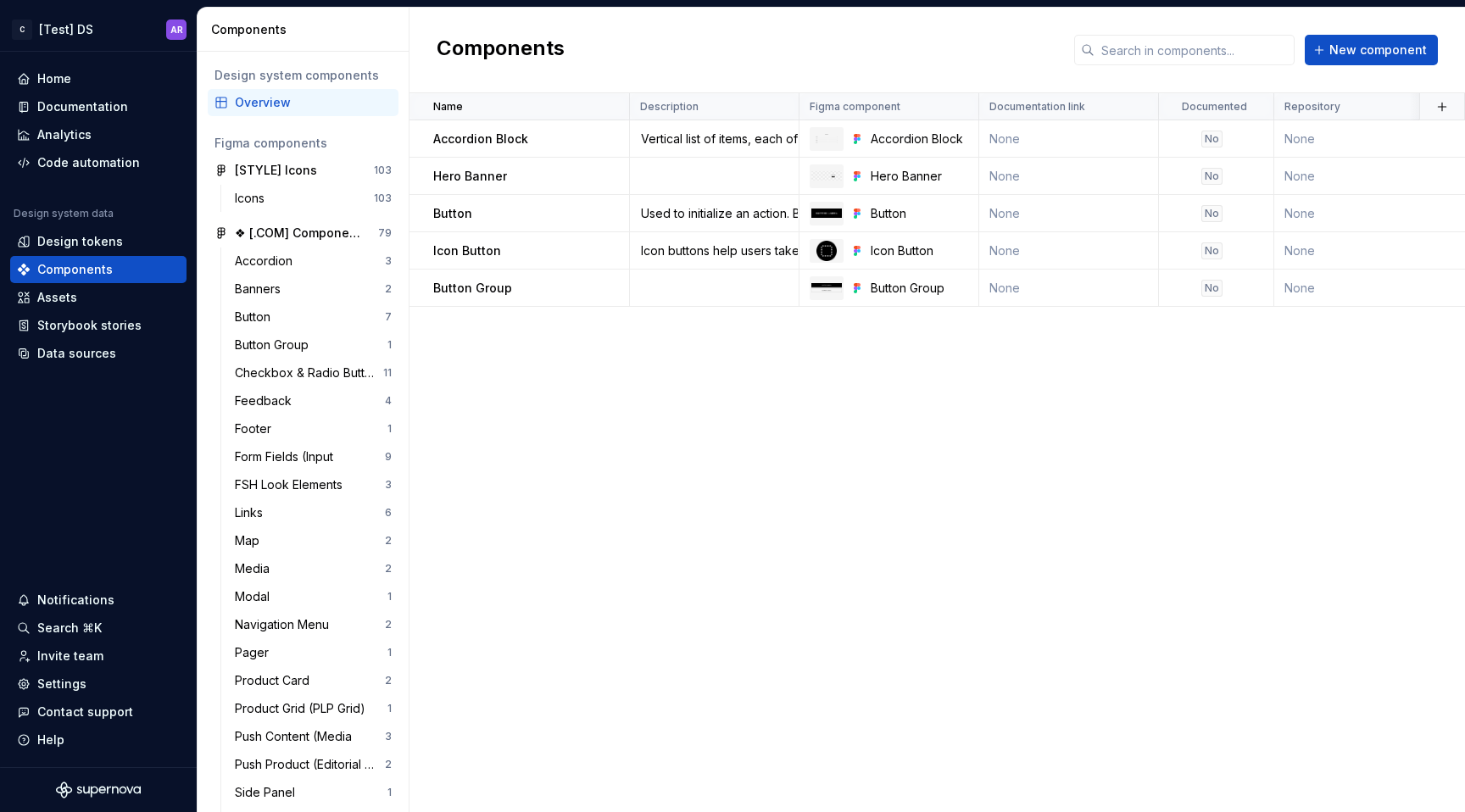
drag, startPoint x: 443, startPoint y: 52, endPoint x: 654, endPoint y: 32, distance: 211.9
click at [654, 32] on div "Components New component" at bounding box center [937, 50] width 1056 height 85
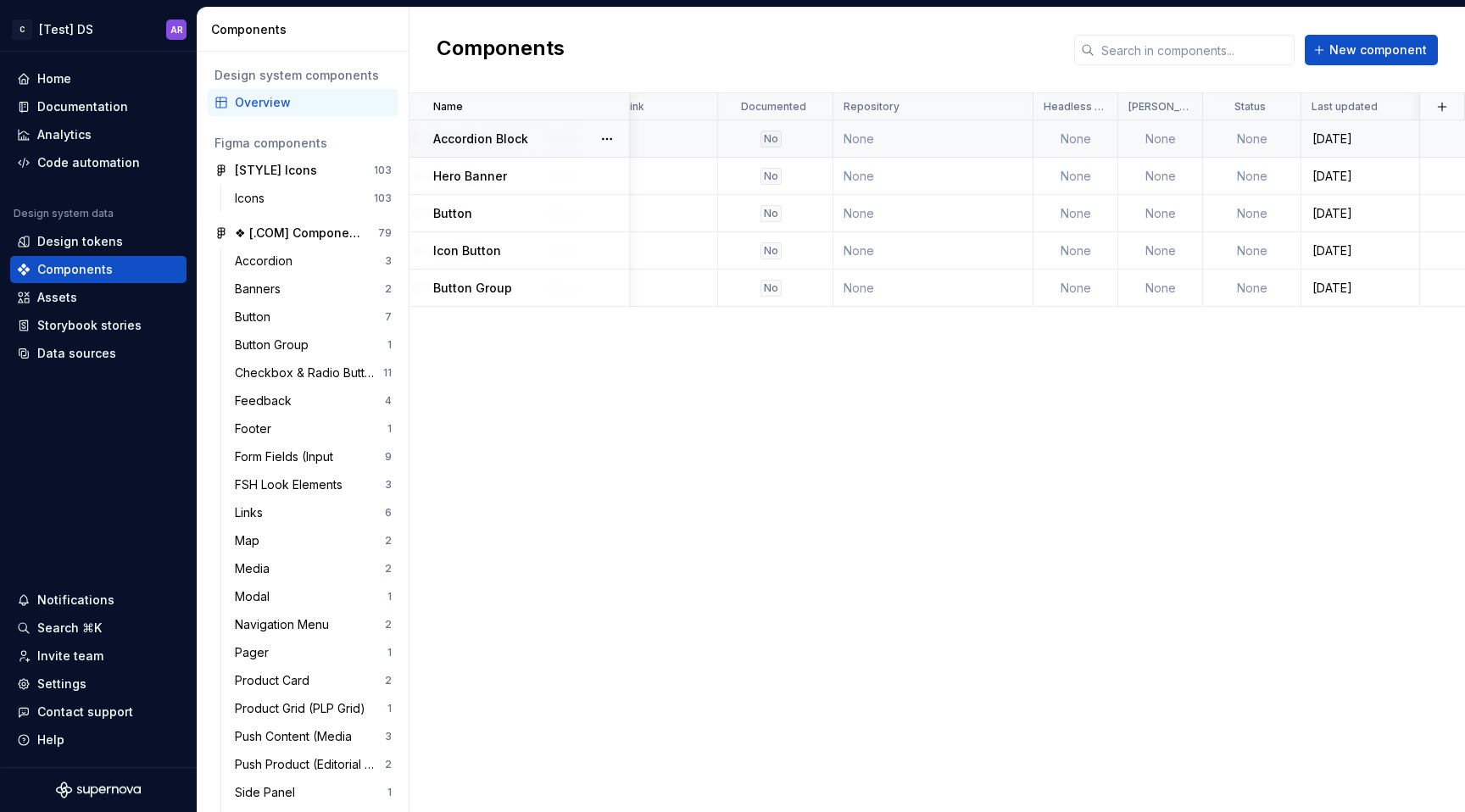
scroll to position [0, 441]
click at [1426, 108] on th at bounding box center [1442, 107] width 46 height 27
click at [1444, 108] on button "button" at bounding box center [1442, 106] width 23 height 23
click at [1408, 133] on div "New custom property" at bounding box center [1363, 140] width 161 height 17
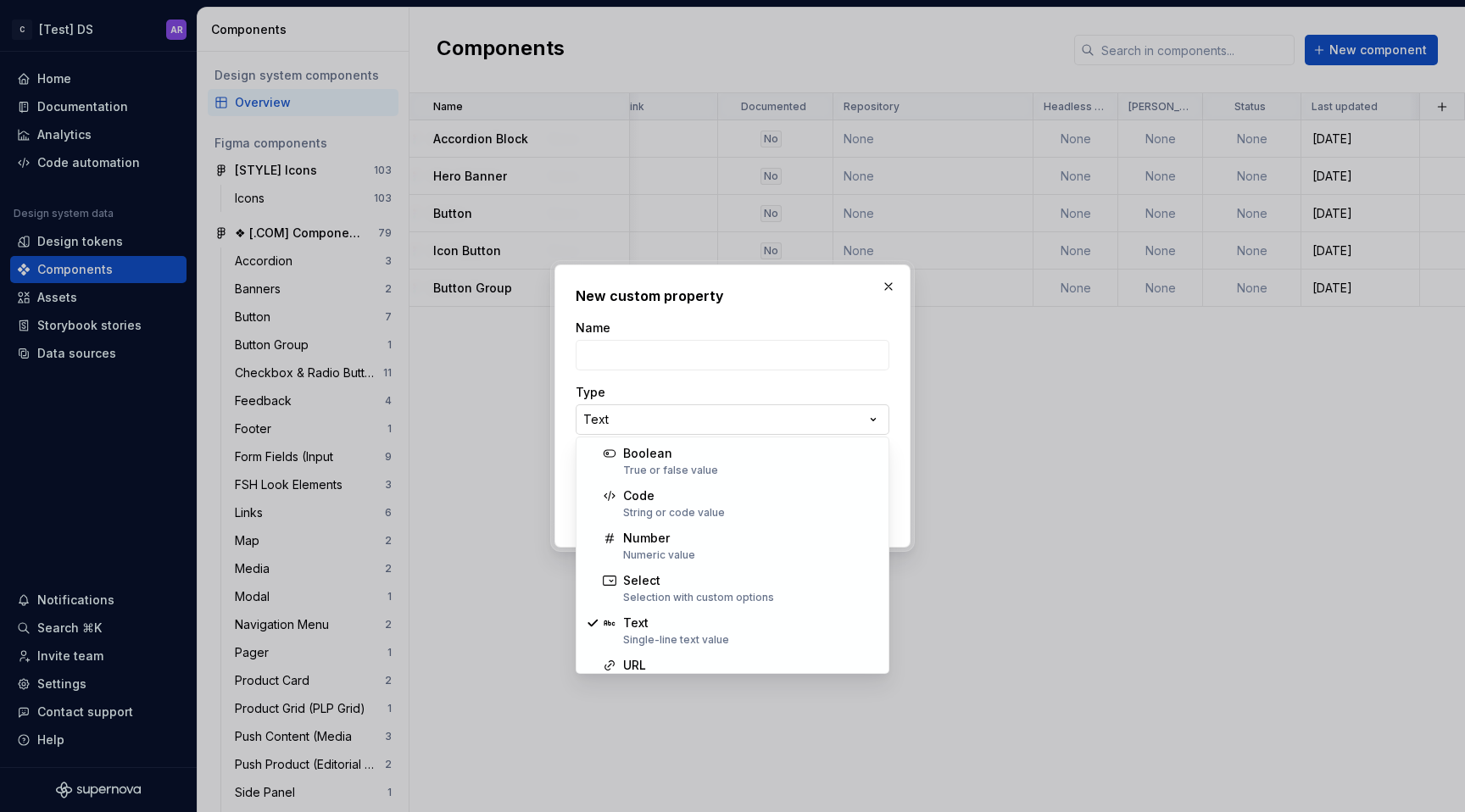
click at [640, 420] on div "**********" at bounding box center [732, 406] width 1465 height 812
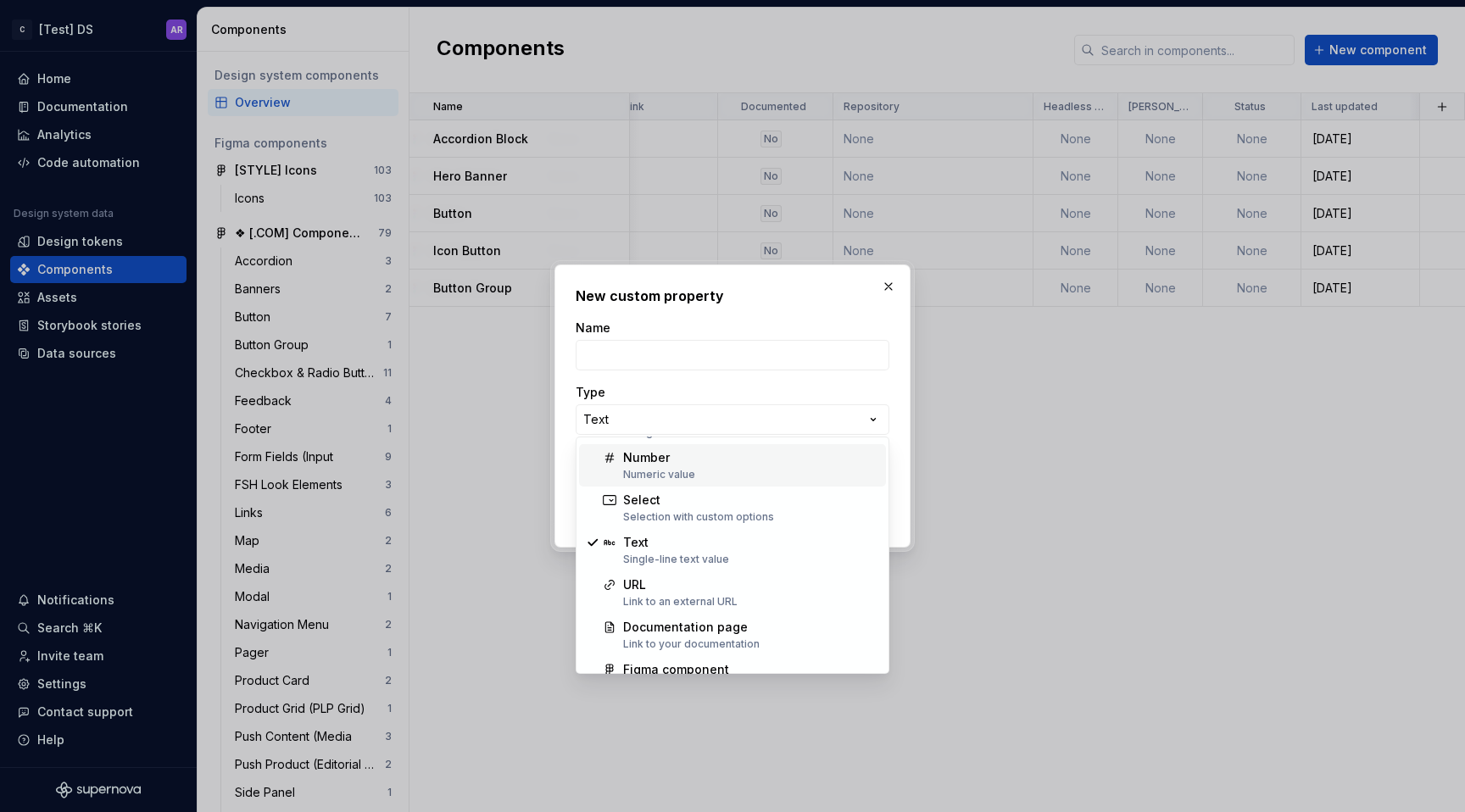
scroll to position [109, 0]
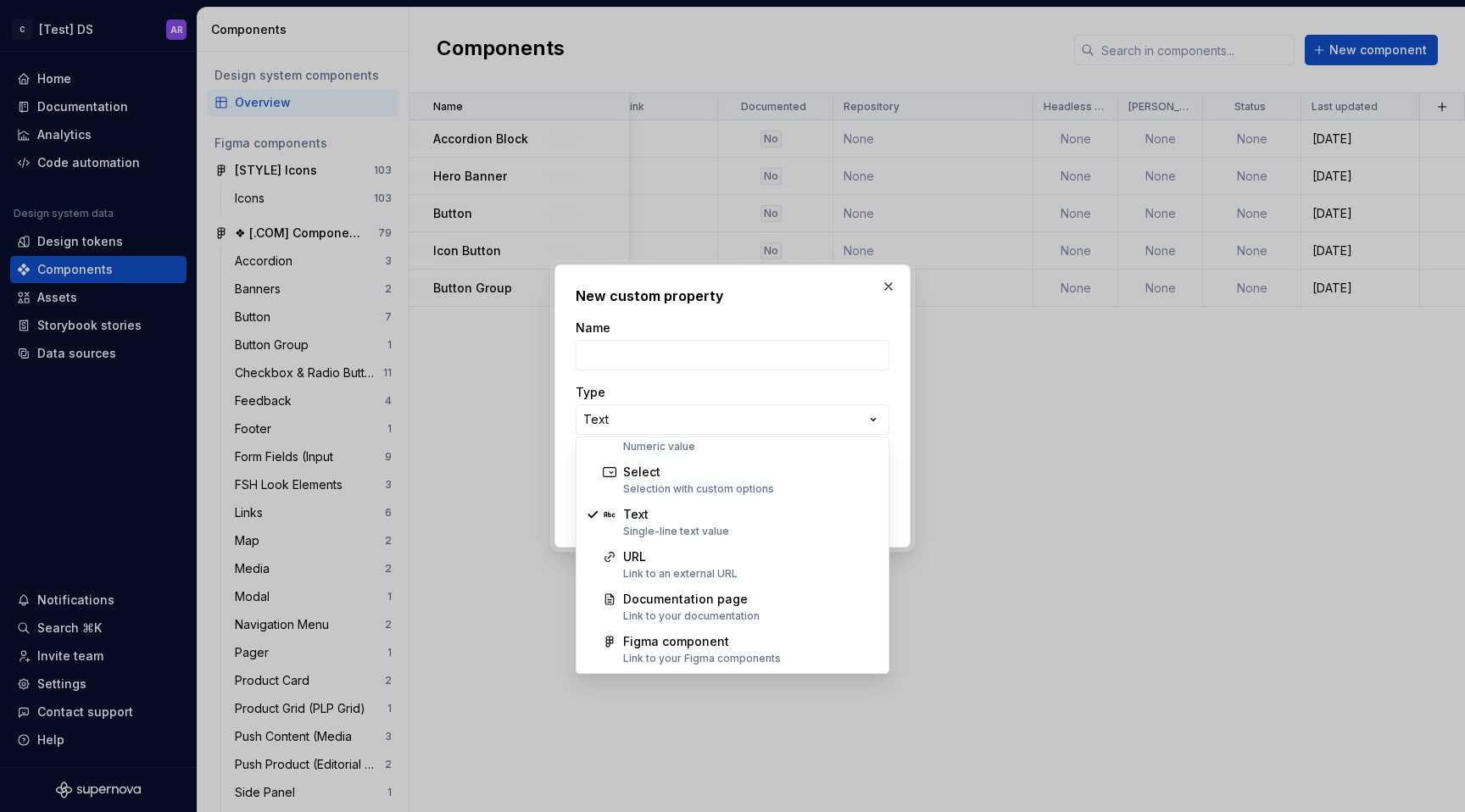
click at [889, 283] on div "**********" at bounding box center [732, 406] width 1465 height 812
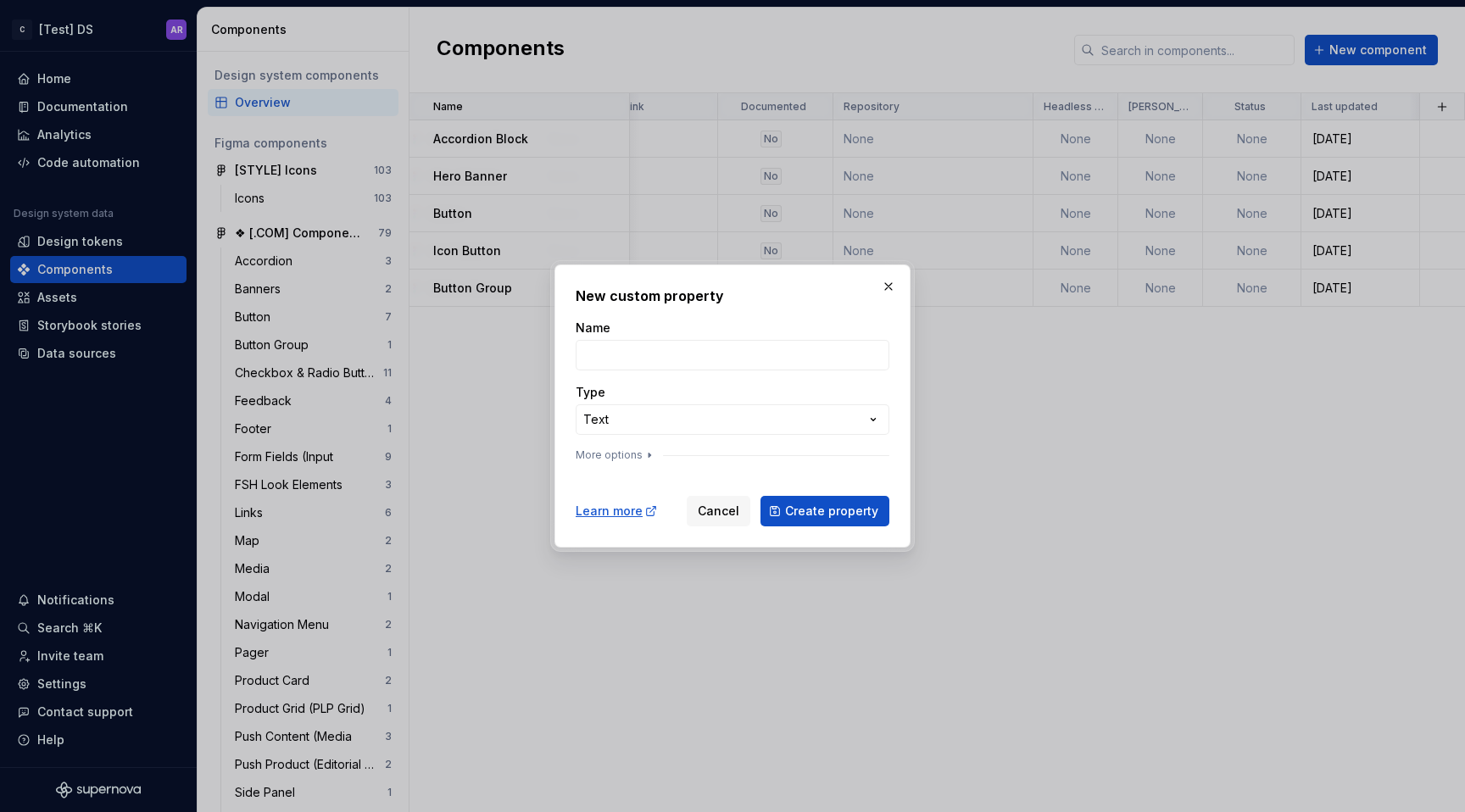
click at [889, 283] on button "button" at bounding box center [888, 286] width 23 height 23
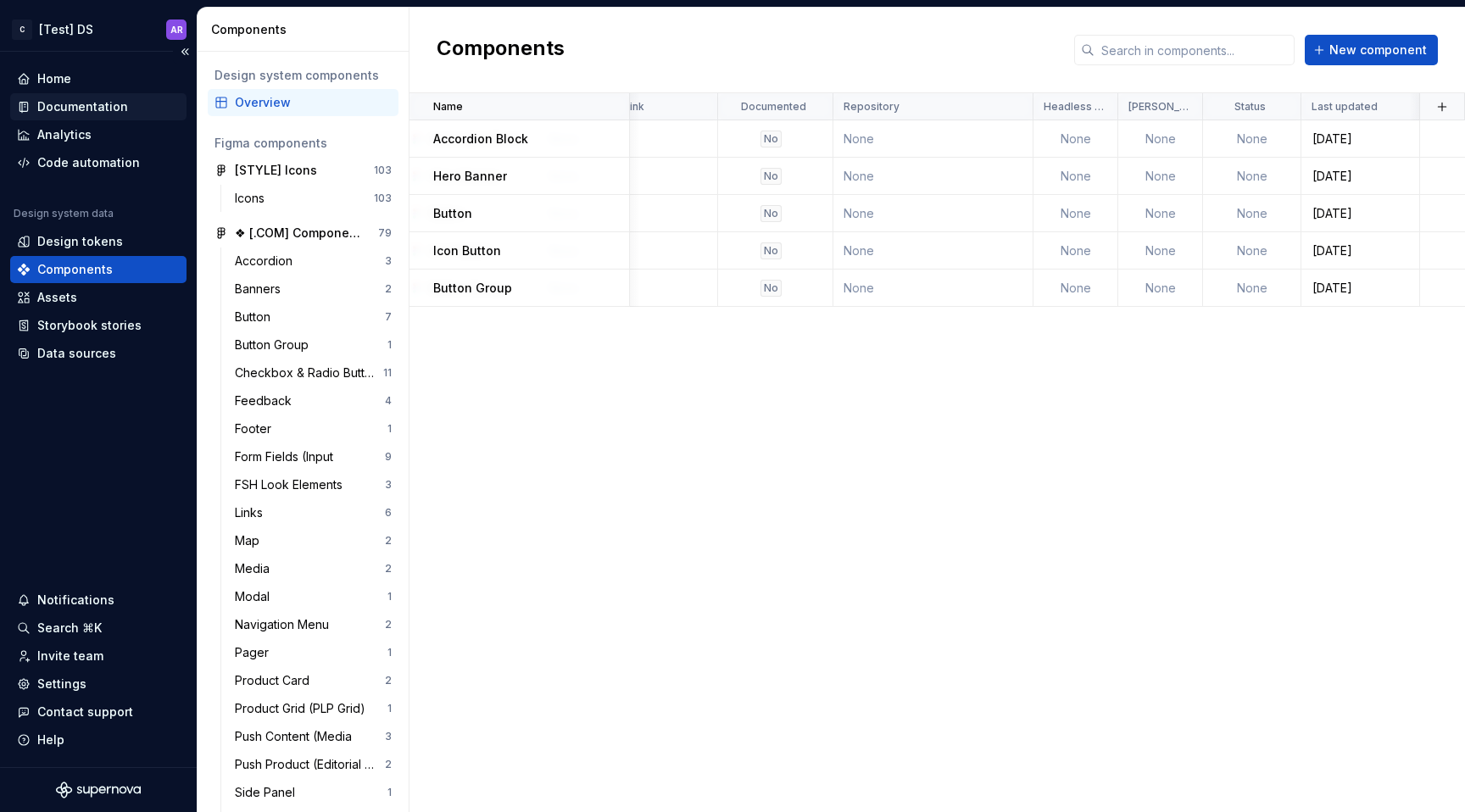
click at [116, 96] on div "Documentation" at bounding box center [98, 107] width 176 height 27
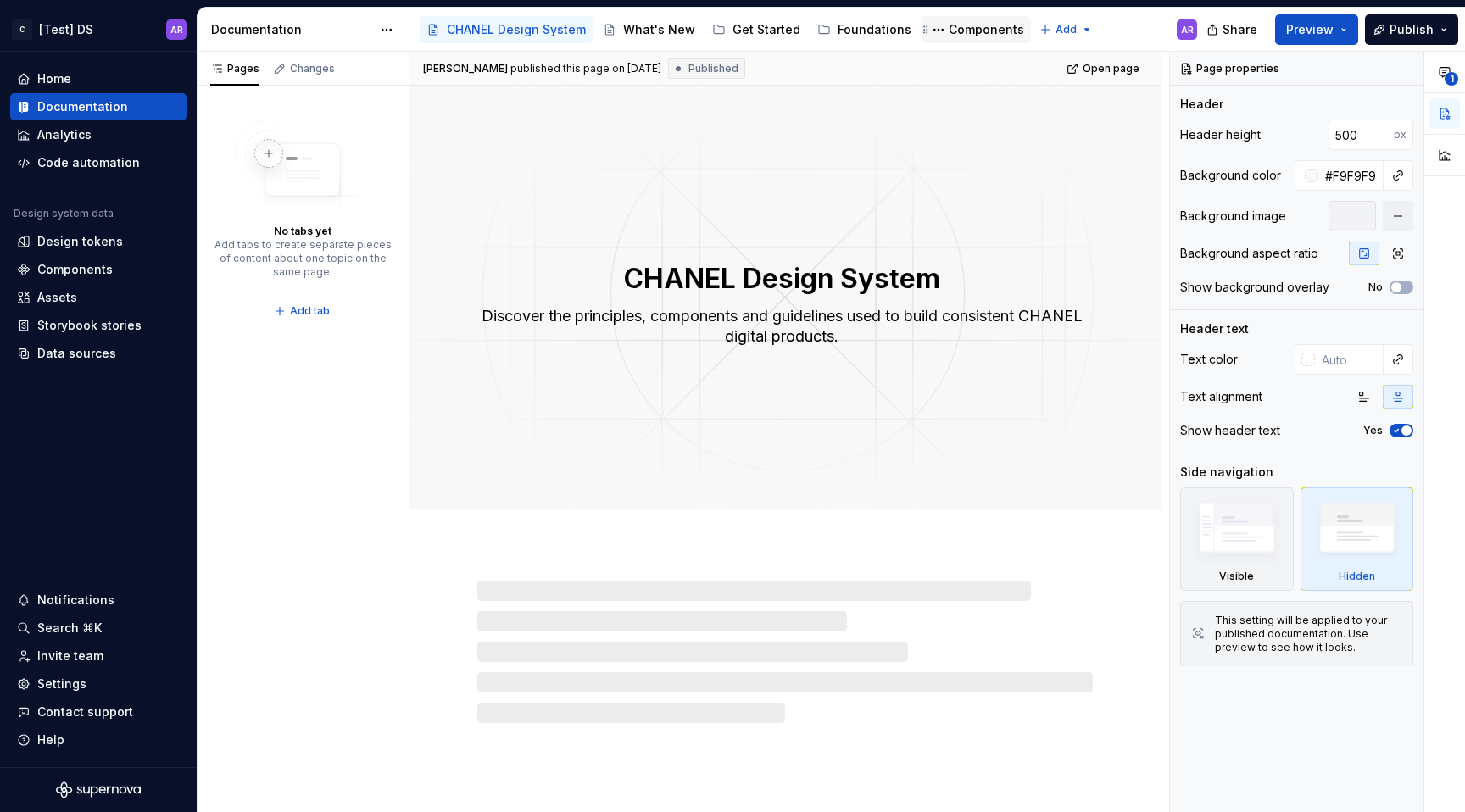
click at [953, 26] on div "Components" at bounding box center [986, 30] width 76 height 17
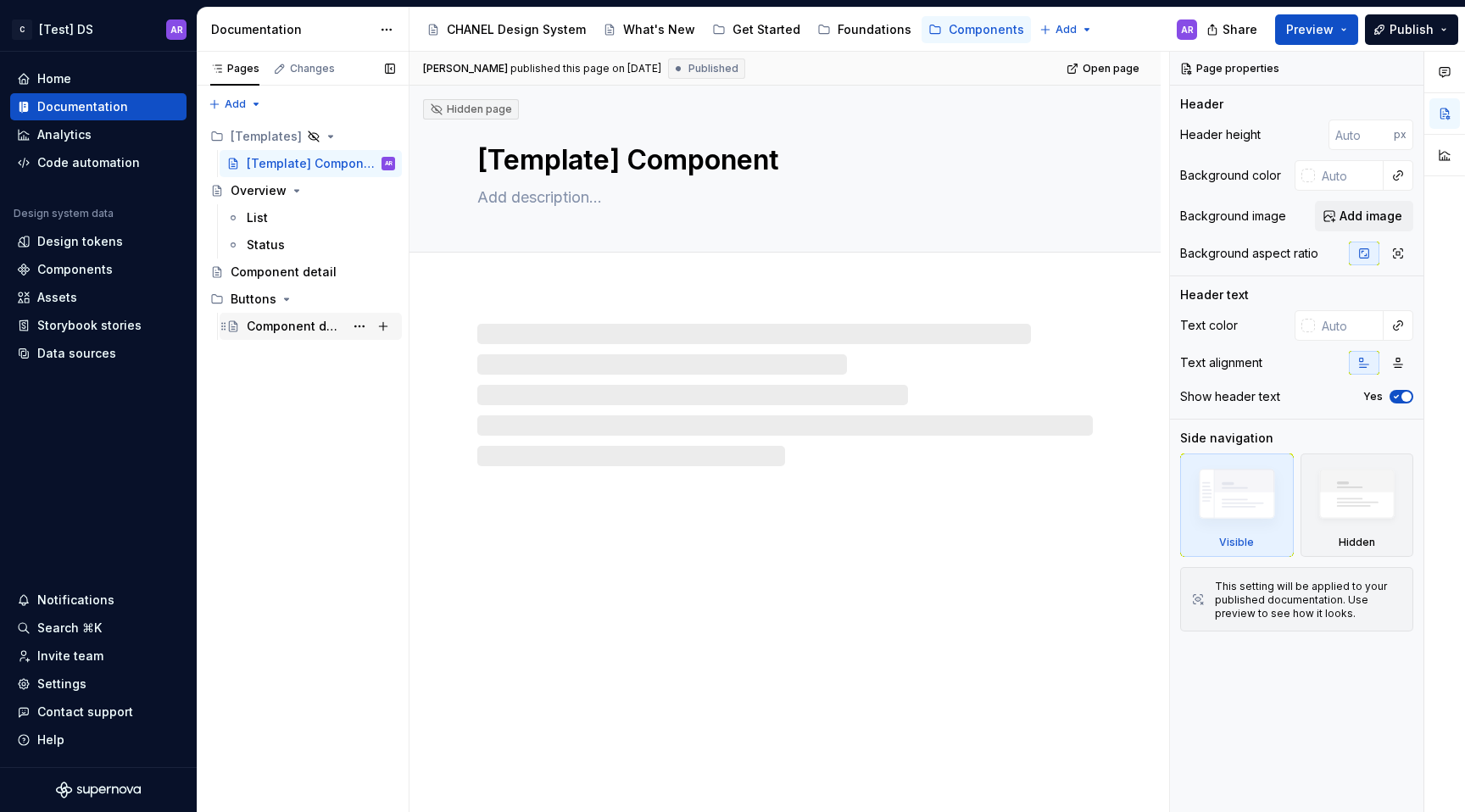
click at [283, 317] on div "Component detail" at bounding box center [295, 326] width 97 height 17
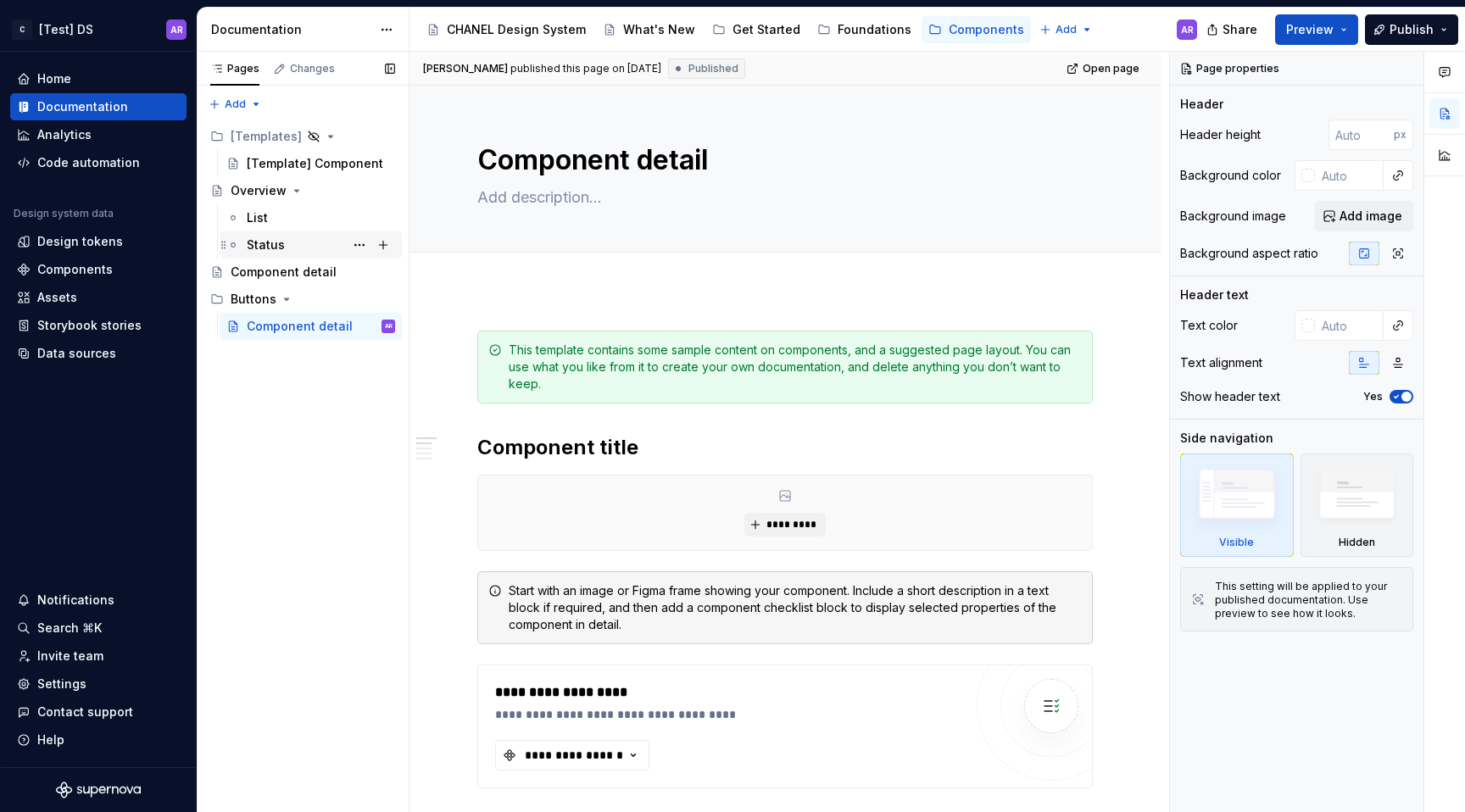
click at [278, 258] on div "Status" at bounding box center [310, 244] width 183 height 27
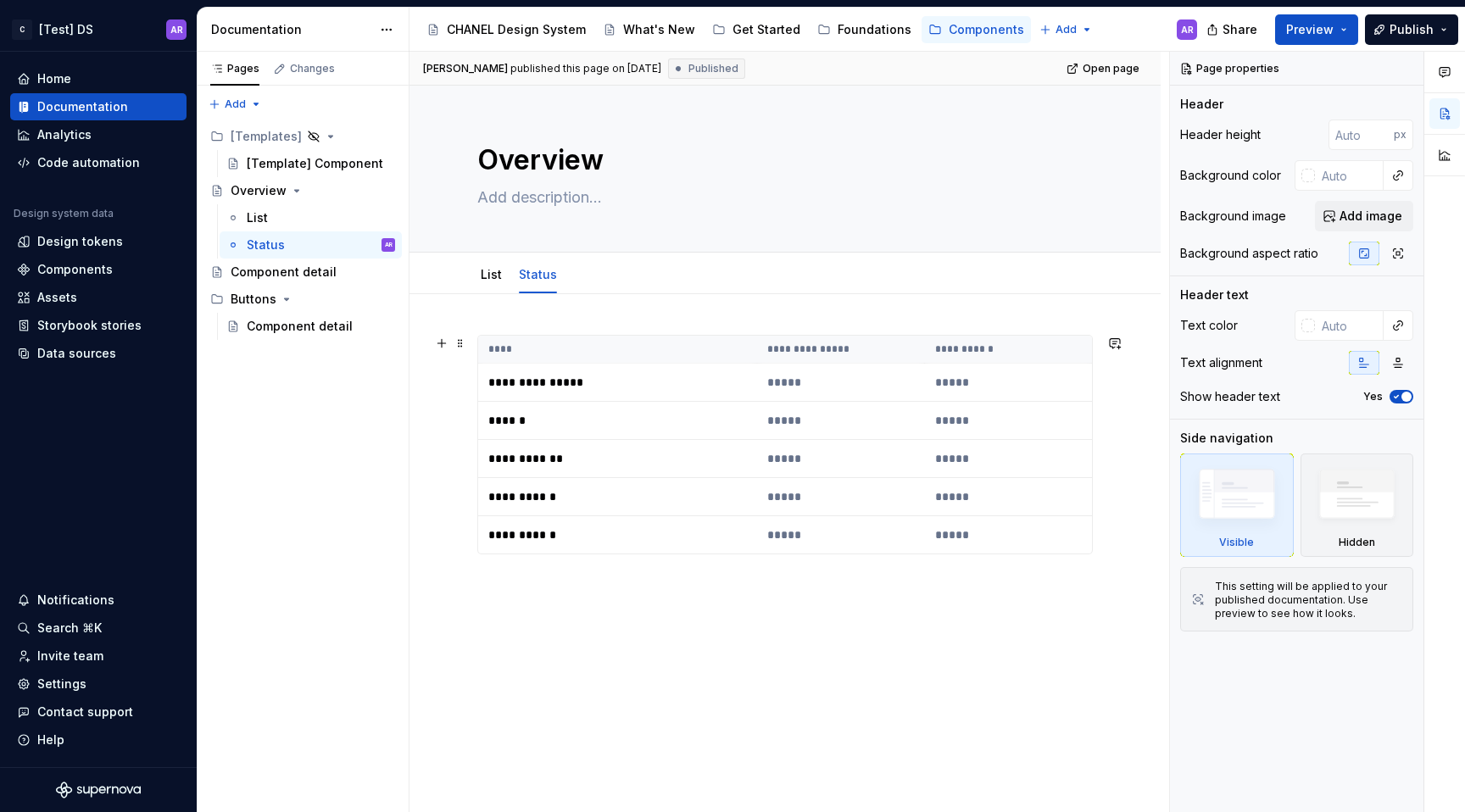
click at [546, 340] on th "****" at bounding box center [618, 349] width 279 height 28
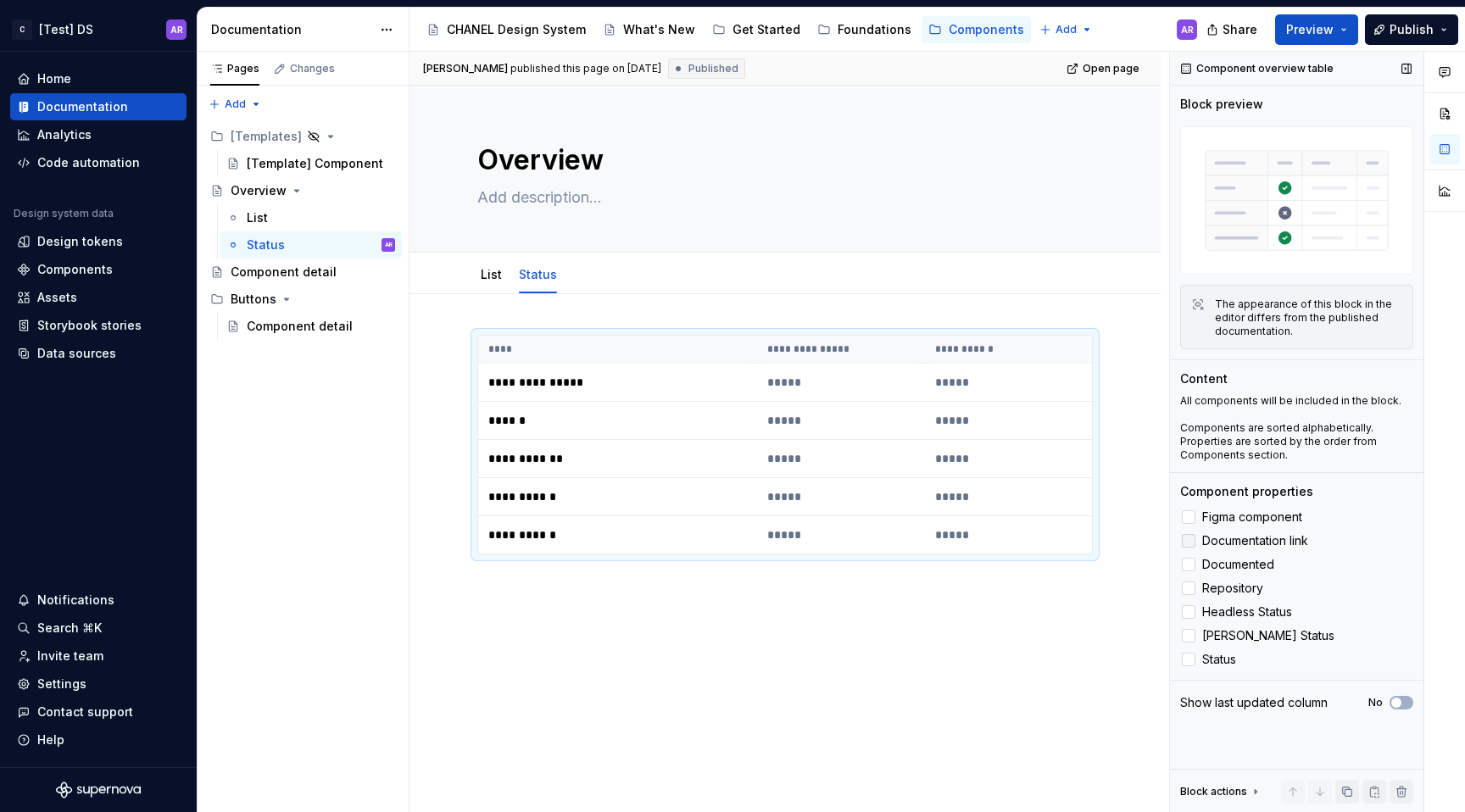
click at [1193, 545] on div at bounding box center [1189, 540] width 13 height 13
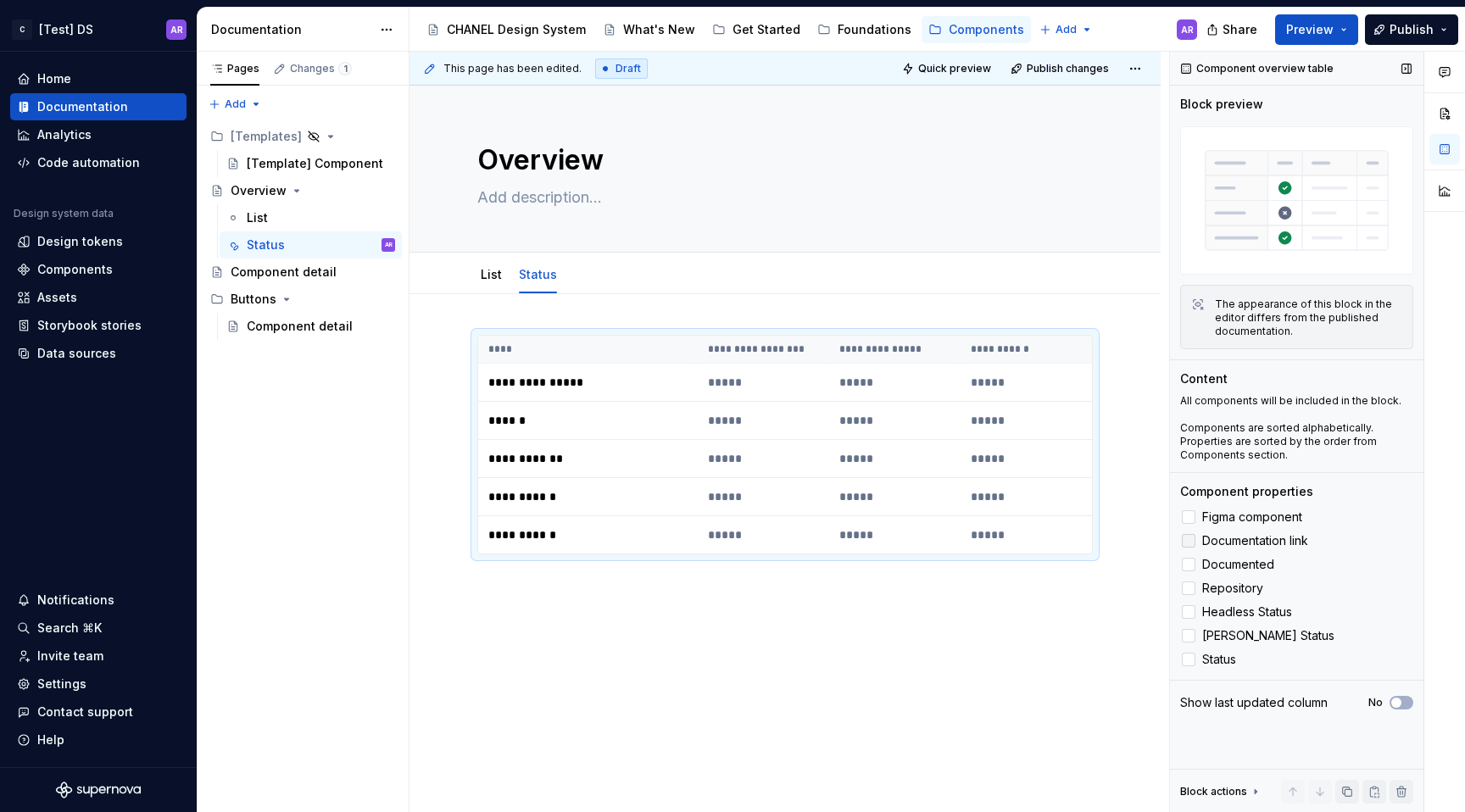
click at [1189, 541] on icon at bounding box center [1189, 541] width 0 height 0
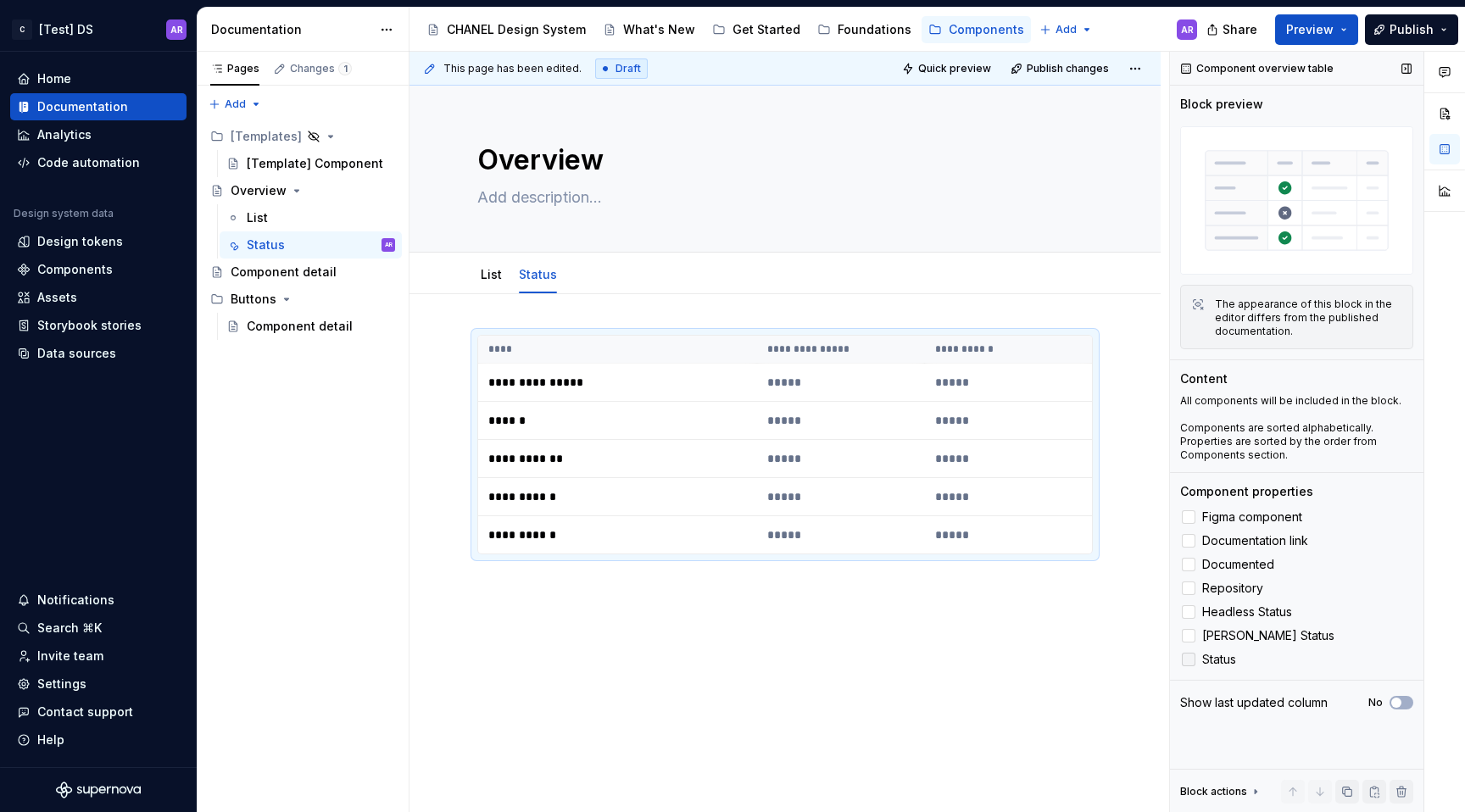
click at [1186, 657] on div at bounding box center [1189, 659] width 13 height 13
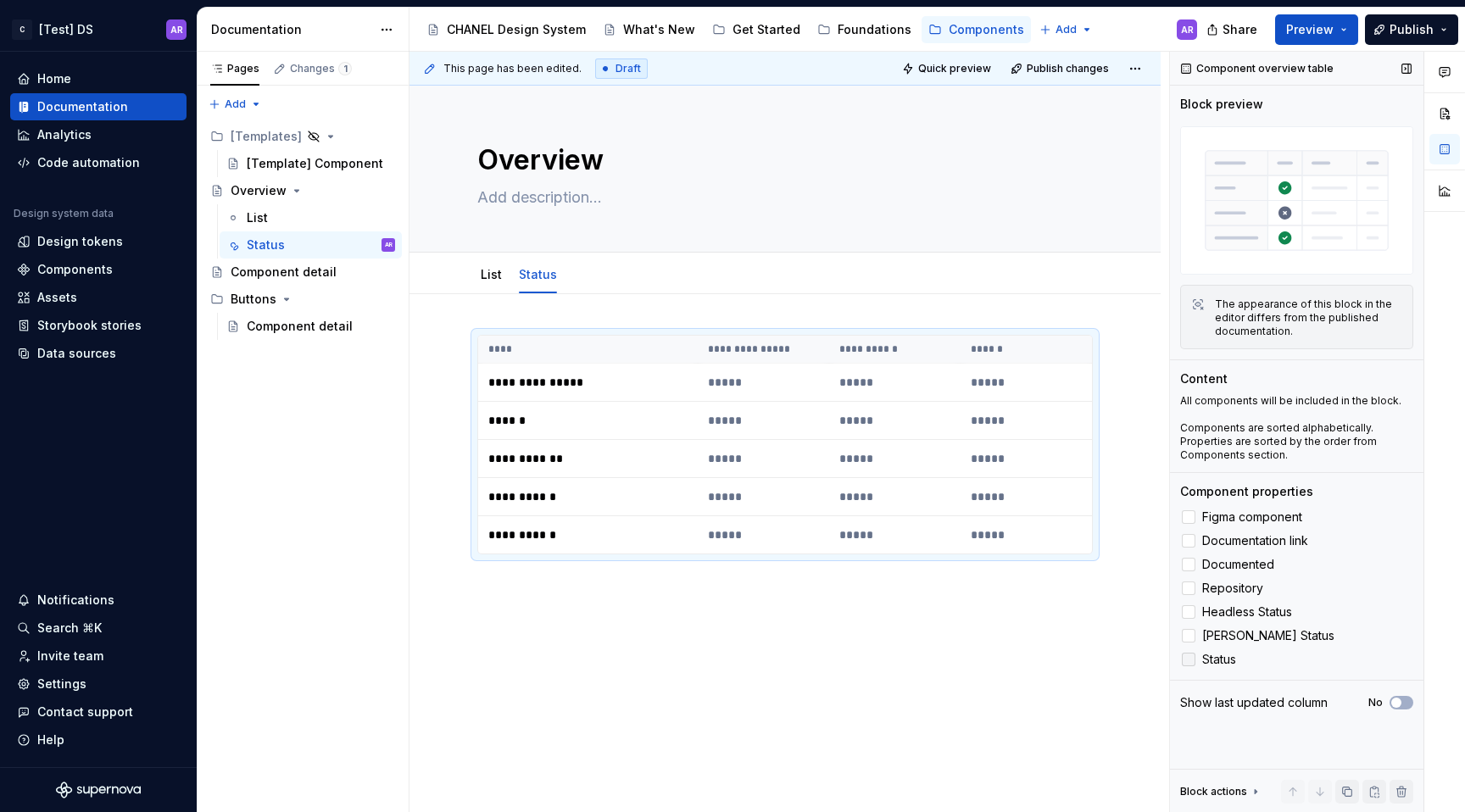
click at [1189, 659] on icon at bounding box center [1189, 659] width 0 height 0
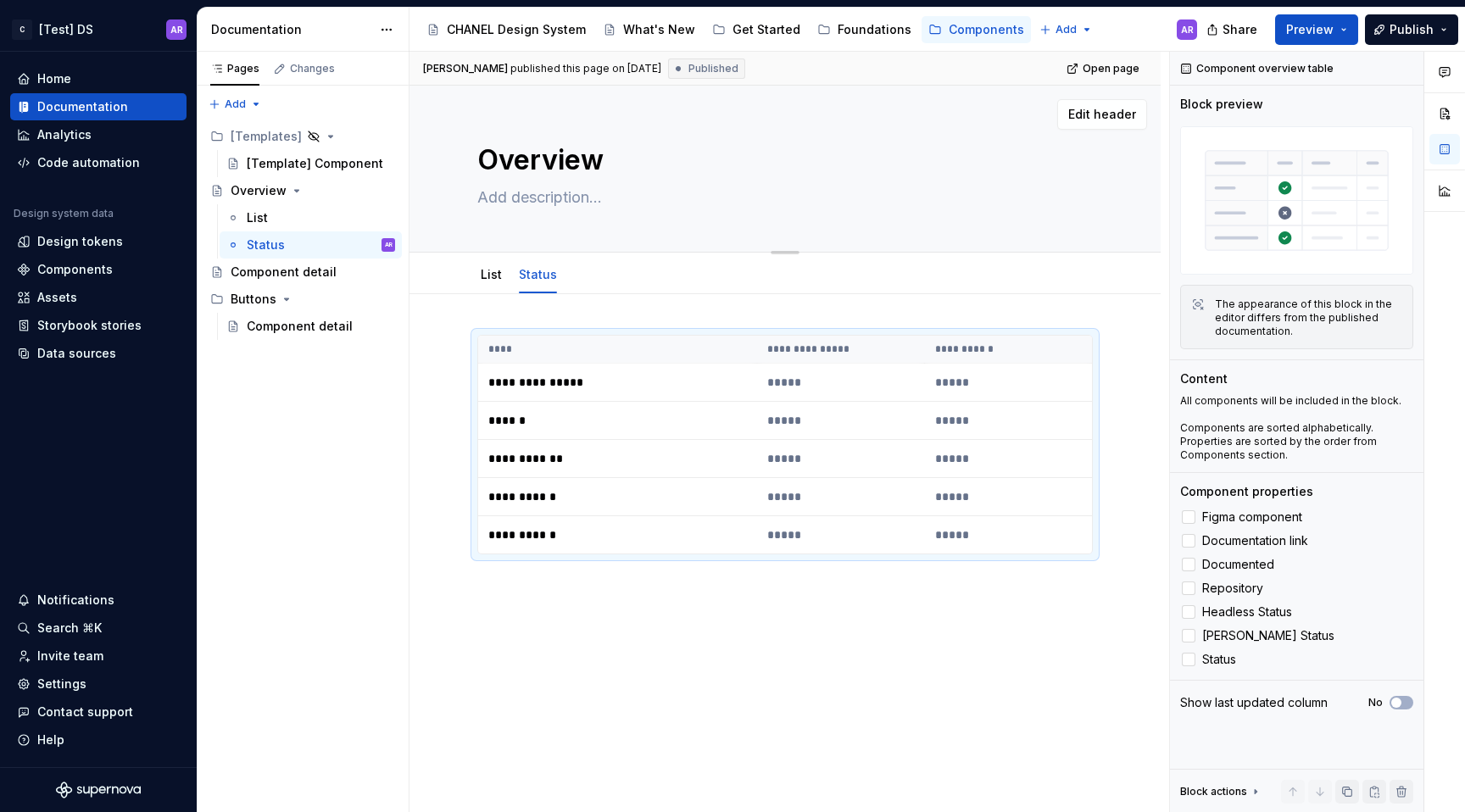
type textarea "*"
